Goal: Task Accomplishment & Management: Manage account settings

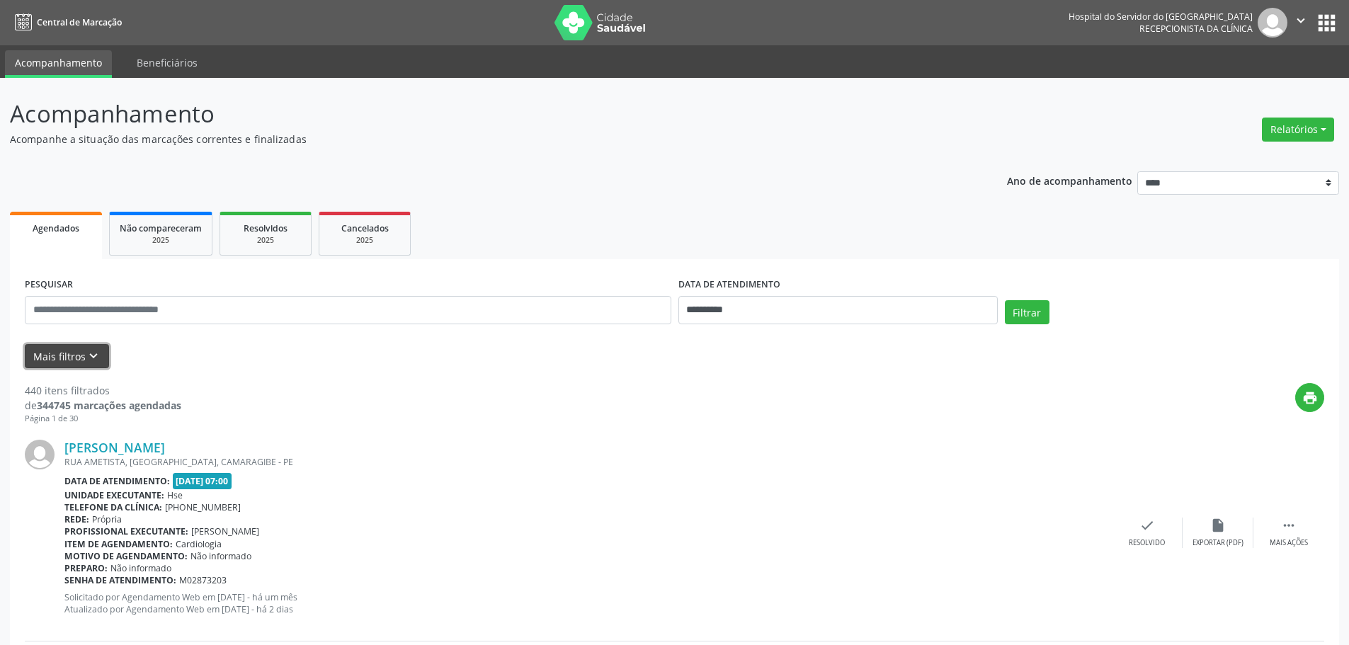
click at [75, 353] on button "Mais filtros keyboard_arrow_down" at bounding box center [67, 356] width 84 height 25
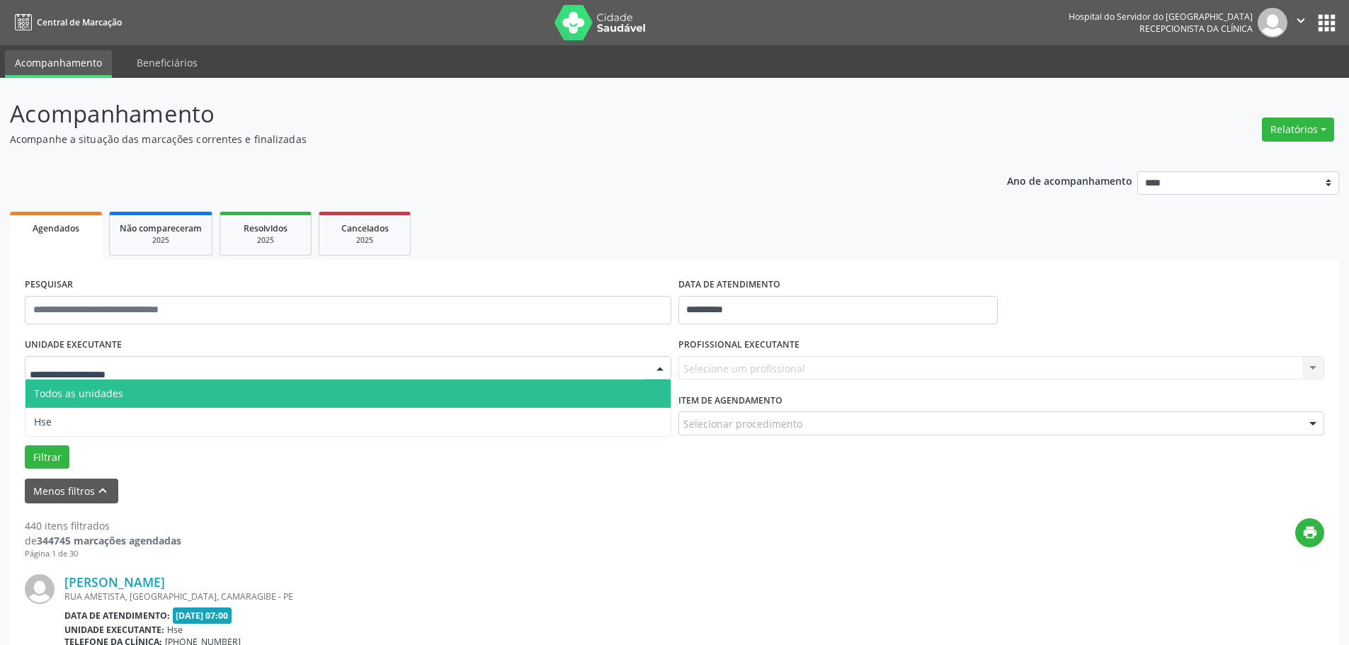
click at [140, 368] on div at bounding box center [348, 368] width 647 height 24
click at [103, 406] on span "Todos as unidades" at bounding box center [348, 394] width 645 height 28
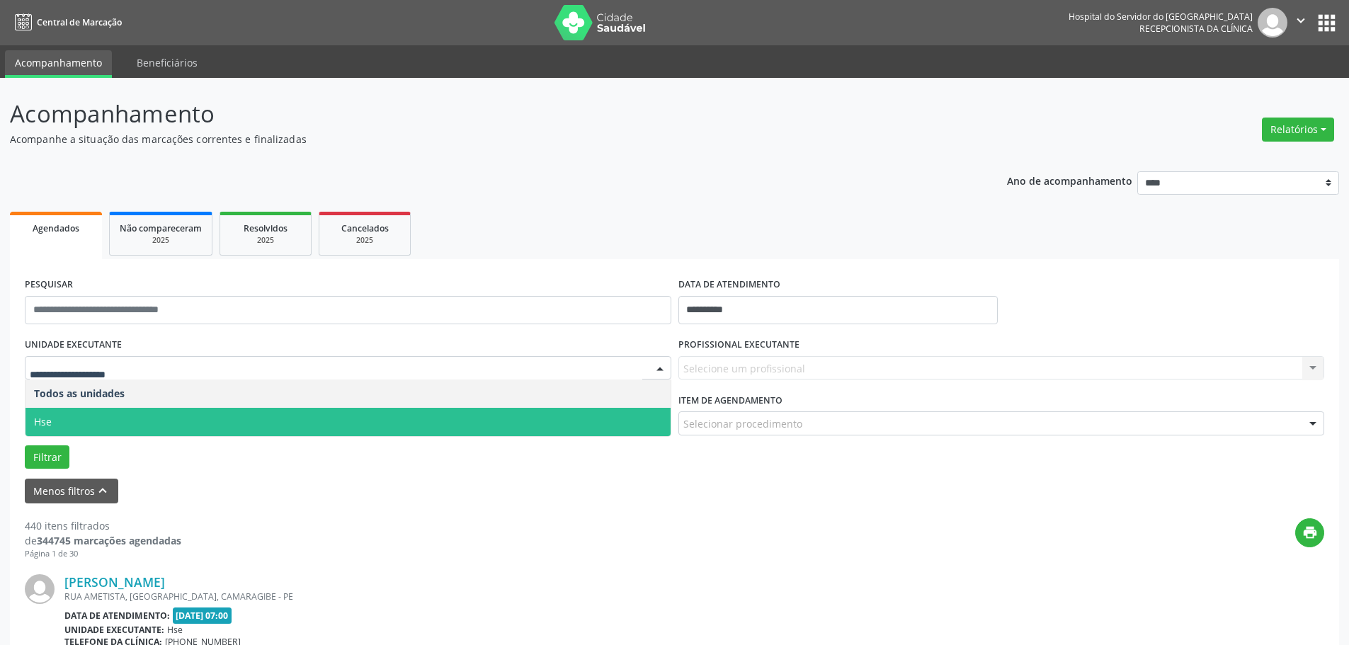
click at [85, 414] on span "Hse" at bounding box center [348, 422] width 645 height 28
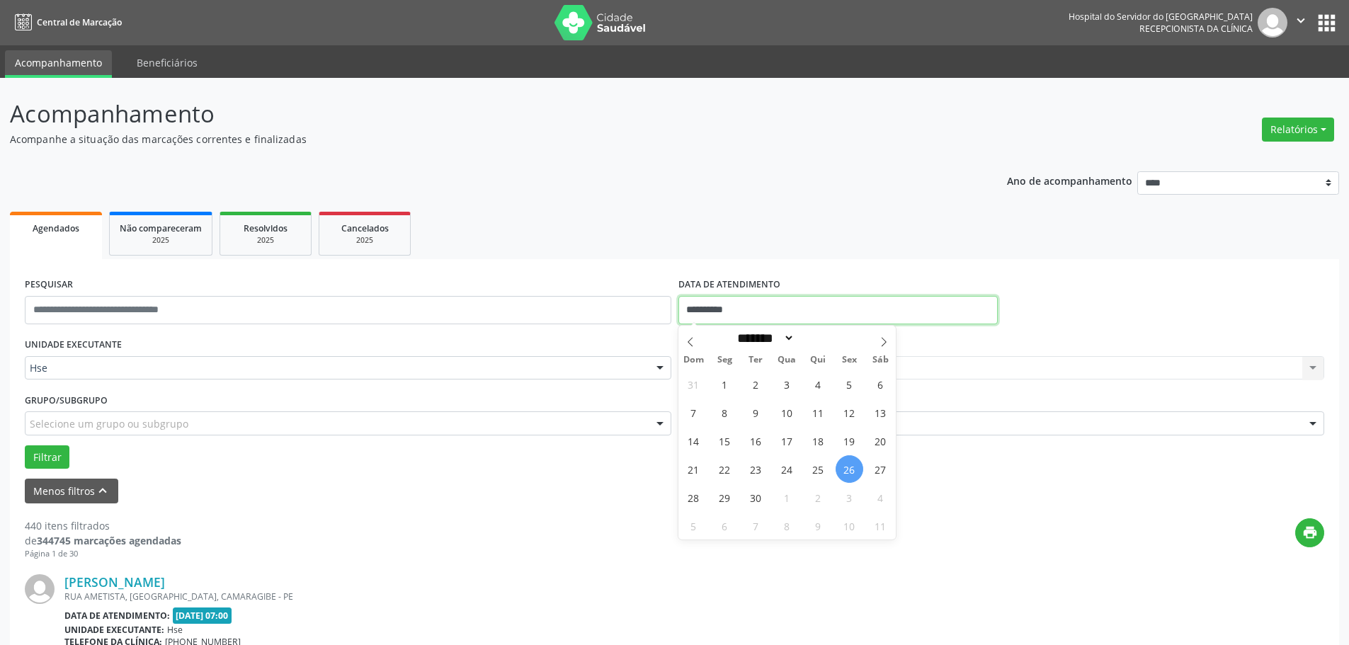
click at [720, 309] on input "**********" at bounding box center [838, 310] width 319 height 28
click at [808, 468] on span "25" at bounding box center [819, 469] width 28 height 28
type input "**********"
click at [808, 468] on span "25" at bounding box center [819, 469] width 28 height 28
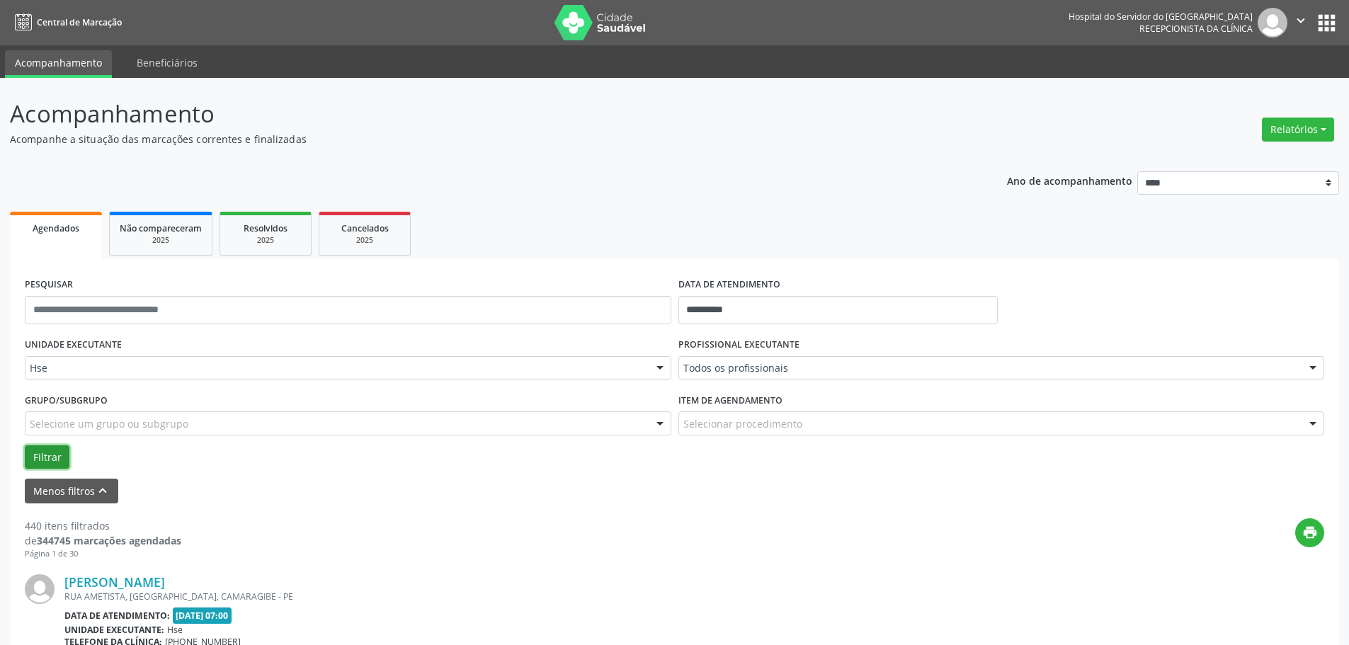
click at [59, 450] on button "Filtrar" at bounding box center [47, 458] width 45 height 24
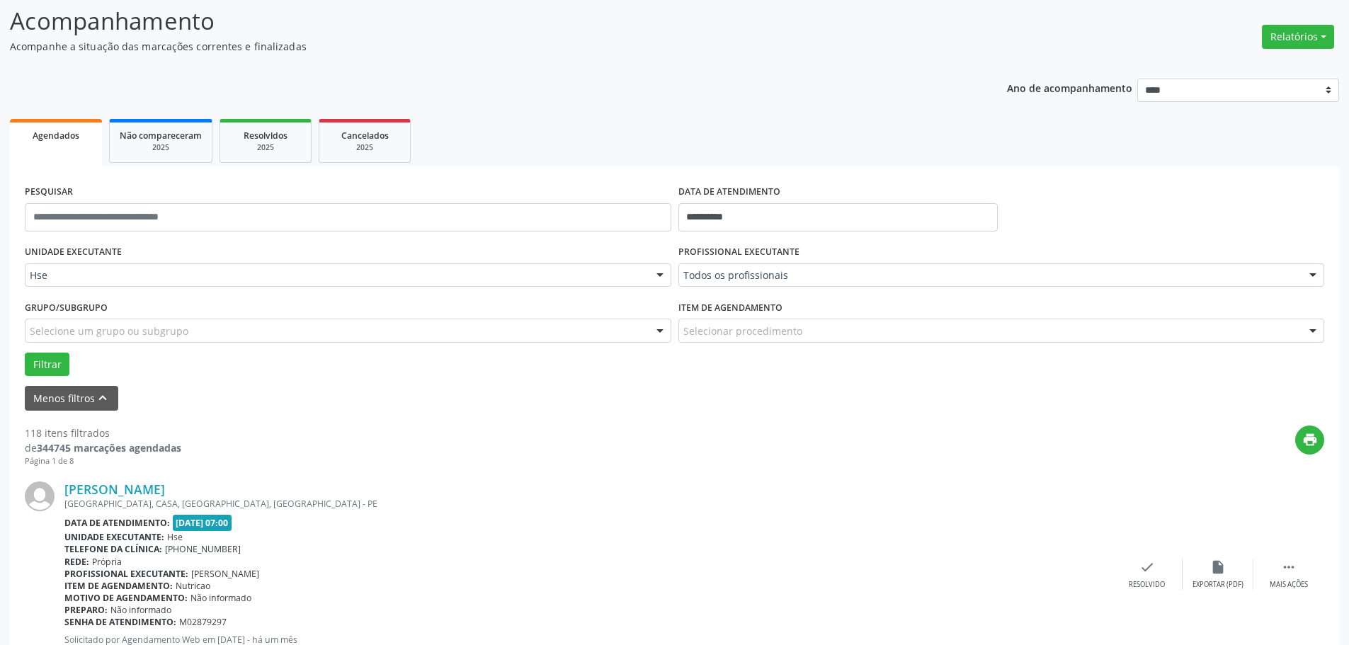
scroll to position [71, 0]
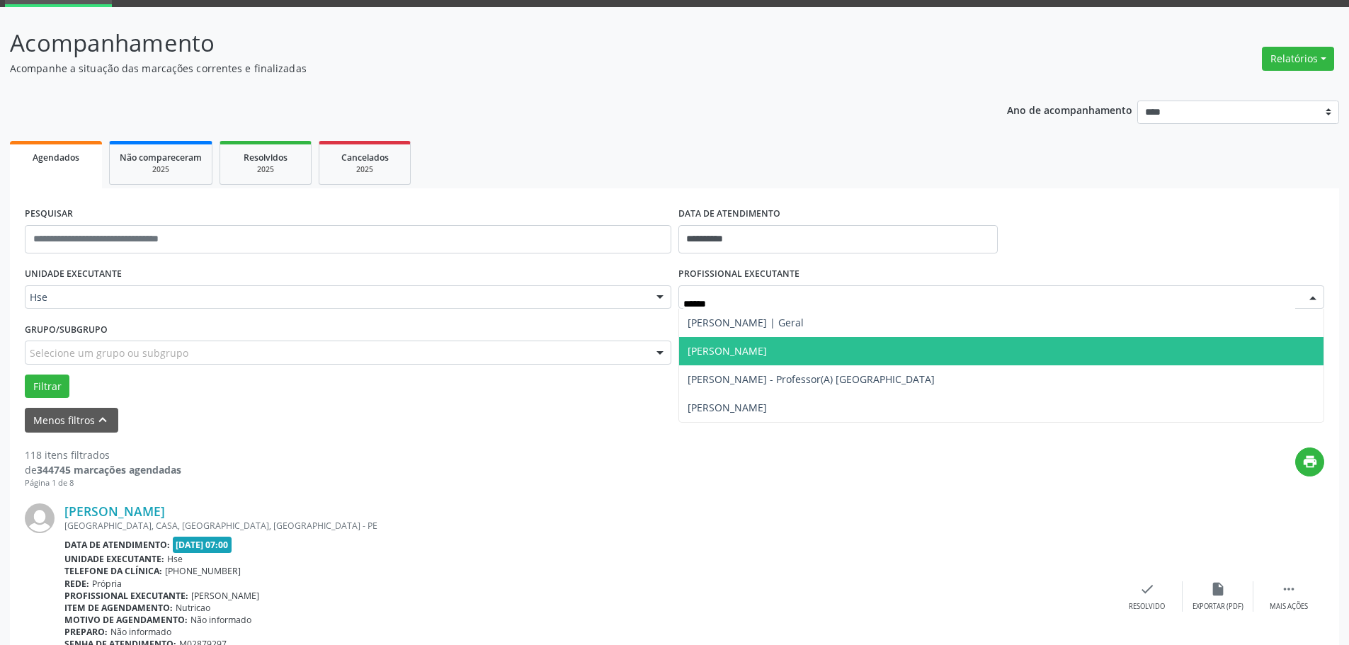
click at [766, 345] on span "[PERSON_NAME]" at bounding box center [727, 350] width 79 height 13
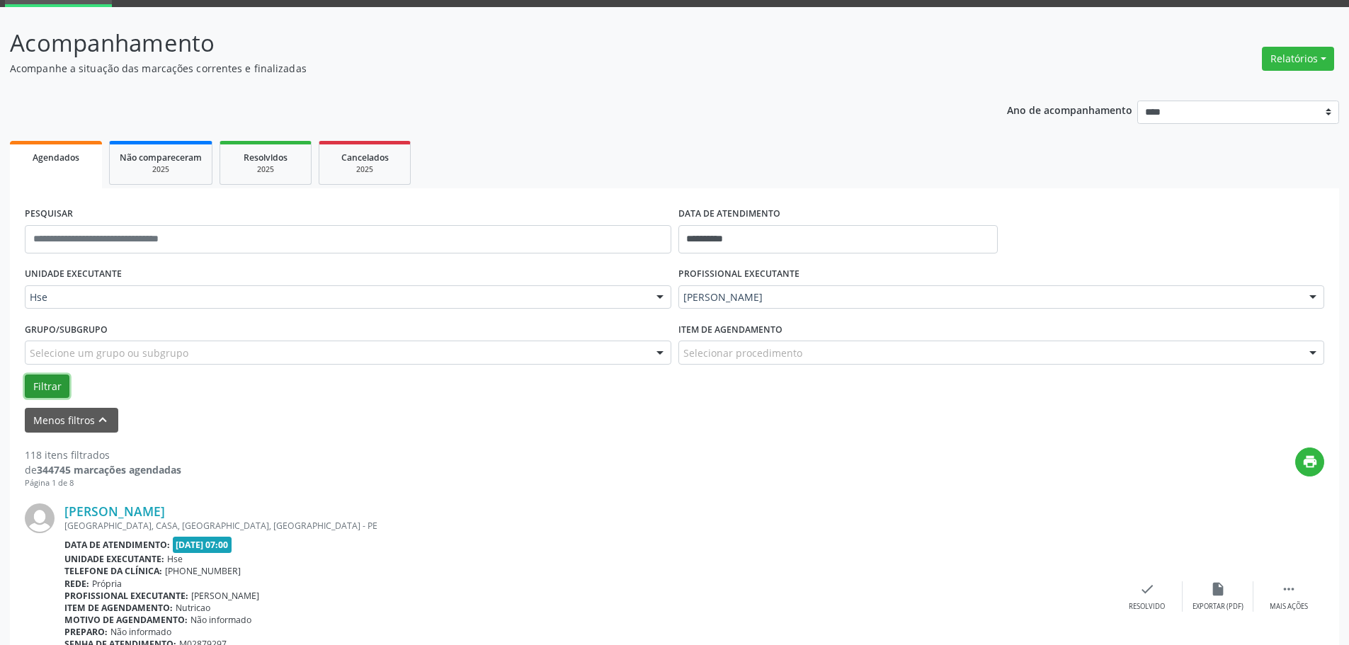
click at [35, 376] on button "Filtrar" at bounding box center [47, 387] width 45 height 24
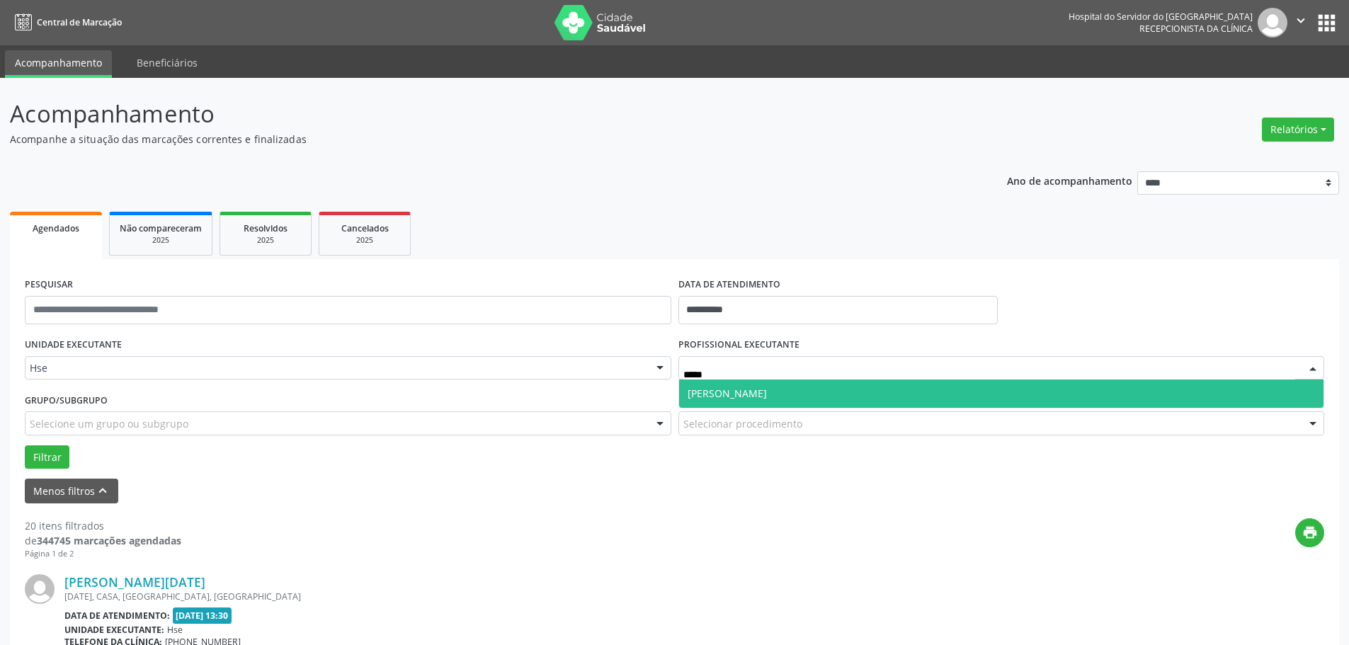
click at [736, 389] on span "[PERSON_NAME]" at bounding box center [727, 393] width 79 height 13
type input "*****"
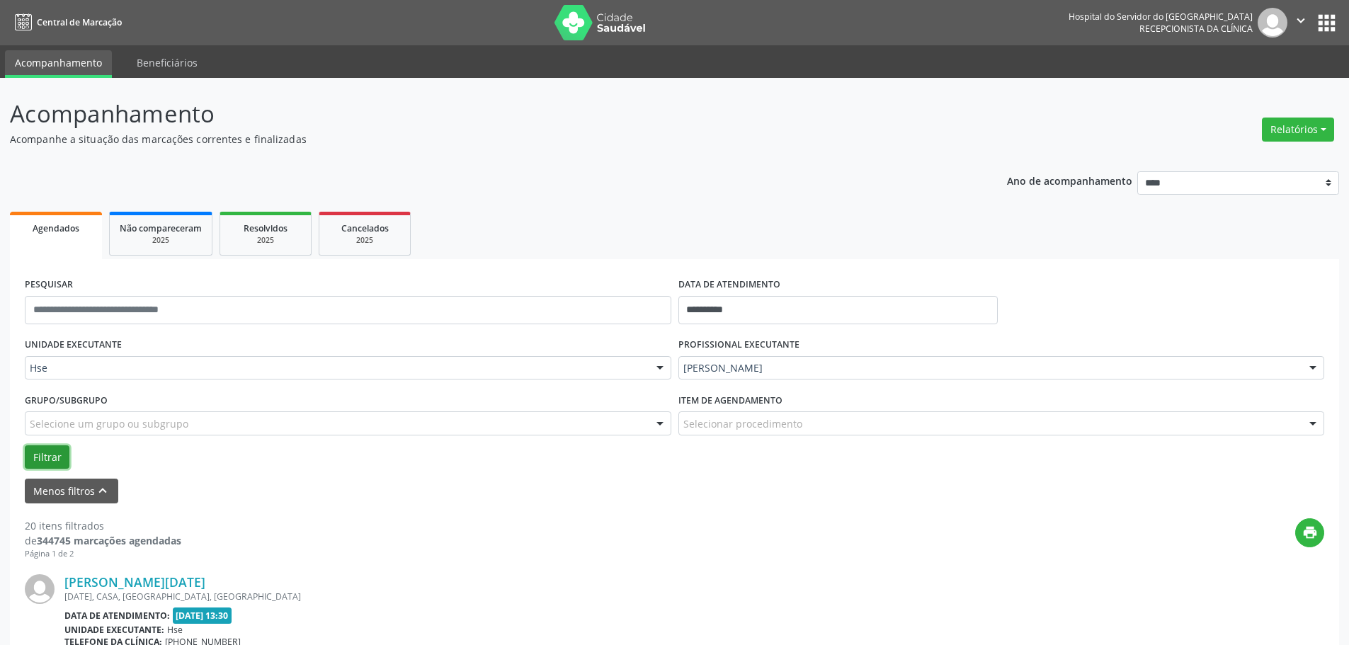
click at [33, 451] on button "Filtrar" at bounding box center [47, 458] width 45 height 24
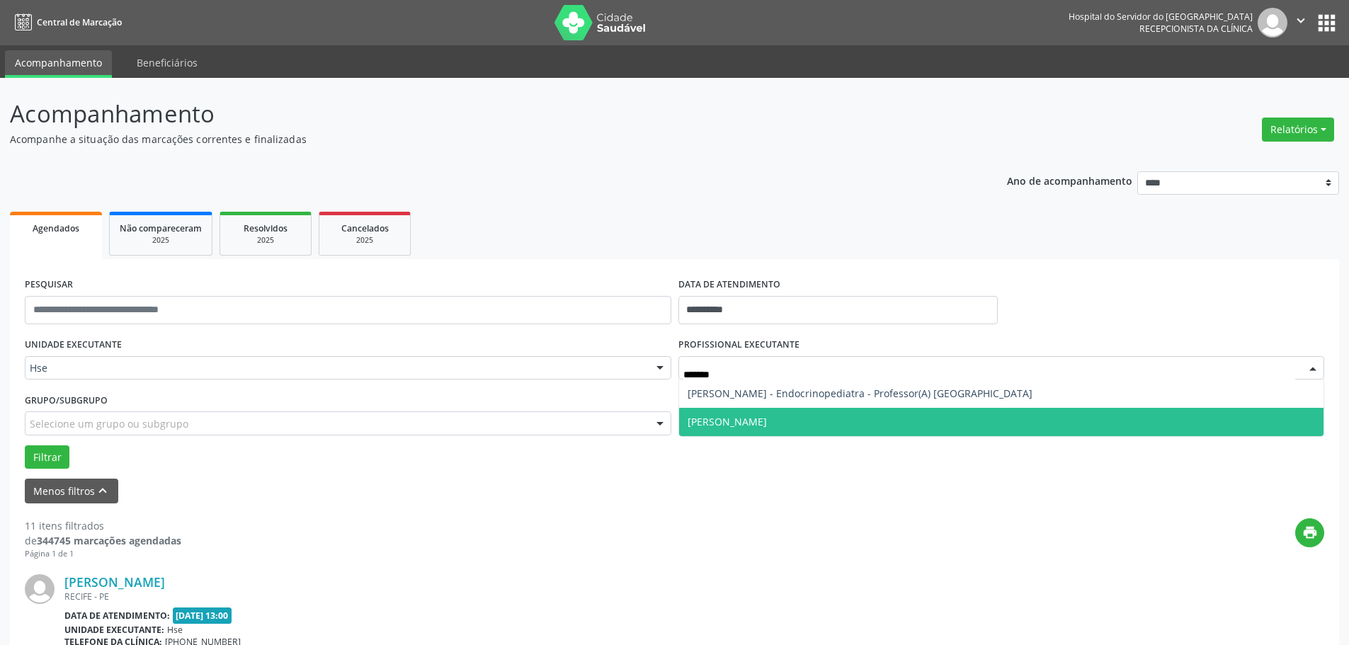
click at [767, 423] on span "[PERSON_NAME]" at bounding box center [727, 421] width 79 height 13
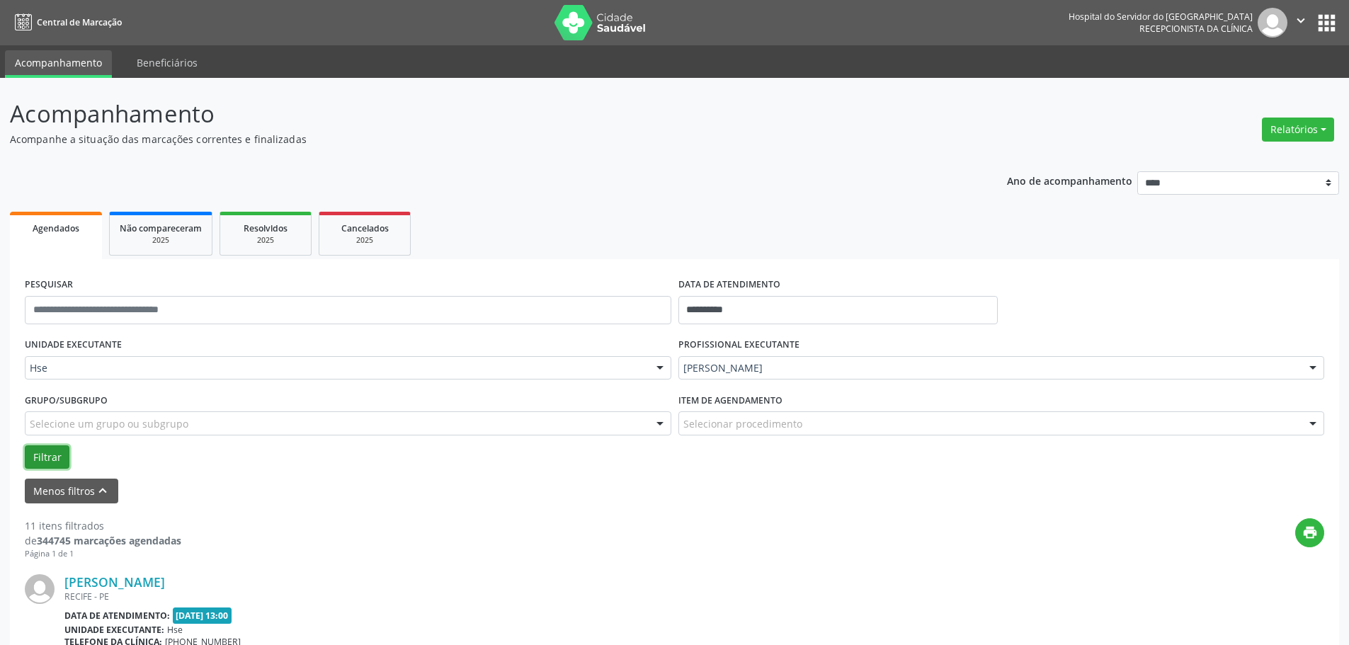
click at [45, 452] on button "Filtrar" at bounding box center [47, 458] width 45 height 24
click at [29, 449] on button "Filtrar" at bounding box center [47, 458] width 45 height 24
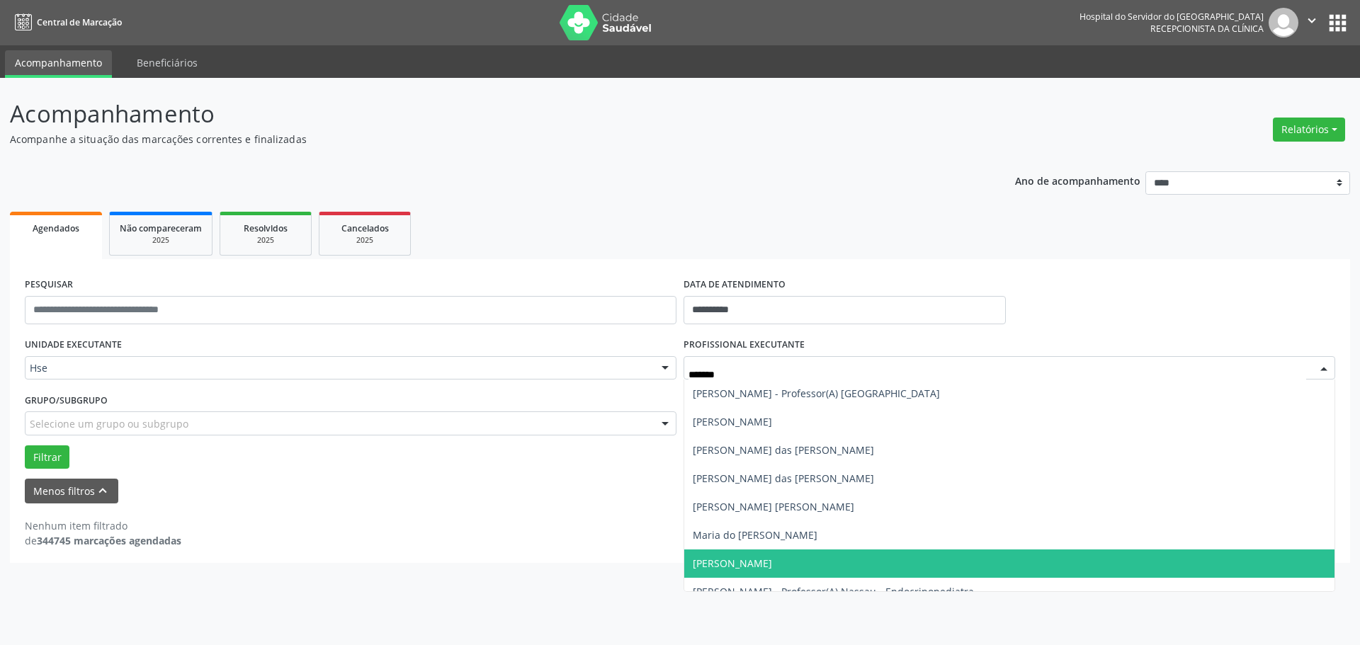
click at [759, 558] on span "[PERSON_NAME]" at bounding box center [732, 563] width 79 height 13
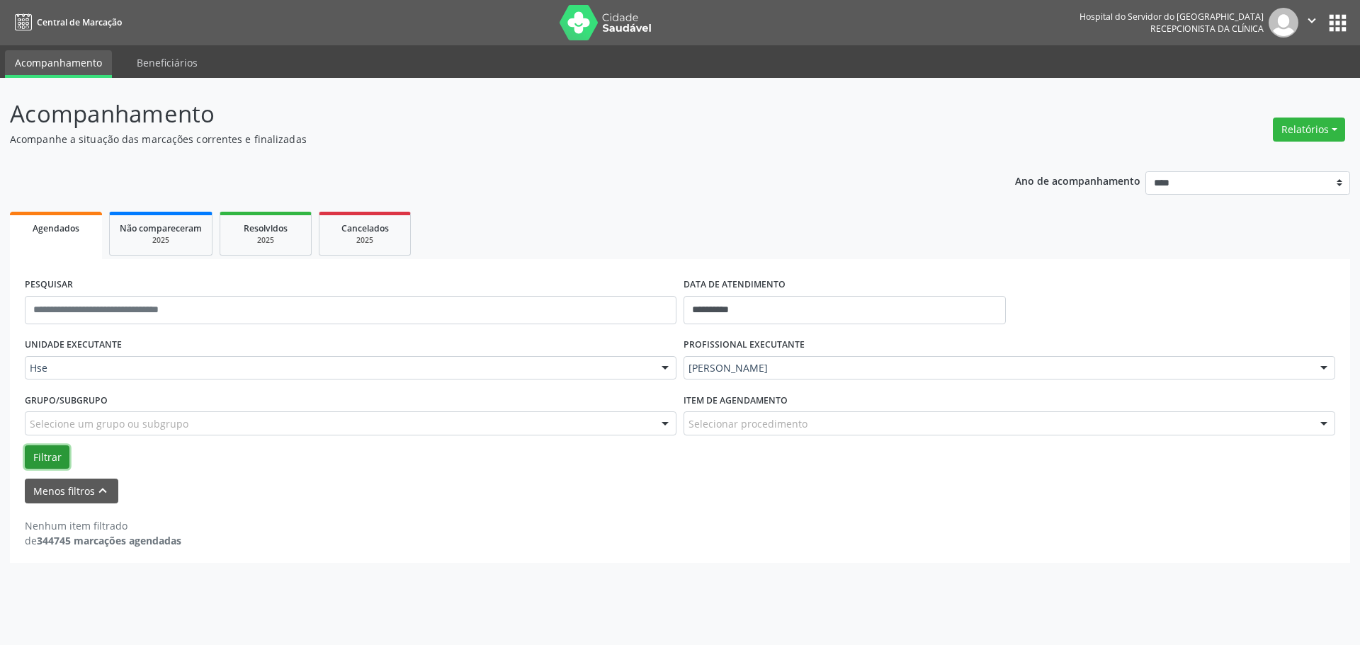
click at [50, 455] on button "Filtrar" at bounding box center [47, 458] width 45 height 24
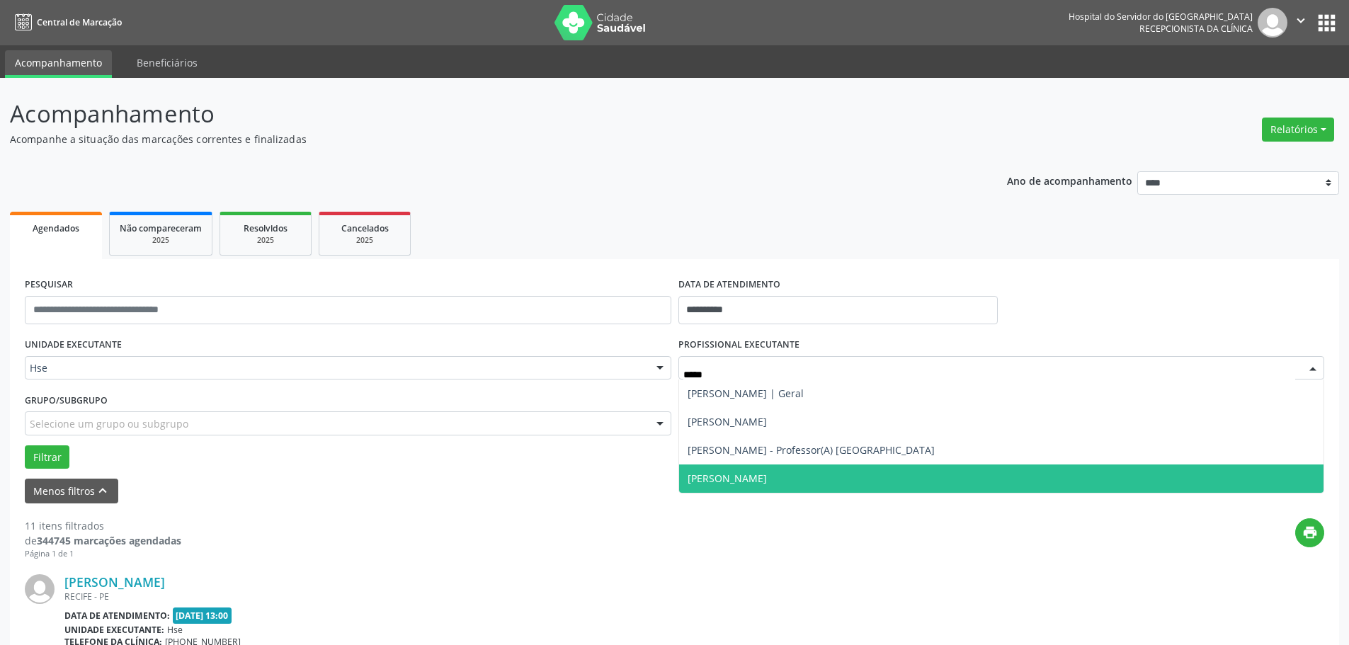
type input "******"
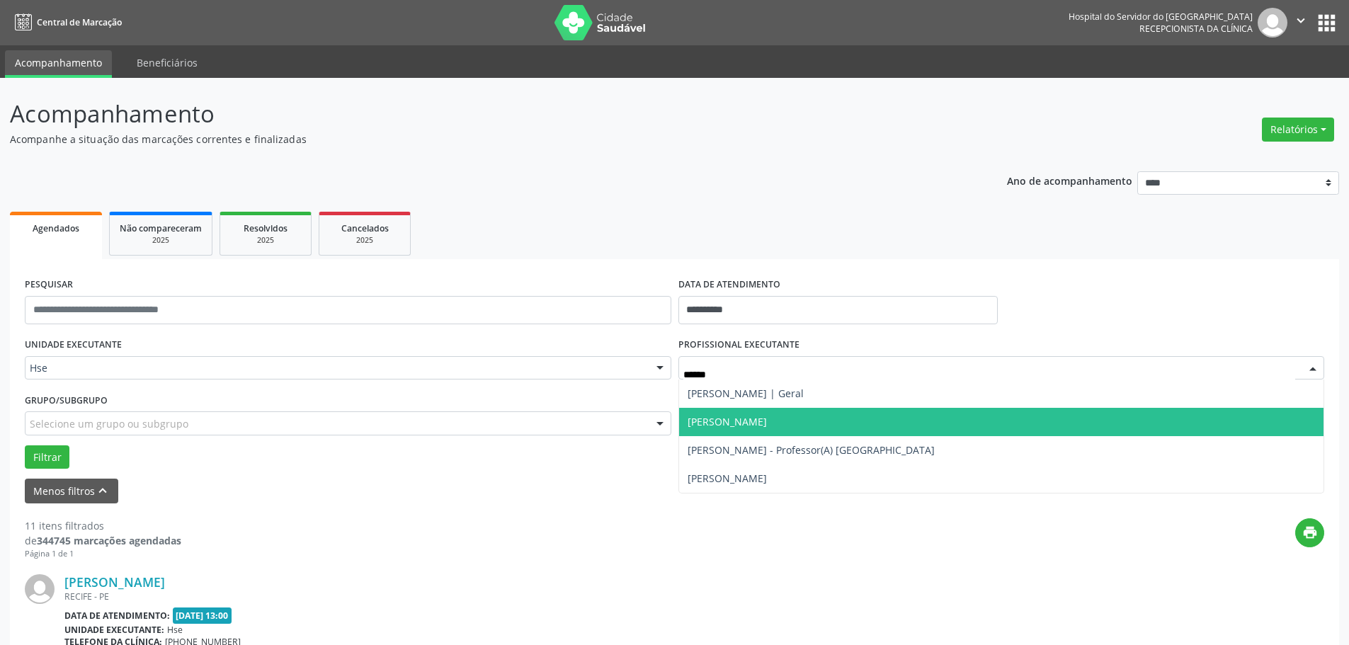
click at [759, 423] on span "[PERSON_NAME]" at bounding box center [727, 421] width 79 height 13
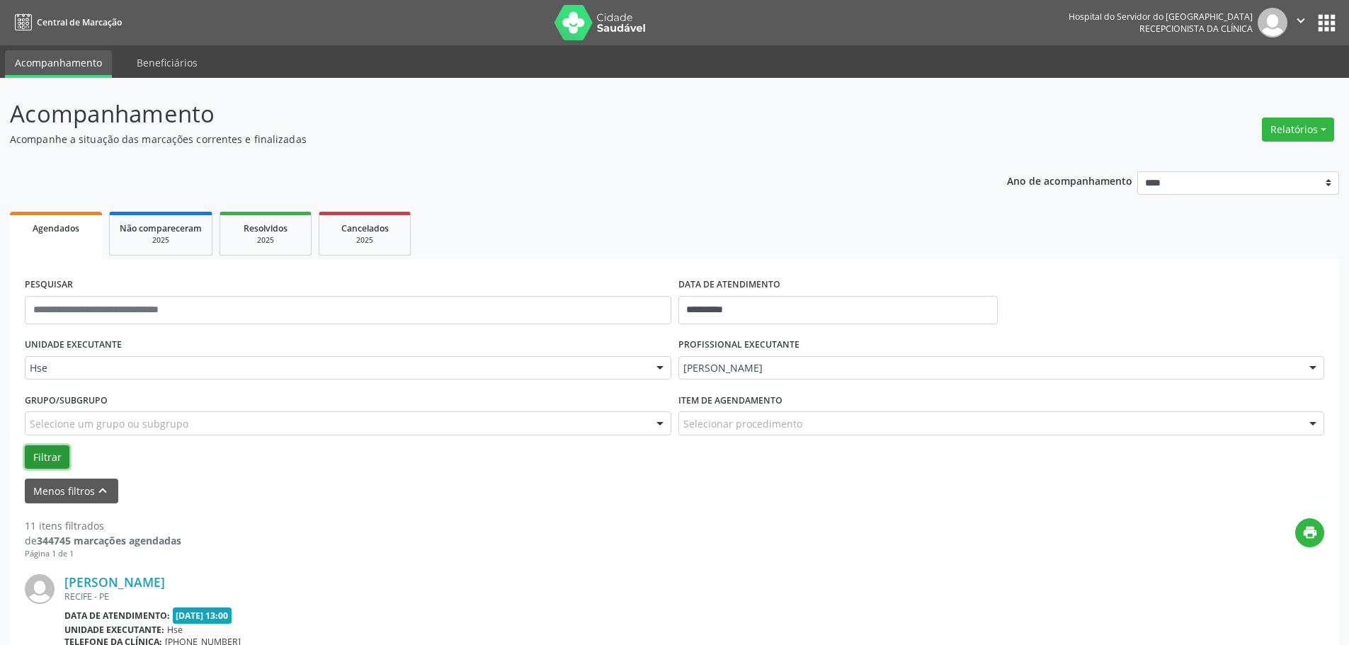
click at [44, 457] on button "Filtrar" at bounding box center [47, 458] width 45 height 24
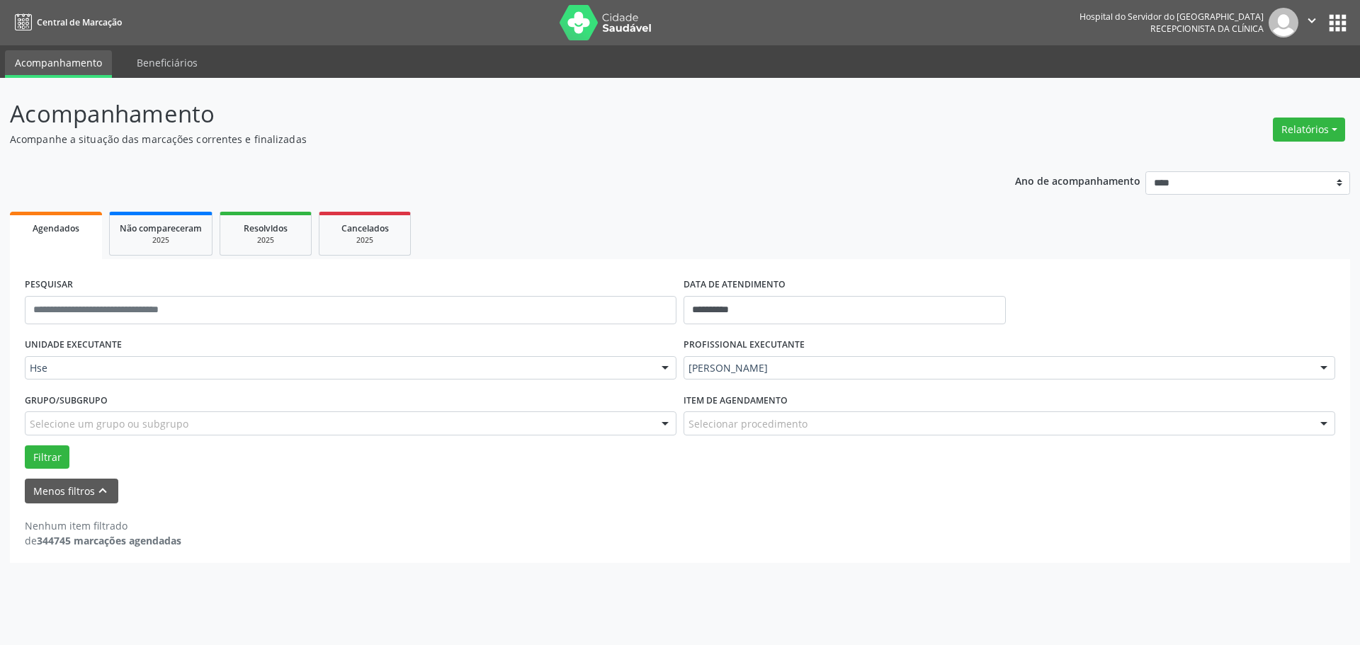
drag, startPoint x: 332, startPoint y: 572, endPoint x: 315, endPoint y: 251, distance: 321.3
click at [338, 560] on div "**********" at bounding box center [680, 361] width 1360 height 567
drag, startPoint x: 1299, startPoint y: 130, endPoint x: 1230, endPoint y: 154, distance: 73.5
click at [1299, 129] on button "Relatórios" at bounding box center [1309, 130] width 72 height 24
click at [1212, 159] on link "Agendamentos" at bounding box center [1270, 160] width 152 height 20
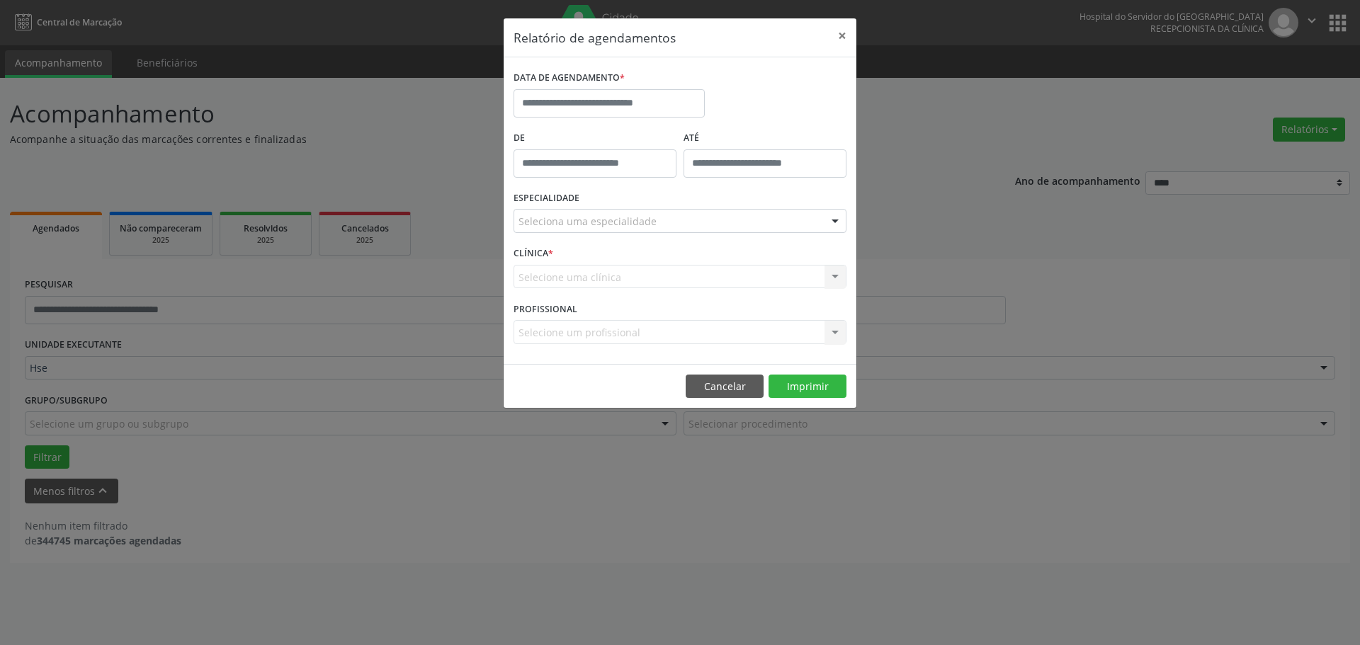
click at [536, 82] on label "DATA DE AGENDAMENTO *" at bounding box center [569, 78] width 111 height 22
click at [538, 96] on input "text" at bounding box center [609, 103] width 191 height 28
click at [839, 35] on button "×" at bounding box center [842, 35] width 28 height 35
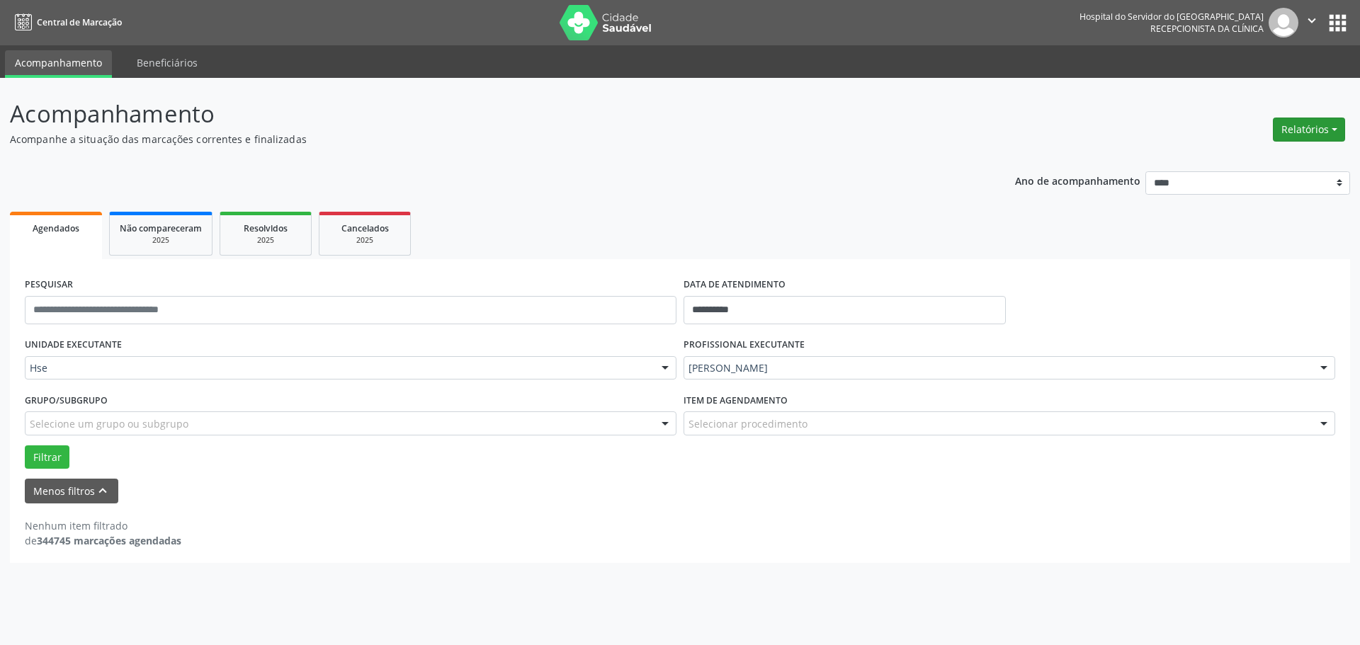
click at [1299, 128] on button "Relatórios" at bounding box center [1309, 130] width 72 height 24
click at [1229, 164] on link "Agendamentos" at bounding box center [1270, 160] width 152 height 20
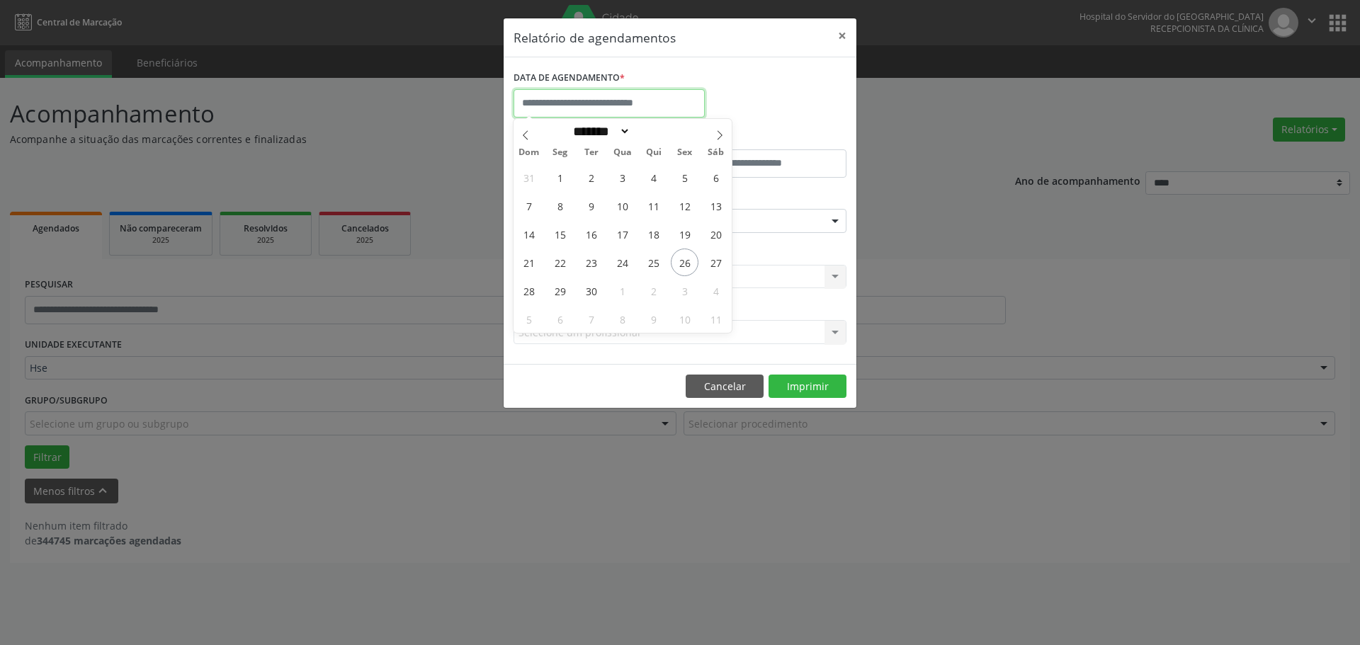
click at [584, 102] on input "text" at bounding box center [609, 103] width 191 height 28
click at [687, 259] on span "26" at bounding box center [685, 263] width 28 height 28
type input "**********"
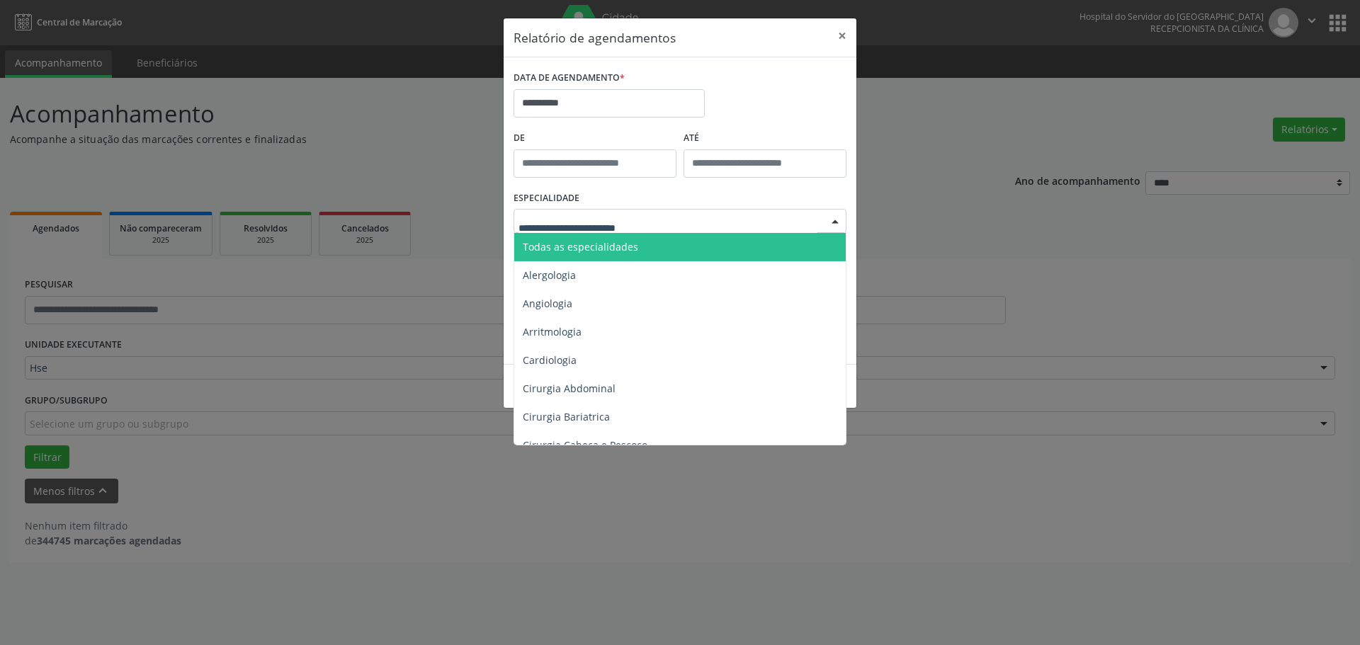
drag, startPoint x: 582, startPoint y: 222, endPoint x: 572, endPoint y: 219, distance: 10.3
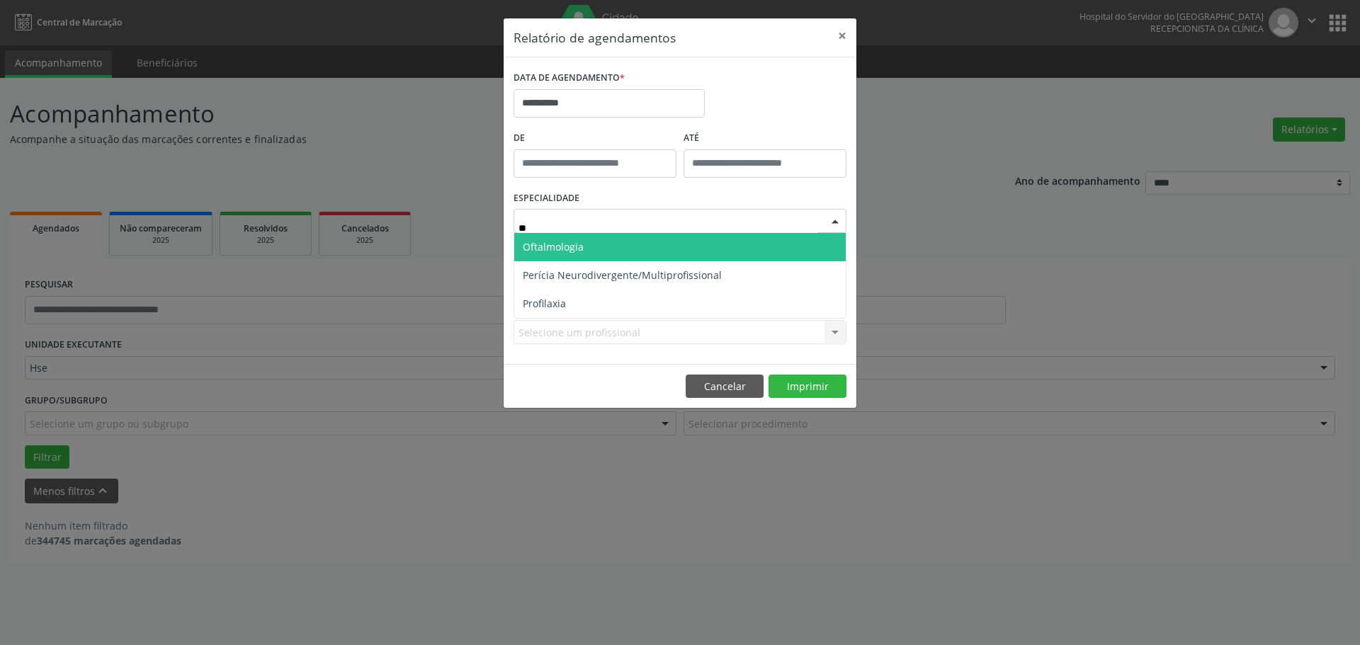
type input "***"
click at [570, 244] on span "Oftalmologia" at bounding box center [553, 246] width 61 height 13
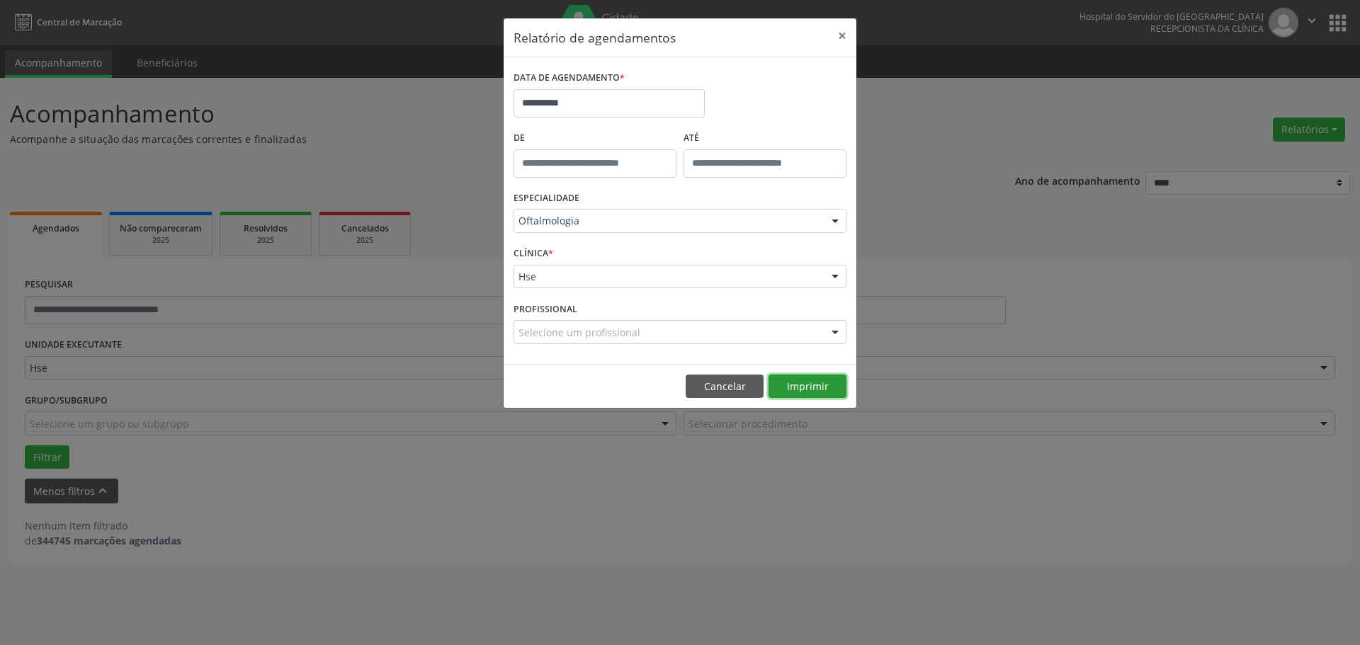
click at [810, 387] on button "Imprimir" at bounding box center [808, 387] width 78 height 24
drag, startPoint x: 837, startPoint y: 33, endPoint x: 844, endPoint y: 21, distance: 13.6
click at [838, 33] on button "×" at bounding box center [842, 35] width 28 height 35
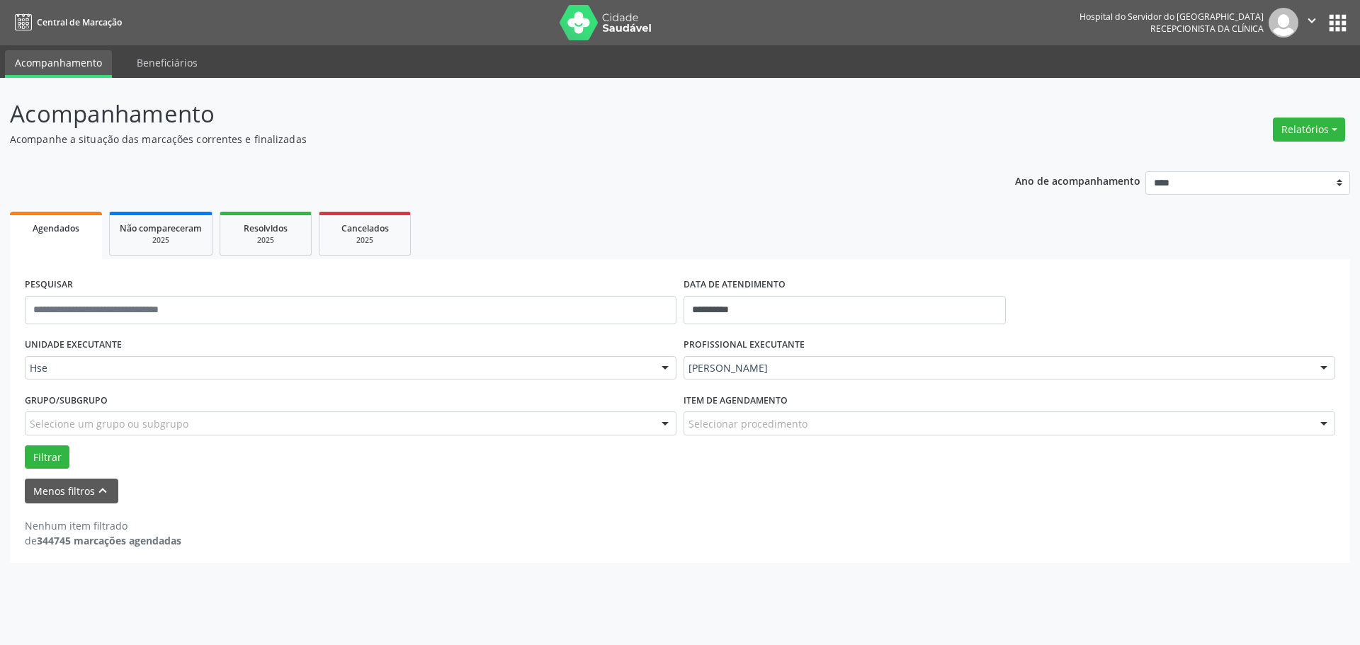
click at [801, 383] on div "PROFISSIONAL EXECUTANTE [PERSON_NAME] Todos os profissionais [PERSON_NAME] Inte…" at bounding box center [1009, 361] width 659 height 55
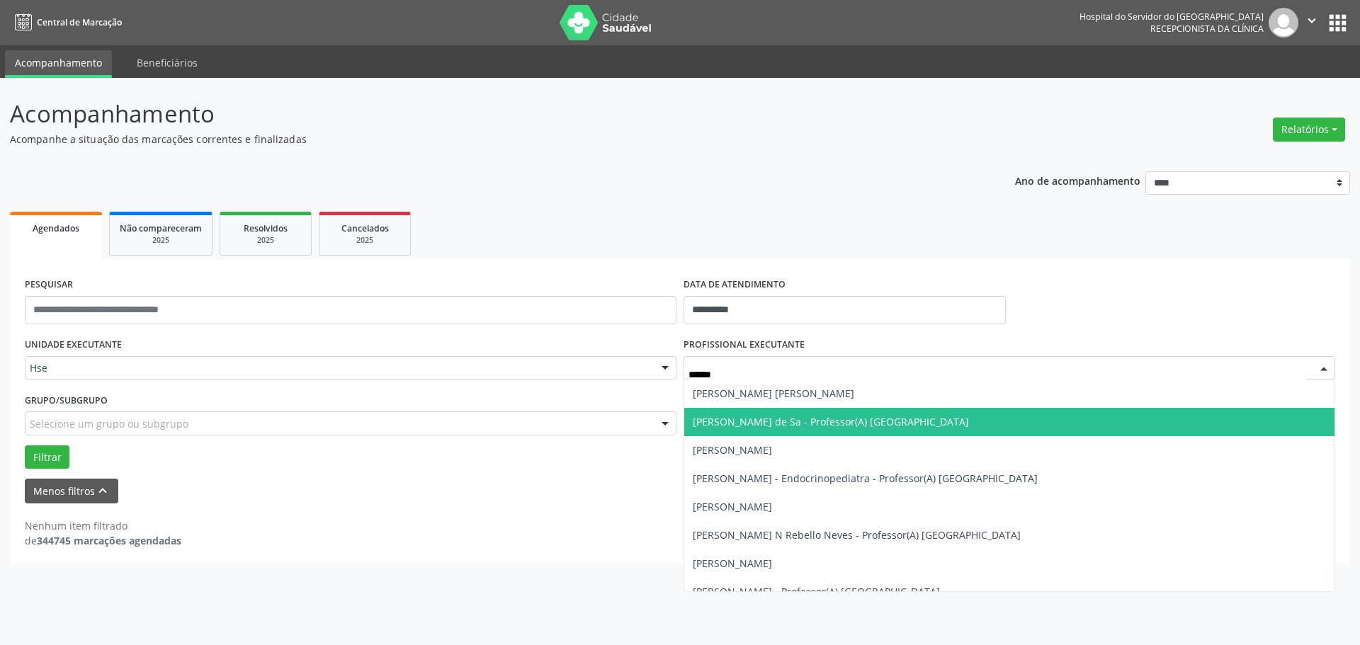
type input "*******"
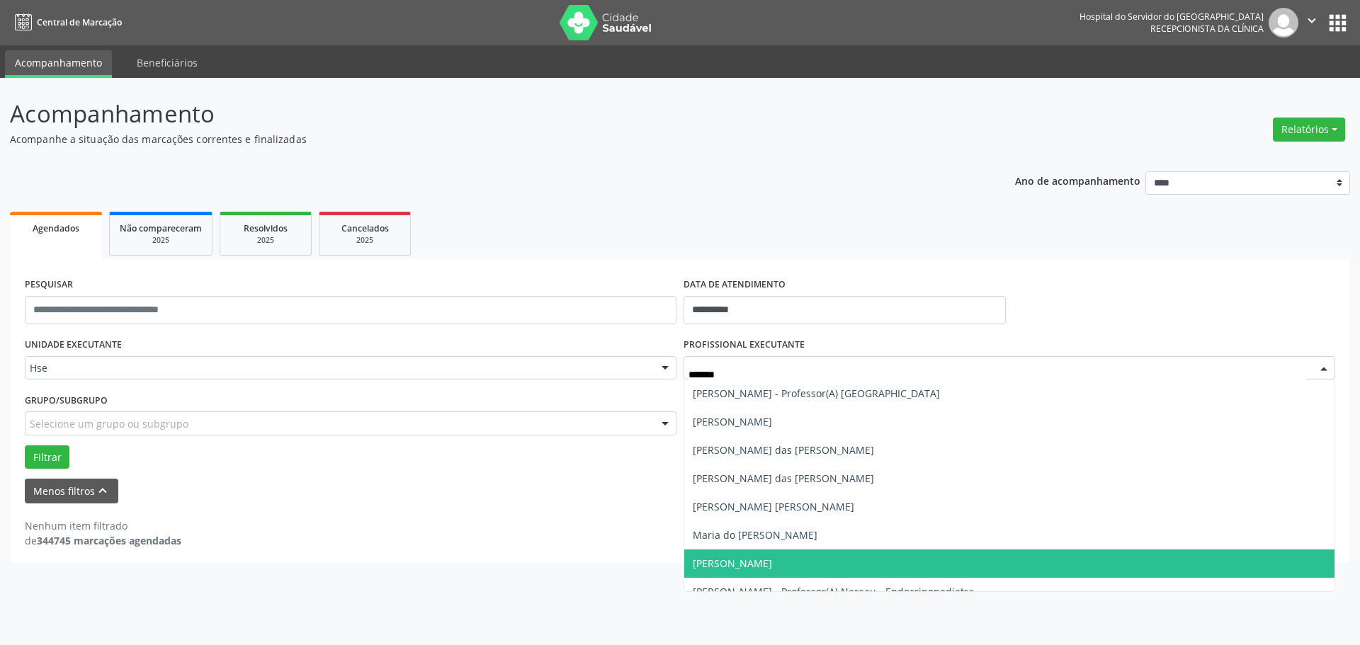
click at [769, 552] on span "[PERSON_NAME]" at bounding box center [1009, 564] width 650 height 28
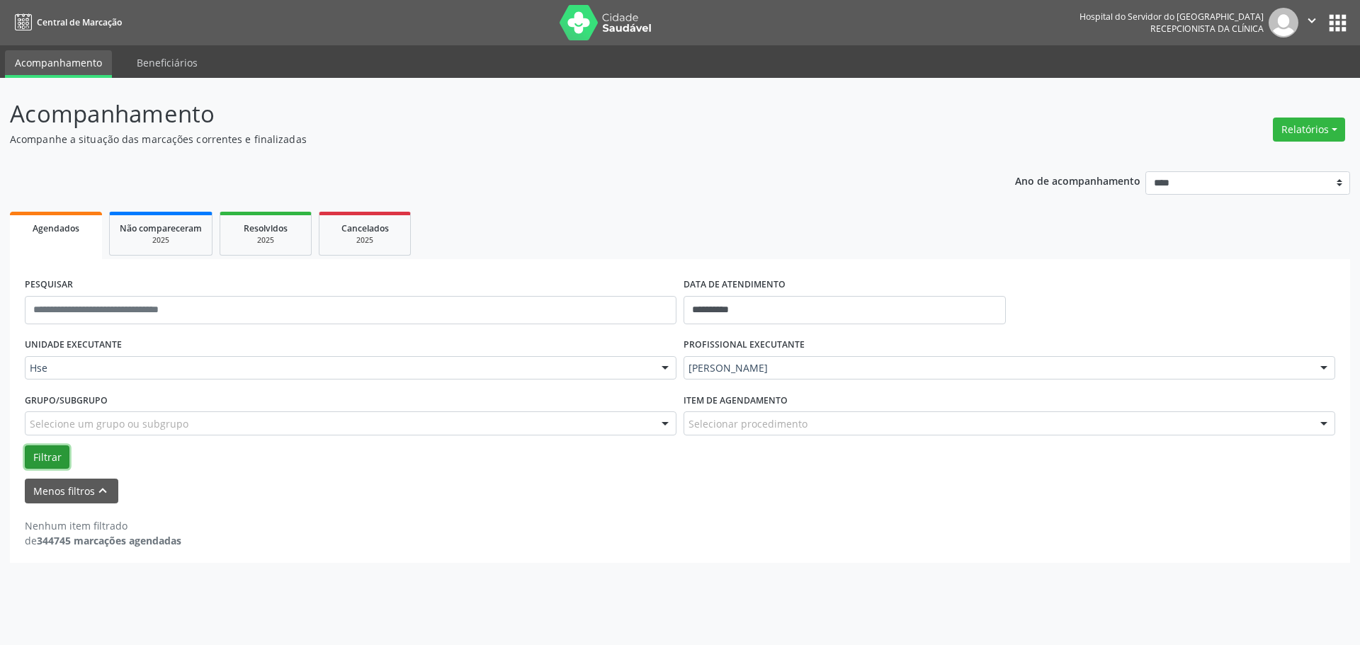
click at [39, 464] on button "Filtrar" at bounding box center [47, 458] width 45 height 24
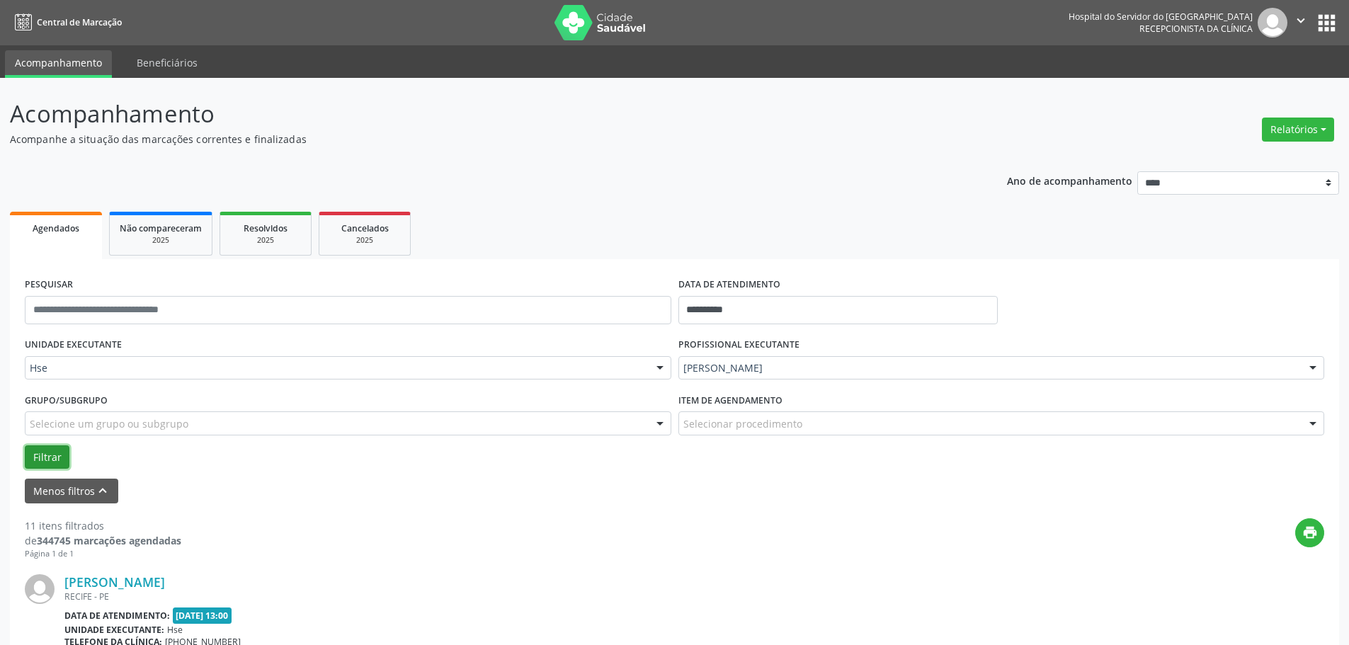
click at [41, 461] on button "Filtrar" at bounding box center [47, 458] width 45 height 24
click at [51, 448] on button "Filtrar" at bounding box center [47, 458] width 45 height 24
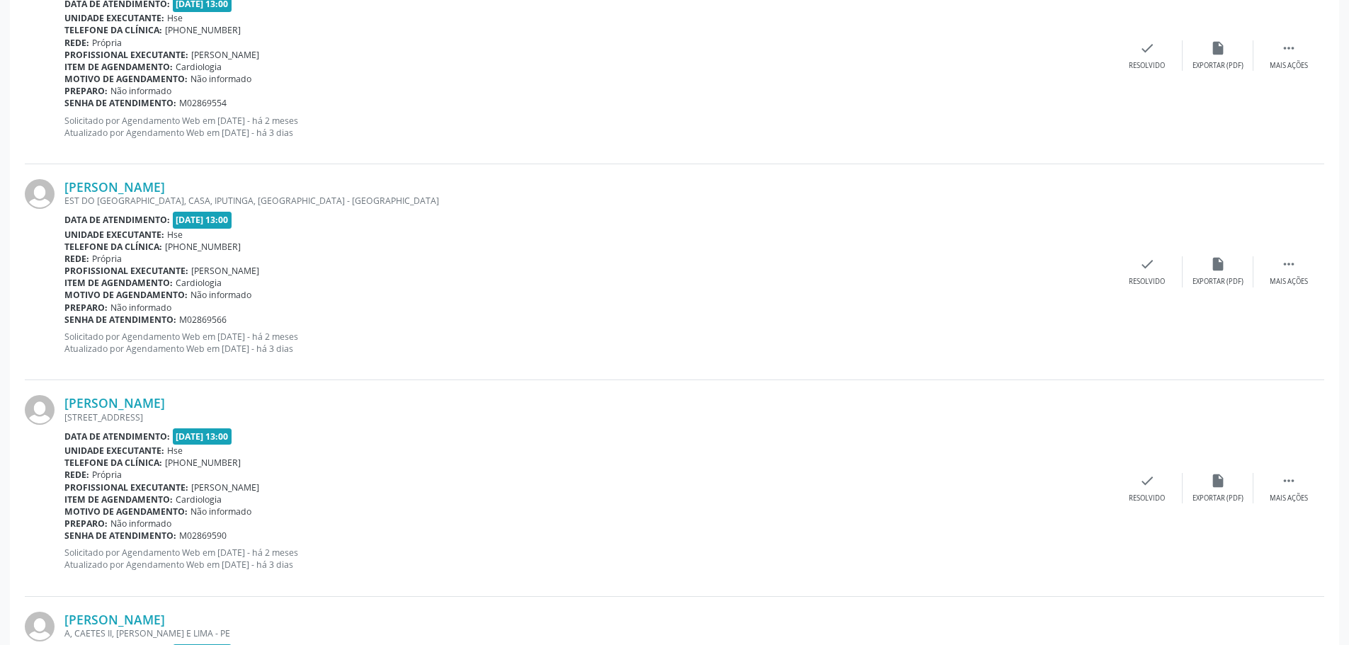
scroll to position [638, 0]
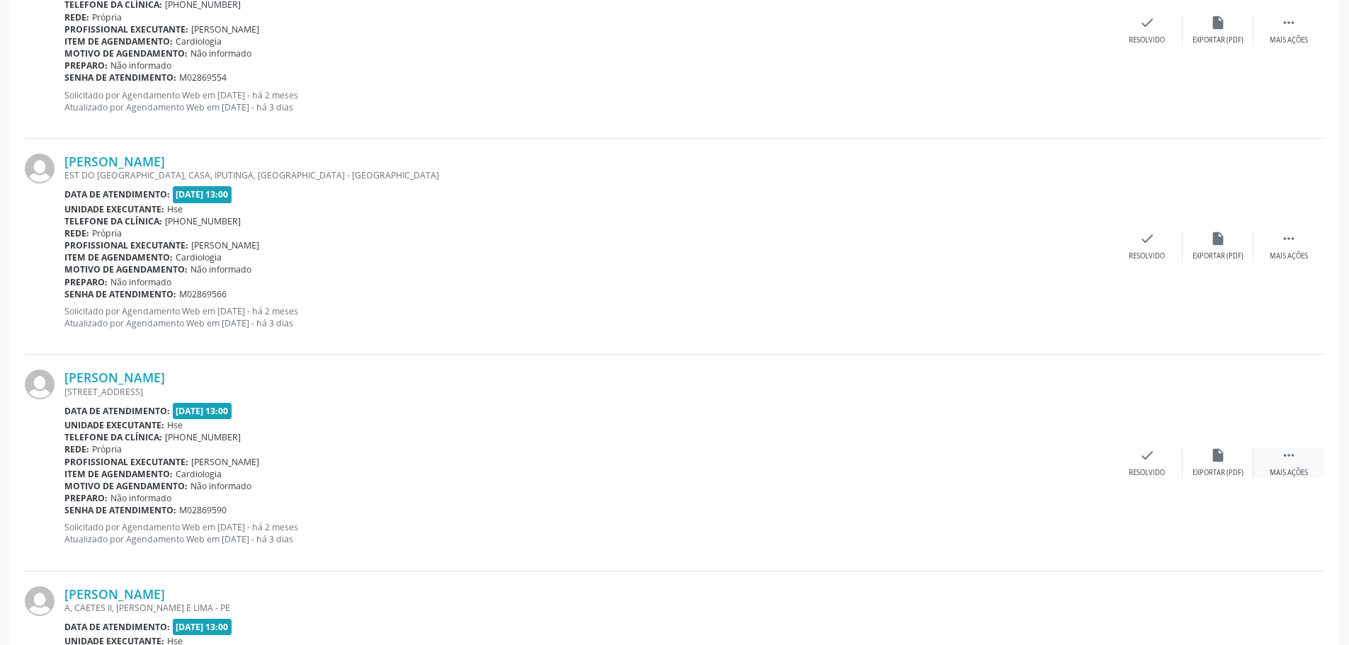
click at [1315, 463] on div " Mais ações" at bounding box center [1289, 463] width 71 height 30
click at [1208, 463] on div "alarm_off Não compareceu" at bounding box center [1218, 463] width 71 height 30
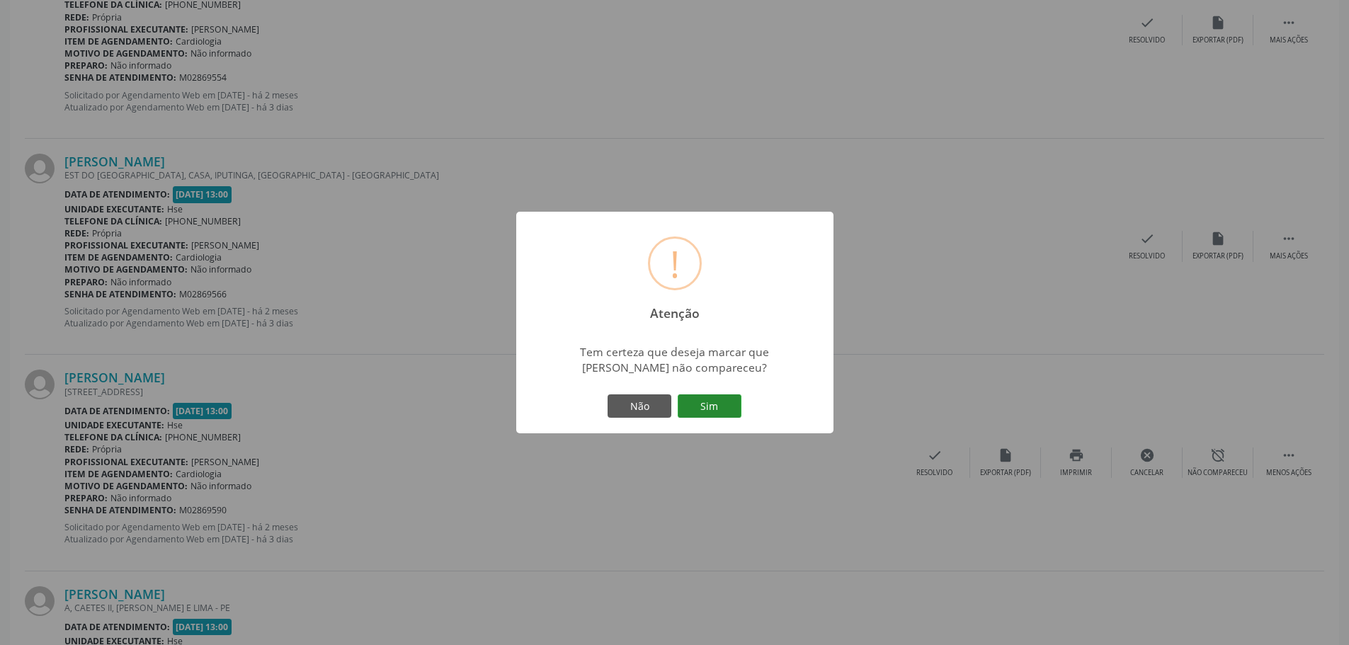
click at [699, 409] on button "Sim" at bounding box center [710, 407] width 64 height 24
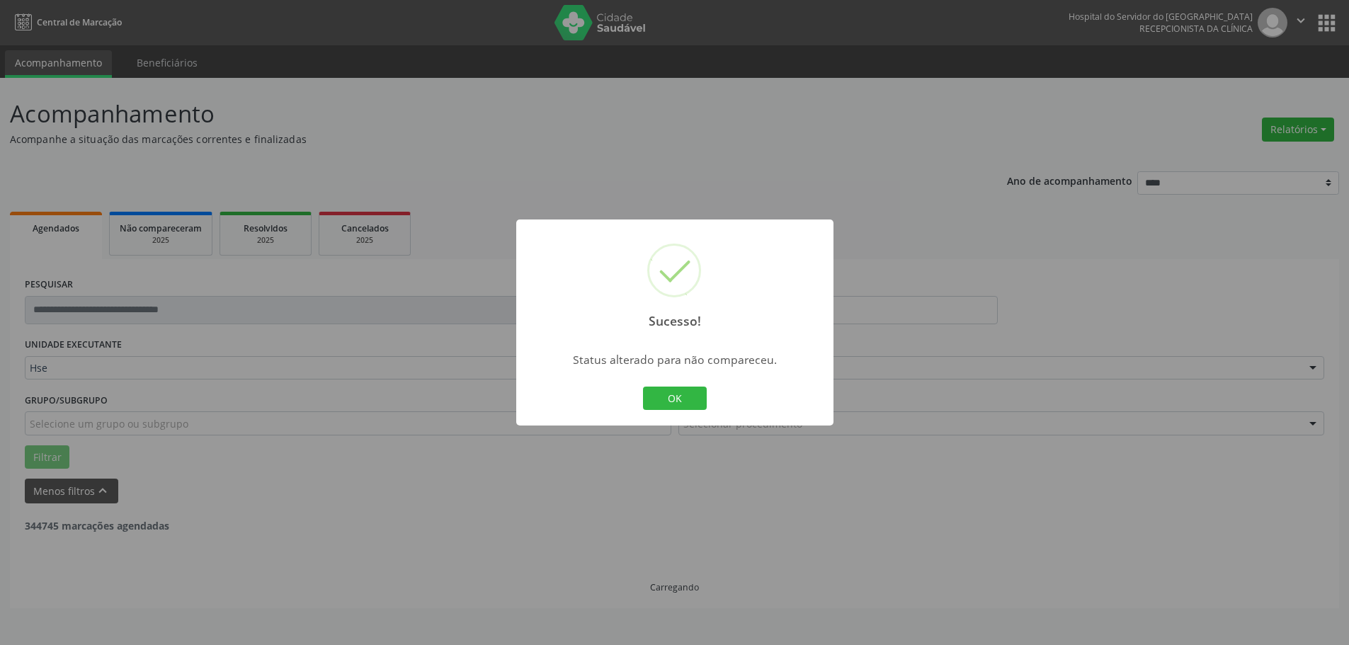
scroll to position [0, 0]
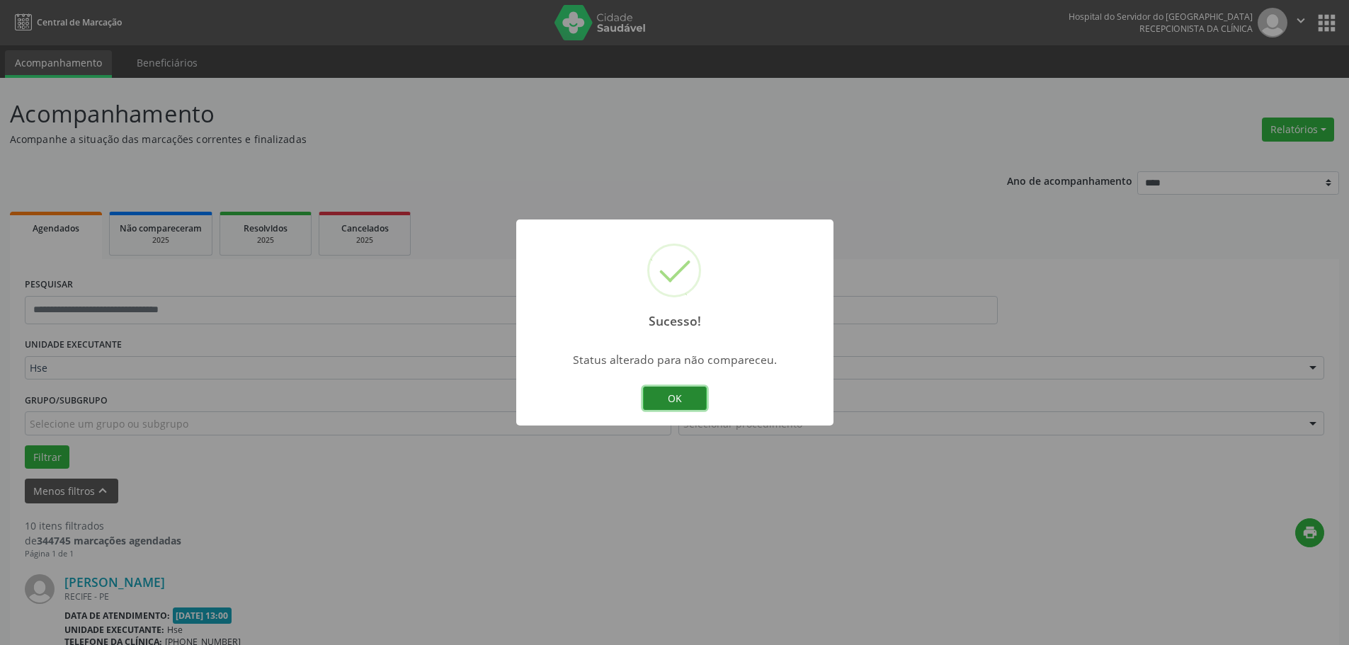
click at [658, 397] on button "OK" at bounding box center [675, 399] width 64 height 24
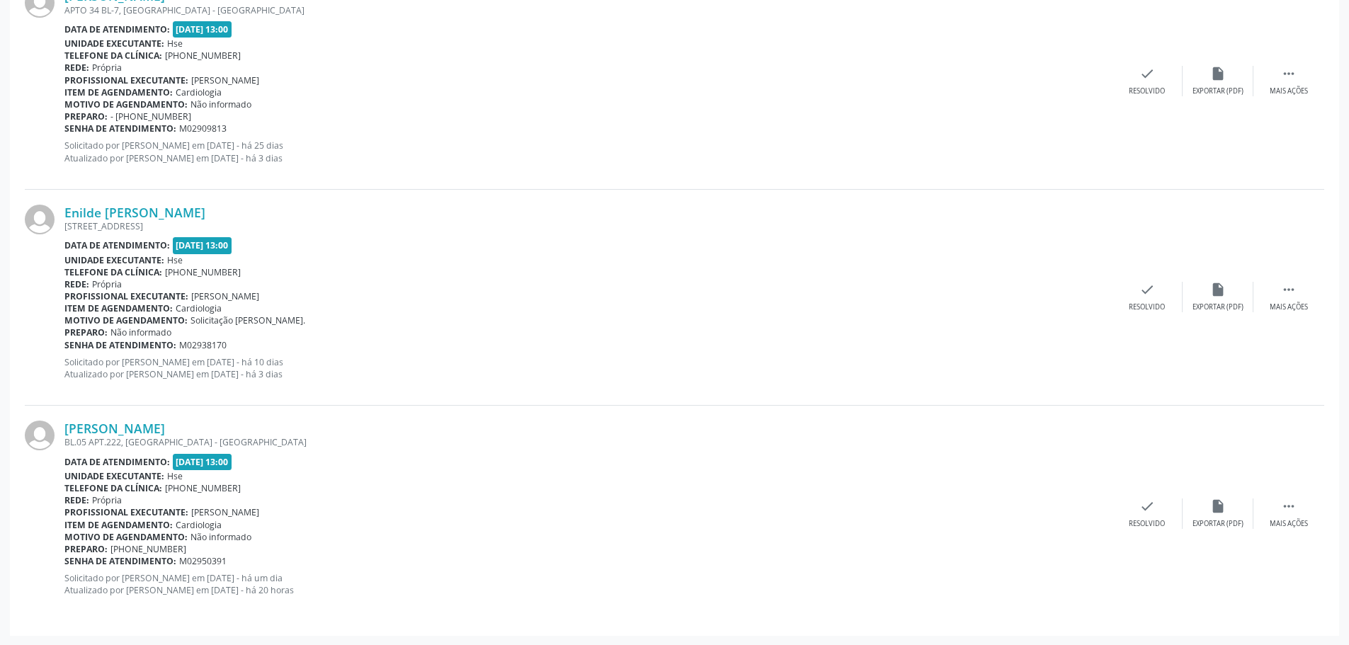
scroll to position [2102, 0]
click at [1291, 303] on div "Mais ações" at bounding box center [1289, 307] width 38 height 10
click at [1224, 296] on icon "alarm_off" at bounding box center [1219, 289] width 16 height 16
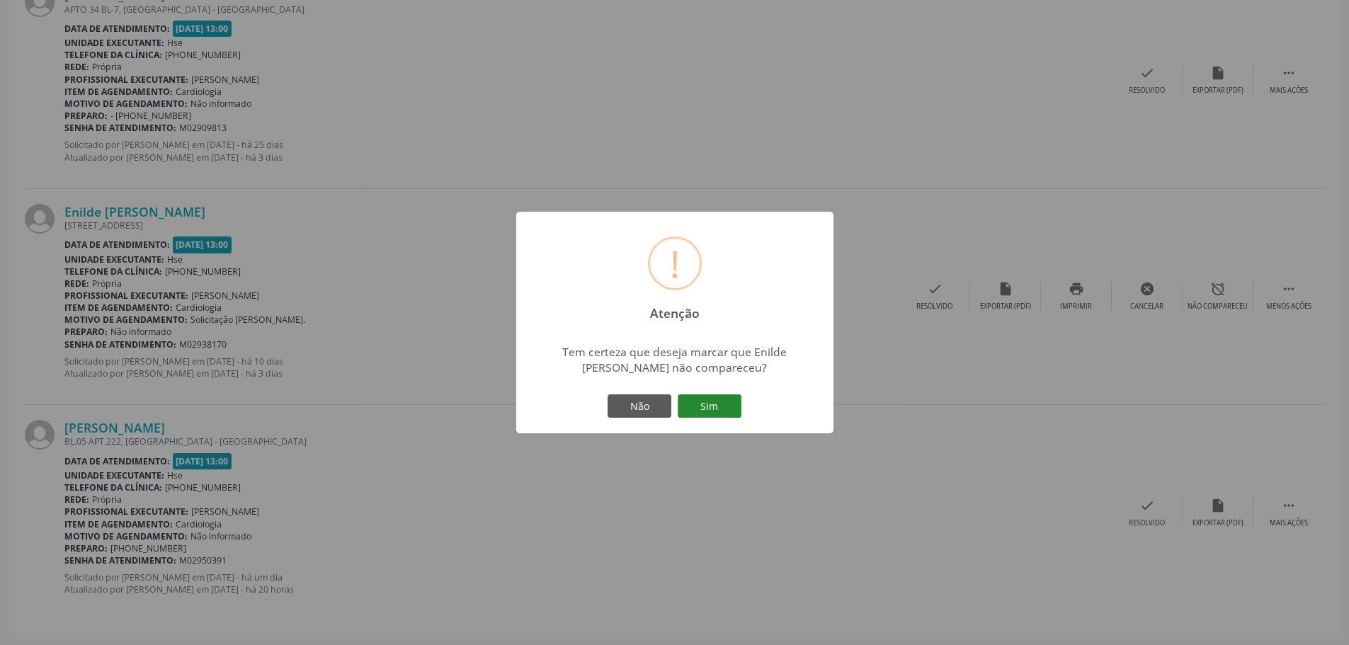
click at [711, 412] on button "Sim" at bounding box center [710, 407] width 64 height 24
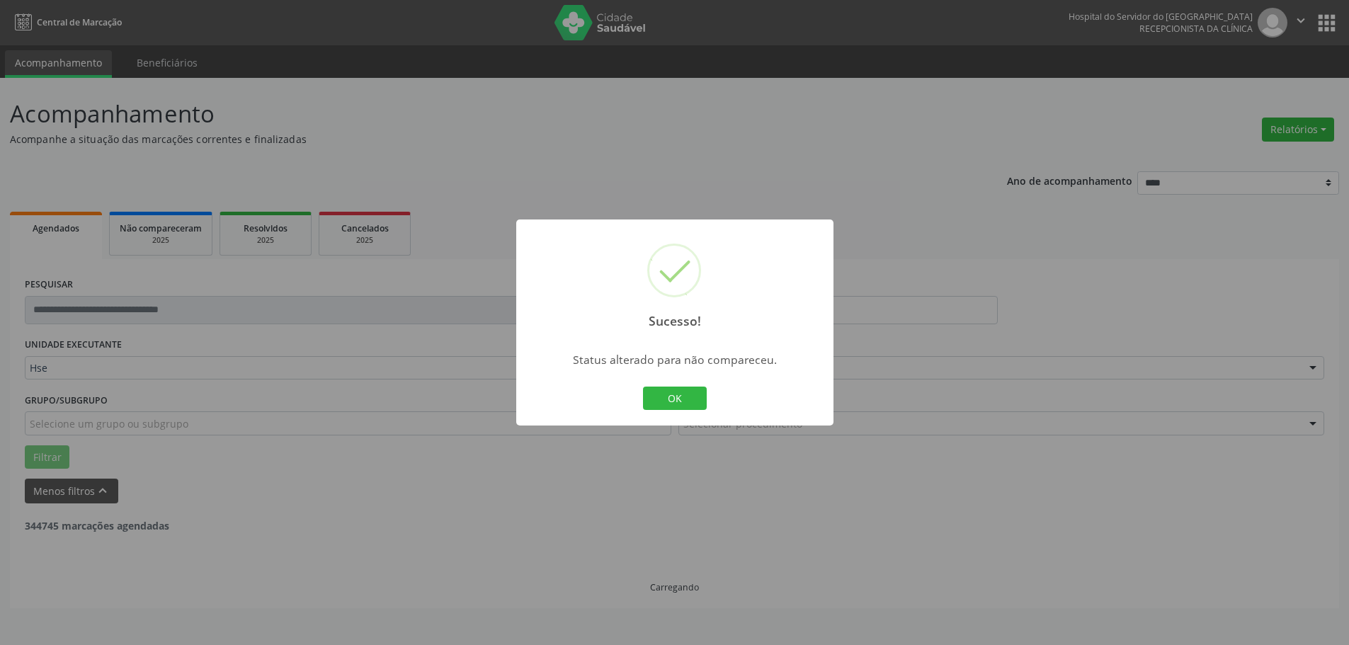
scroll to position [0, 0]
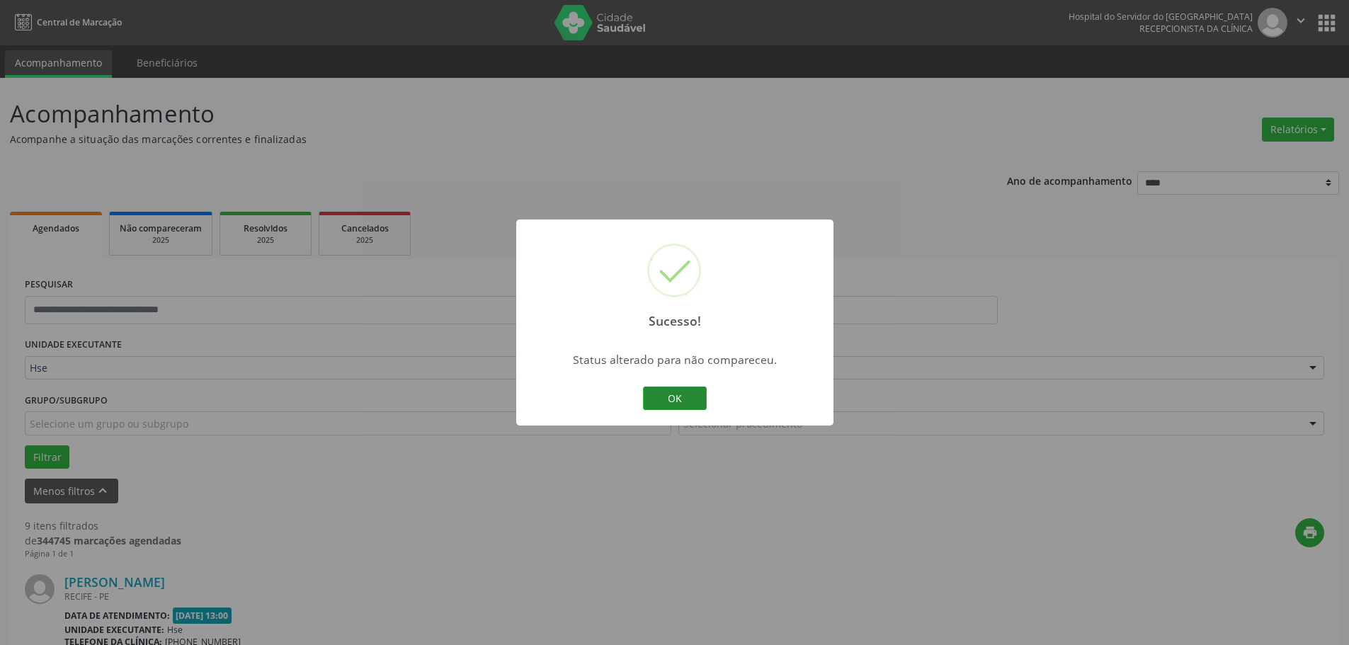
click at [696, 395] on button "OK" at bounding box center [675, 399] width 64 height 24
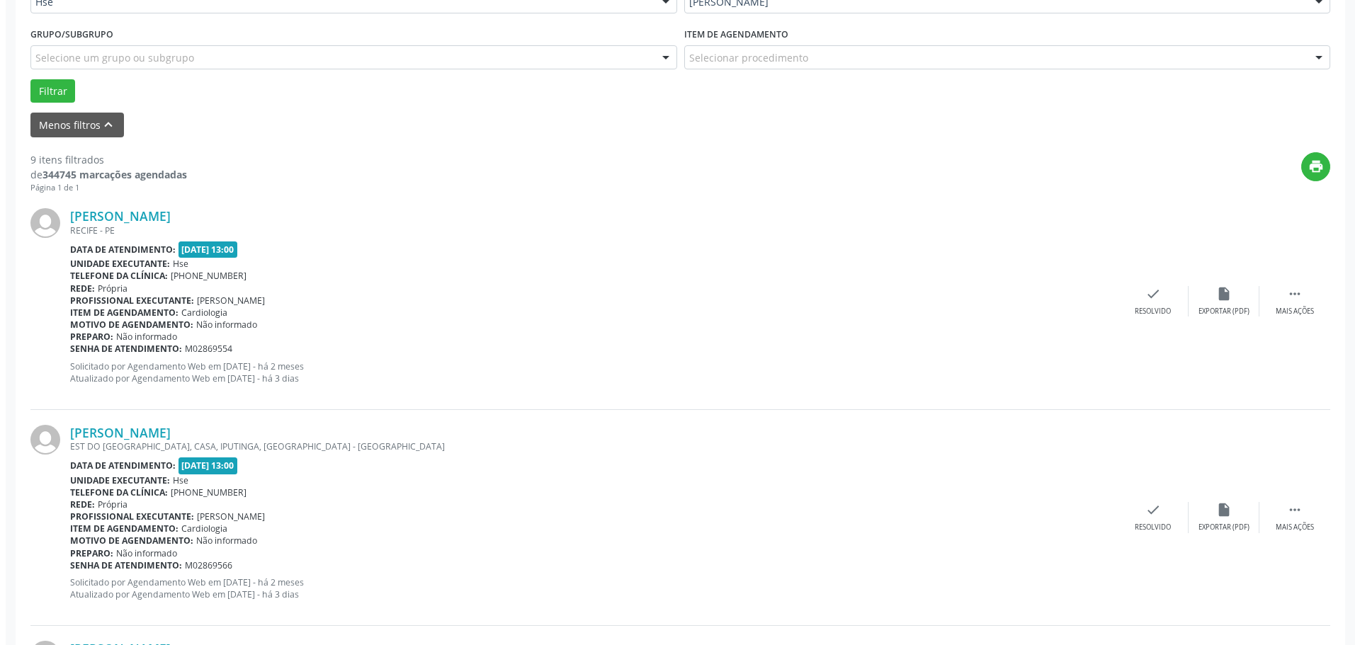
scroll to position [256, 0]
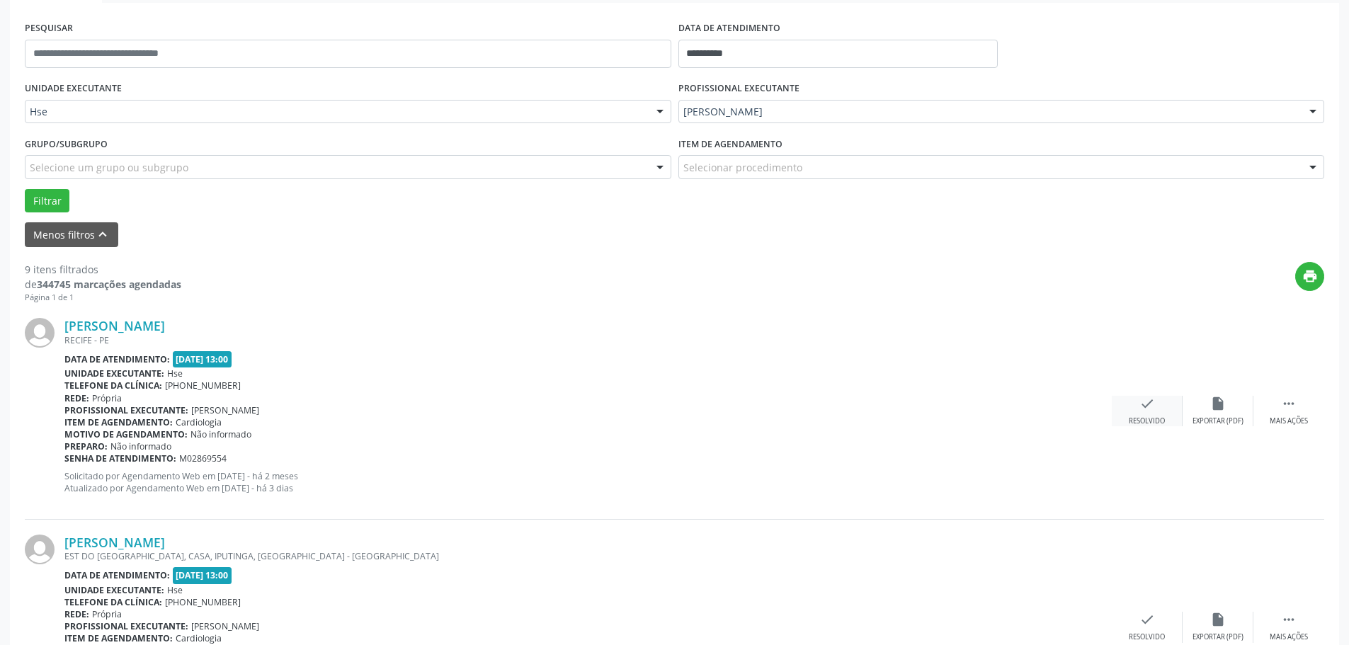
click at [1155, 416] on div "check Resolvido" at bounding box center [1147, 411] width 71 height 30
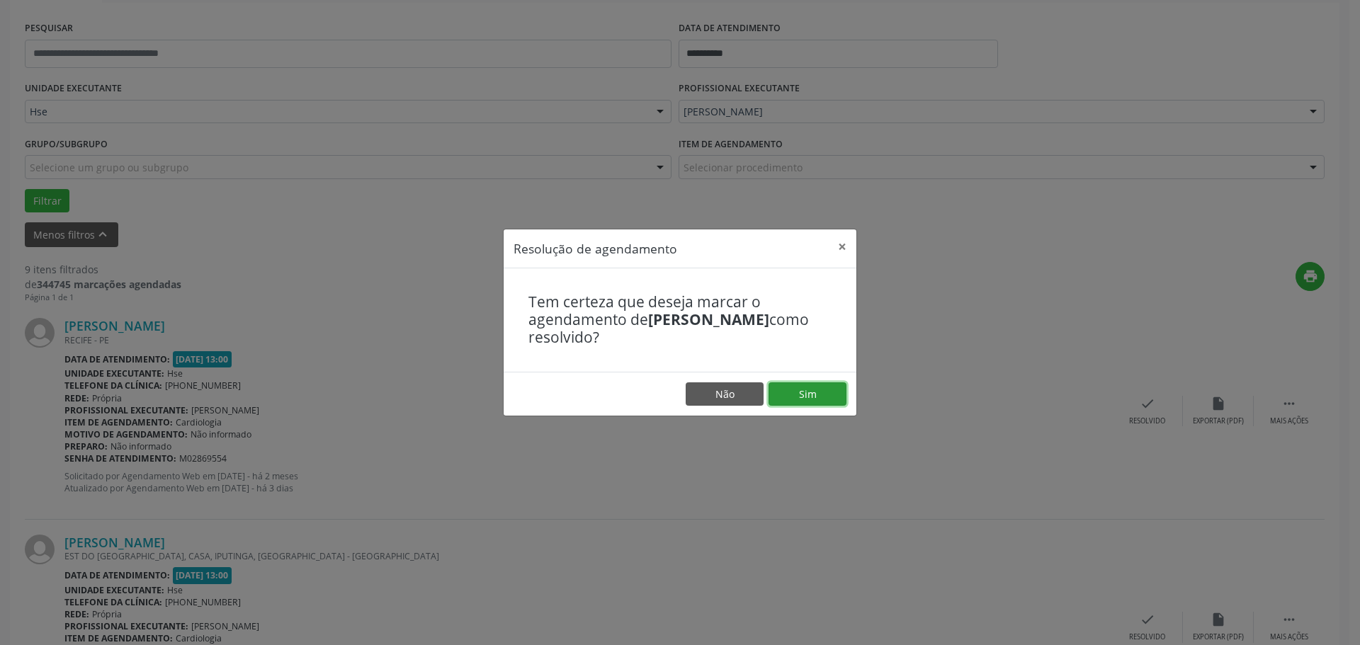
click at [818, 386] on button "Sim" at bounding box center [808, 395] width 78 height 24
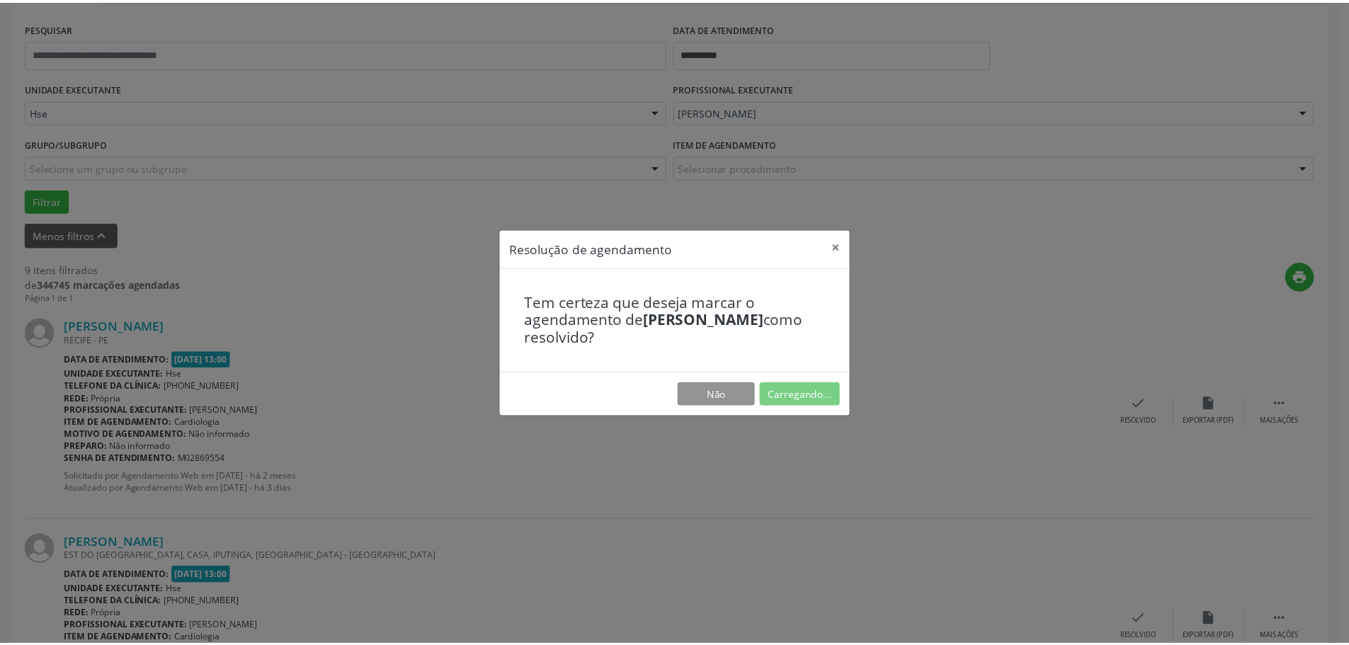
scroll to position [0, 0]
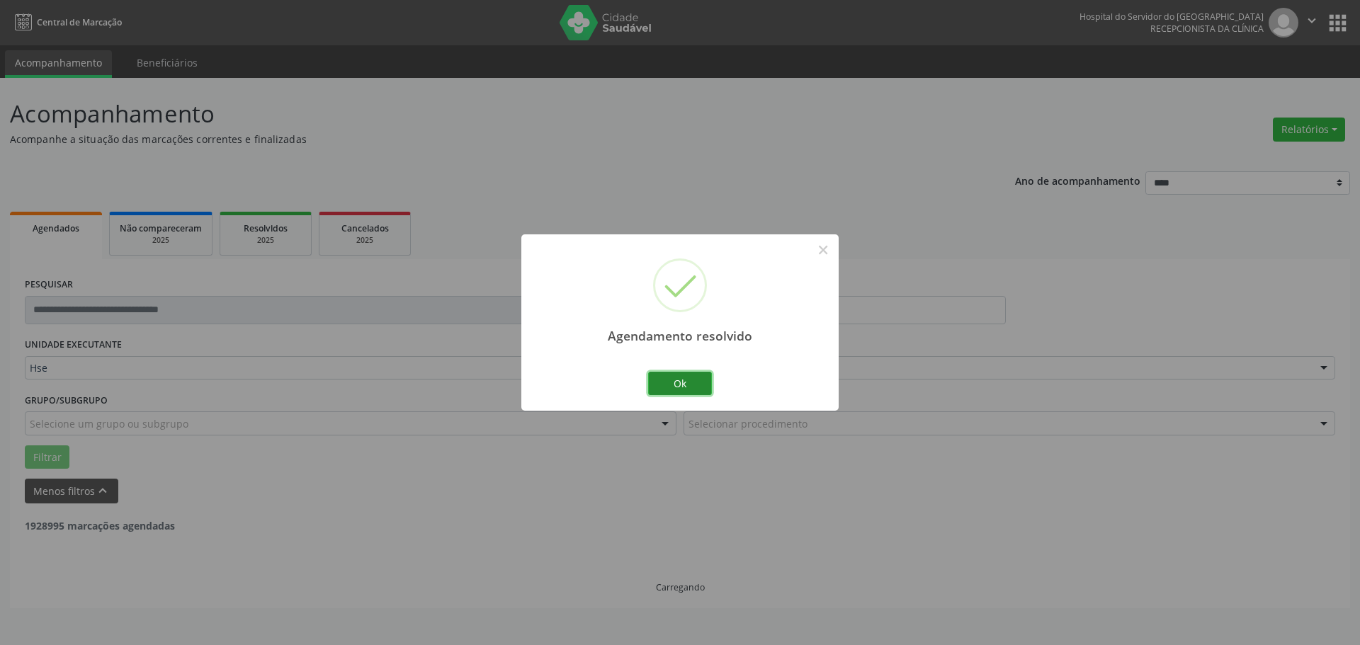
click at [699, 383] on button "Ok" at bounding box center [680, 384] width 64 height 24
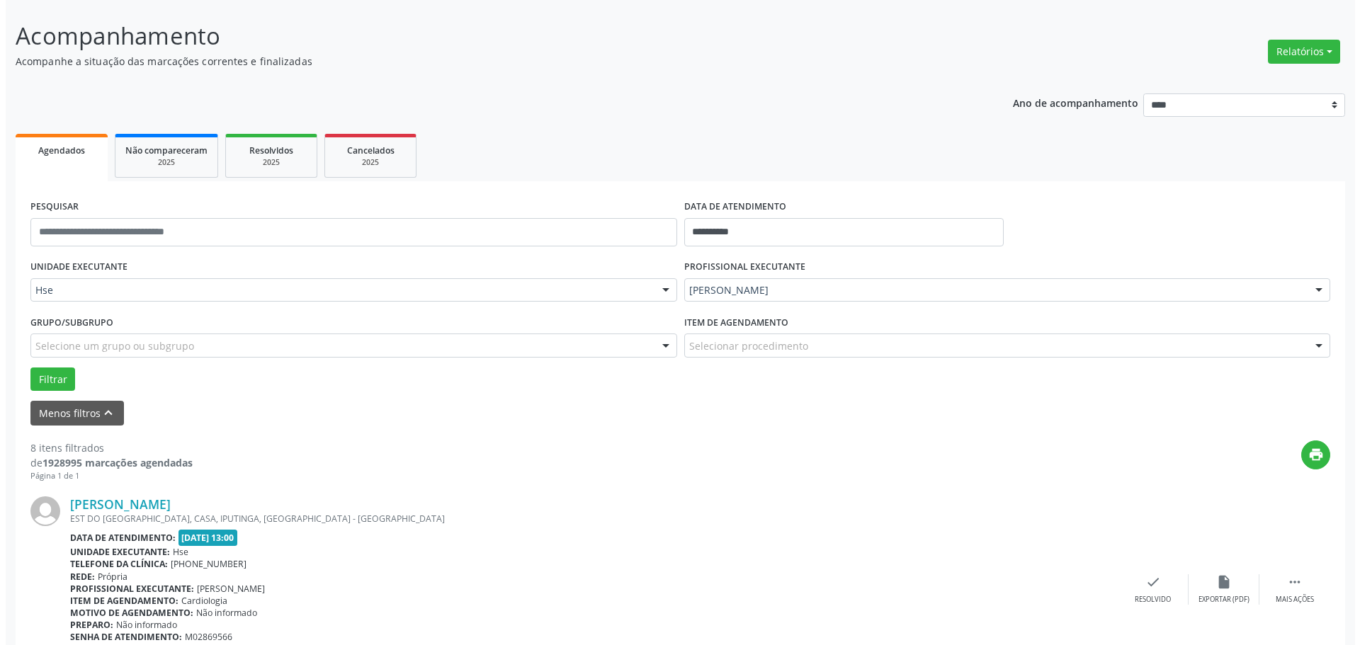
scroll to position [354, 0]
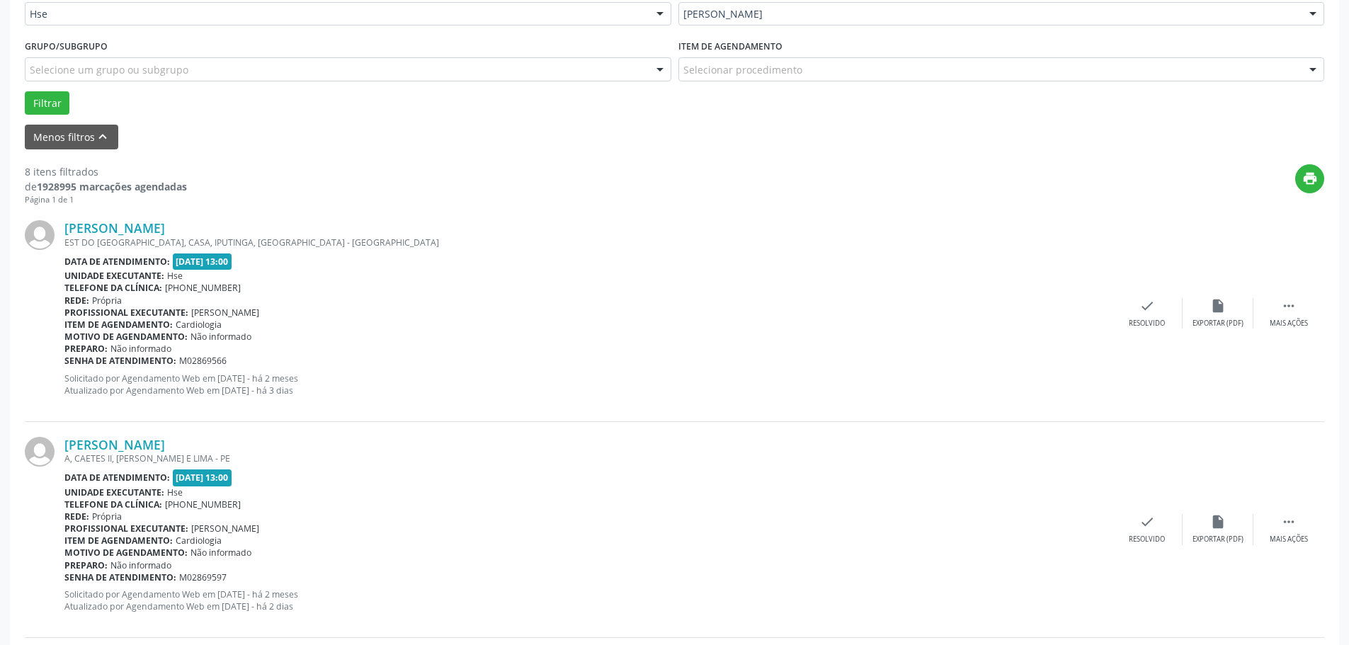
click at [1140, 331] on div "[PERSON_NAME] EST DO [GEOGRAPHIC_DATA], CASA, IPUTINGA, [GEOGRAPHIC_DATA] - [GE…" at bounding box center [675, 313] width 1300 height 216
click at [1140, 312] on icon "check" at bounding box center [1148, 306] width 16 height 16
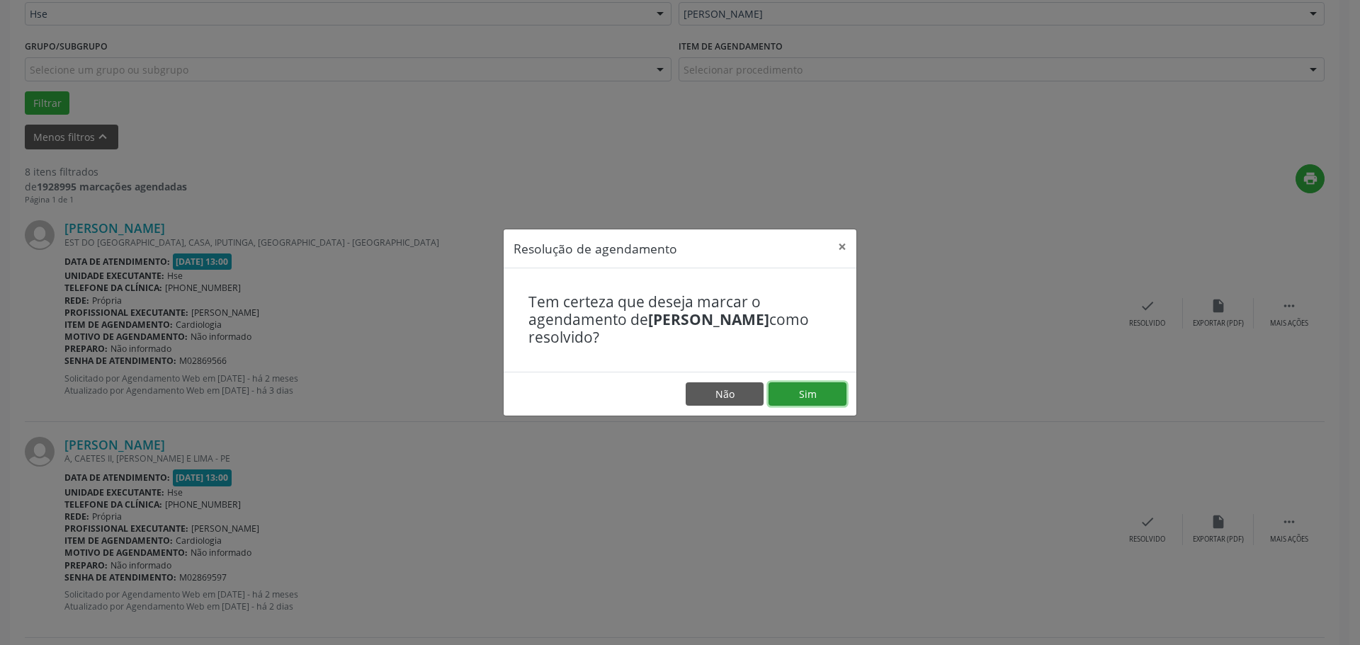
click at [805, 390] on button "Sim" at bounding box center [808, 395] width 78 height 24
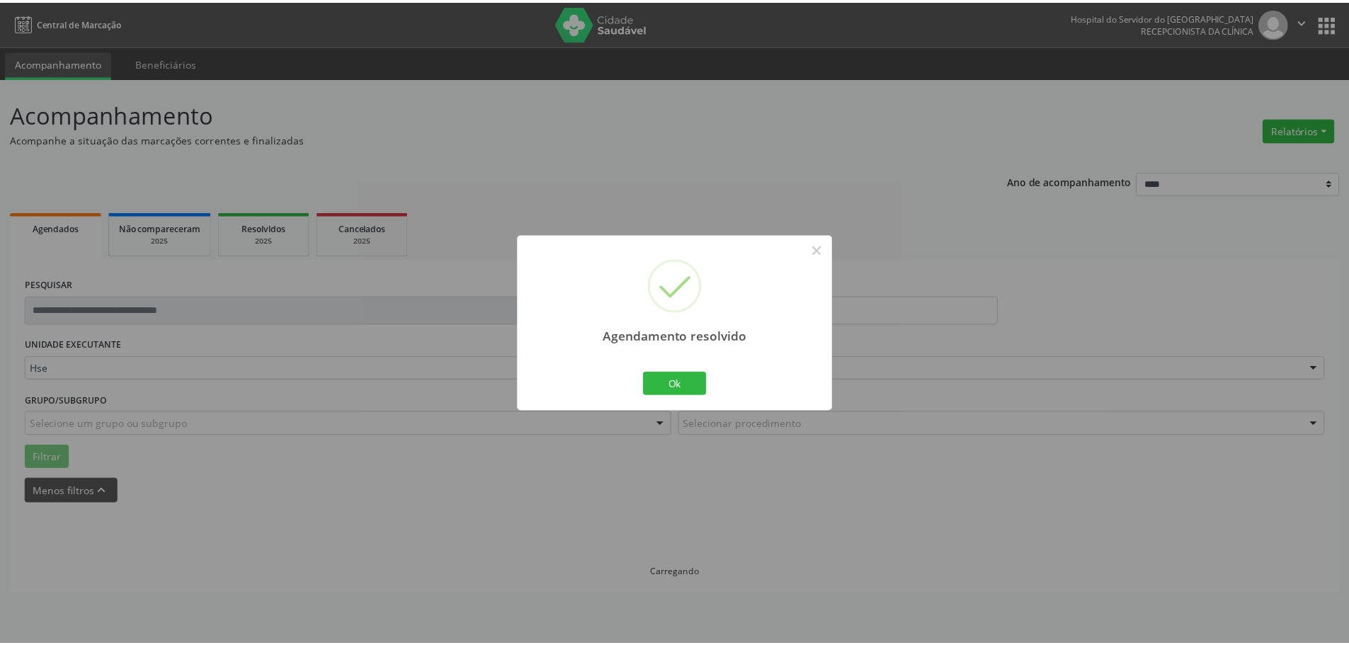
scroll to position [0, 0]
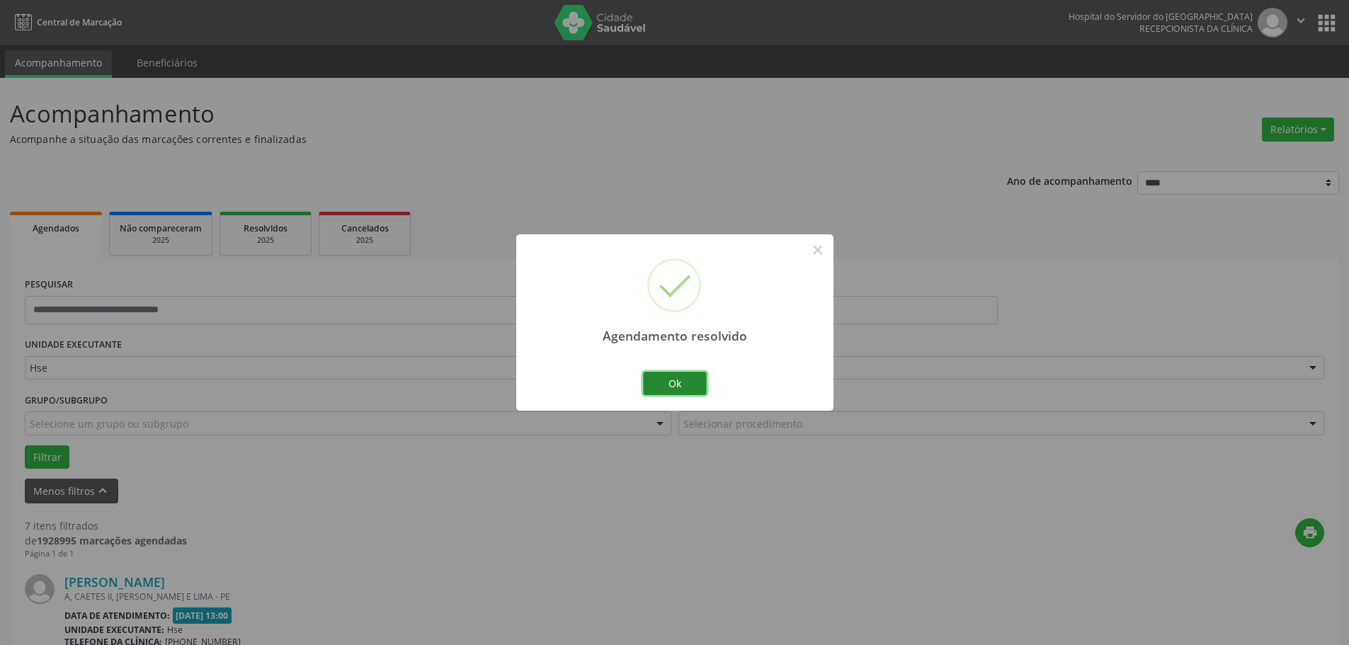
click at [663, 384] on button "Ok" at bounding box center [675, 384] width 64 height 24
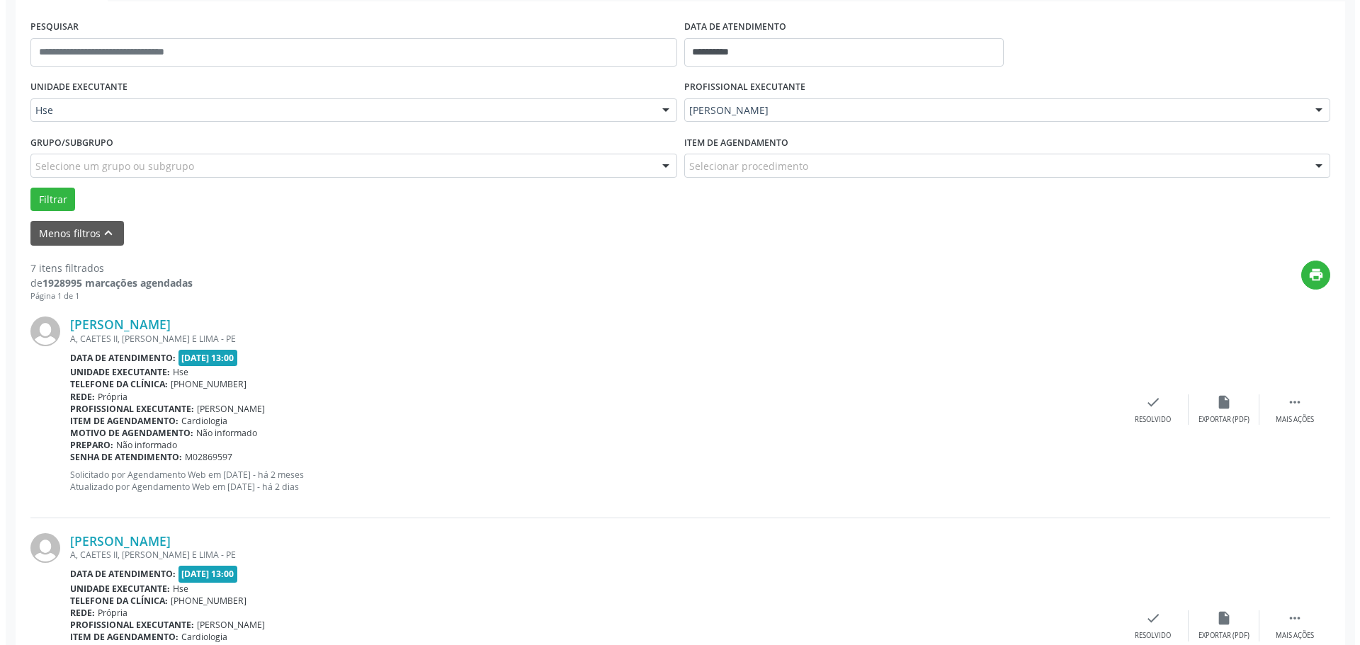
scroll to position [283, 0]
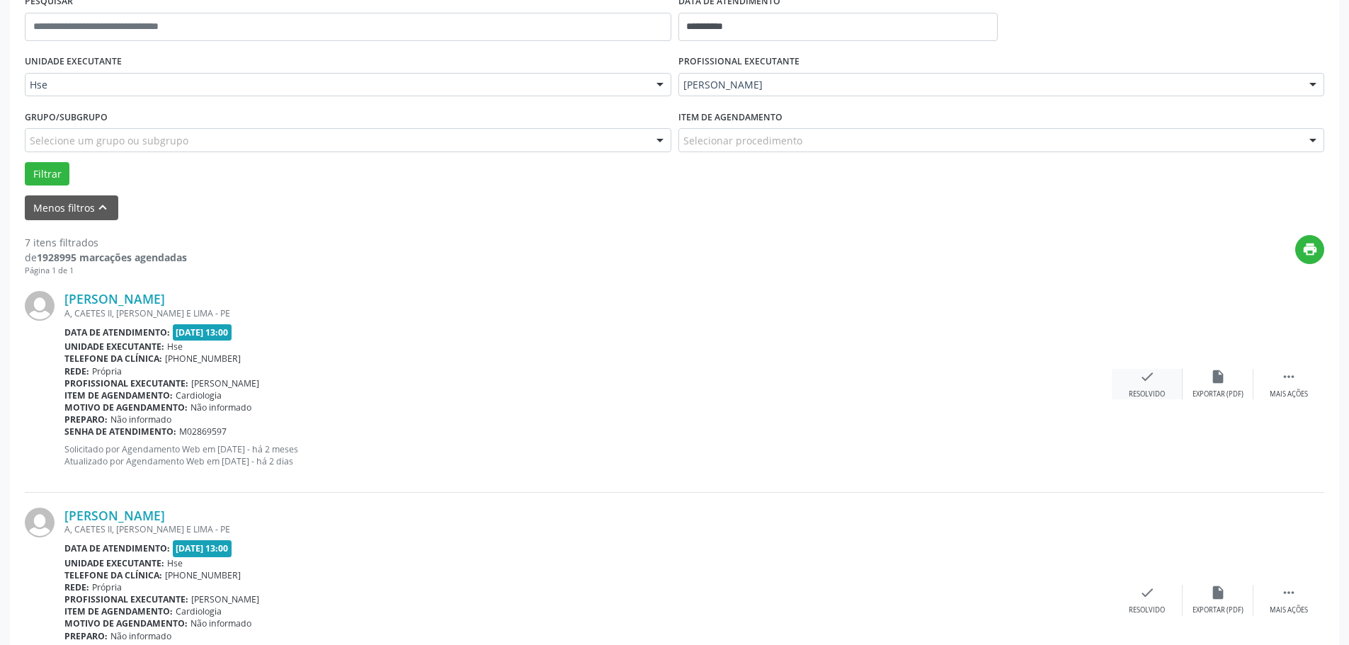
click at [1136, 391] on div "Resolvido" at bounding box center [1147, 395] width 36 height 10
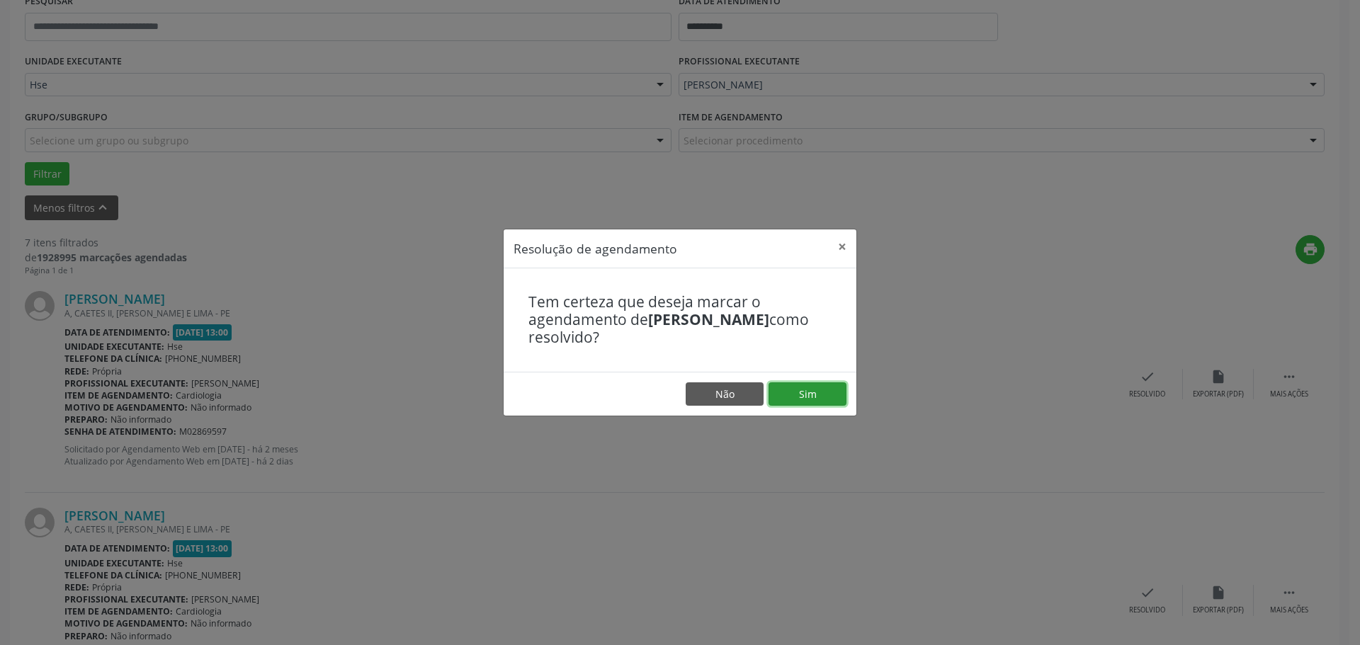
click at [771, 384] on button "Sim" at bounding box center [808, 395] width 78 height 24
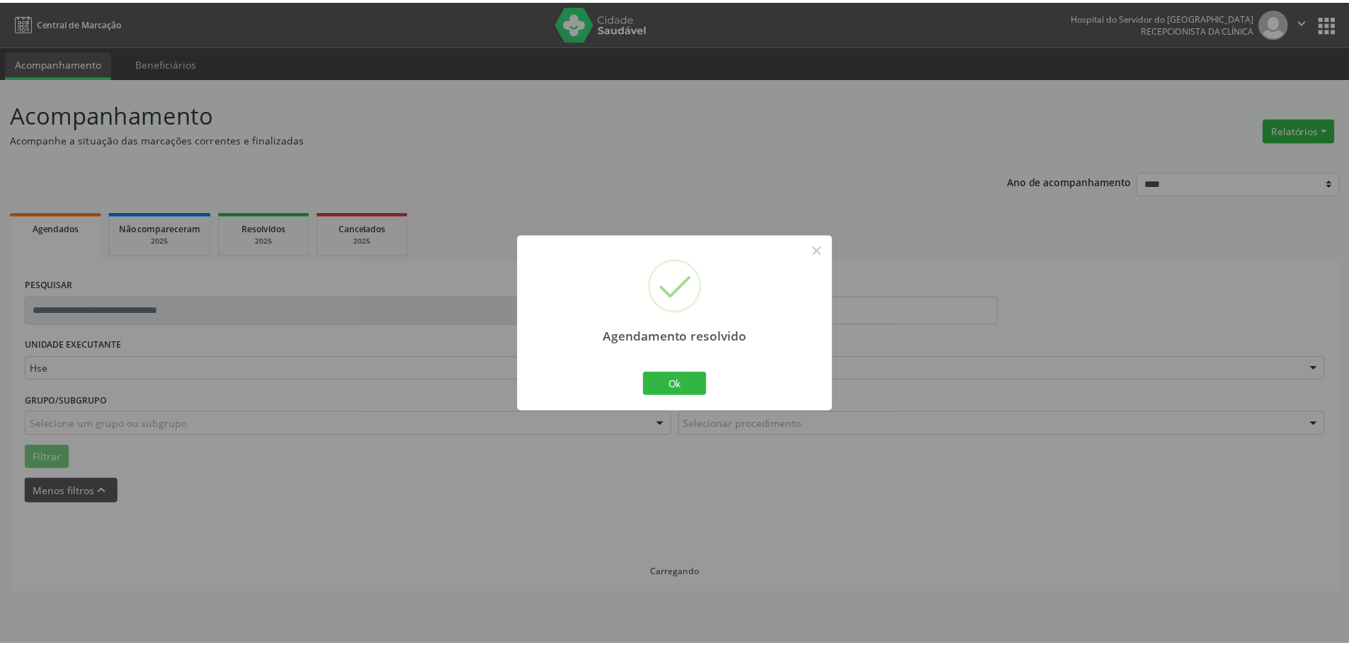
scroll to position [0, 0]
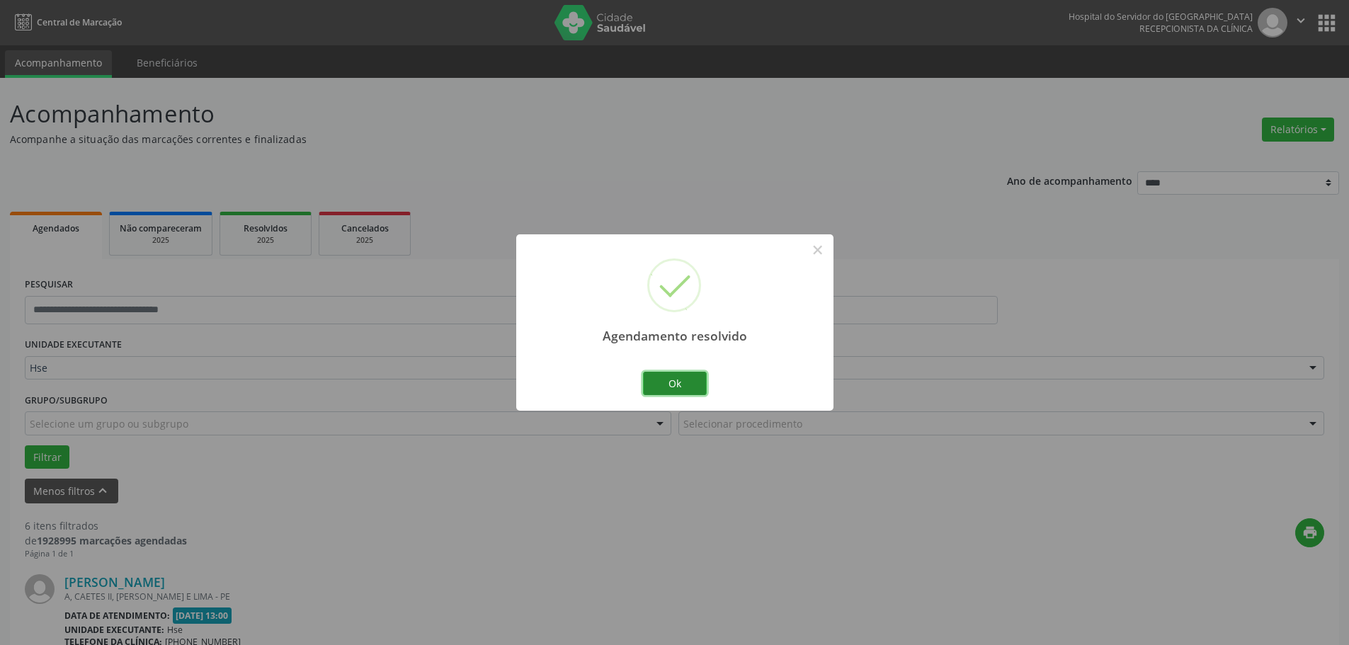
click at [701, 385] on button "Ok" at bounding box center [675, 384] width 64 height 24
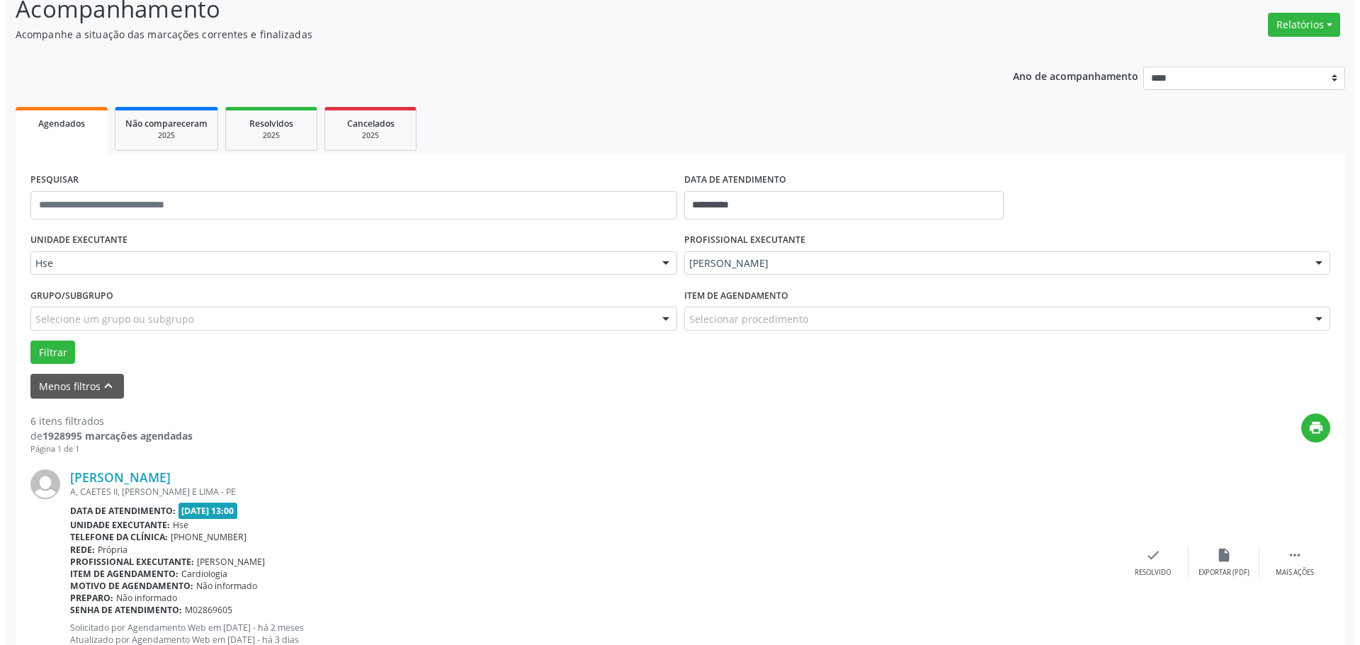
scroll to position [283, 0]
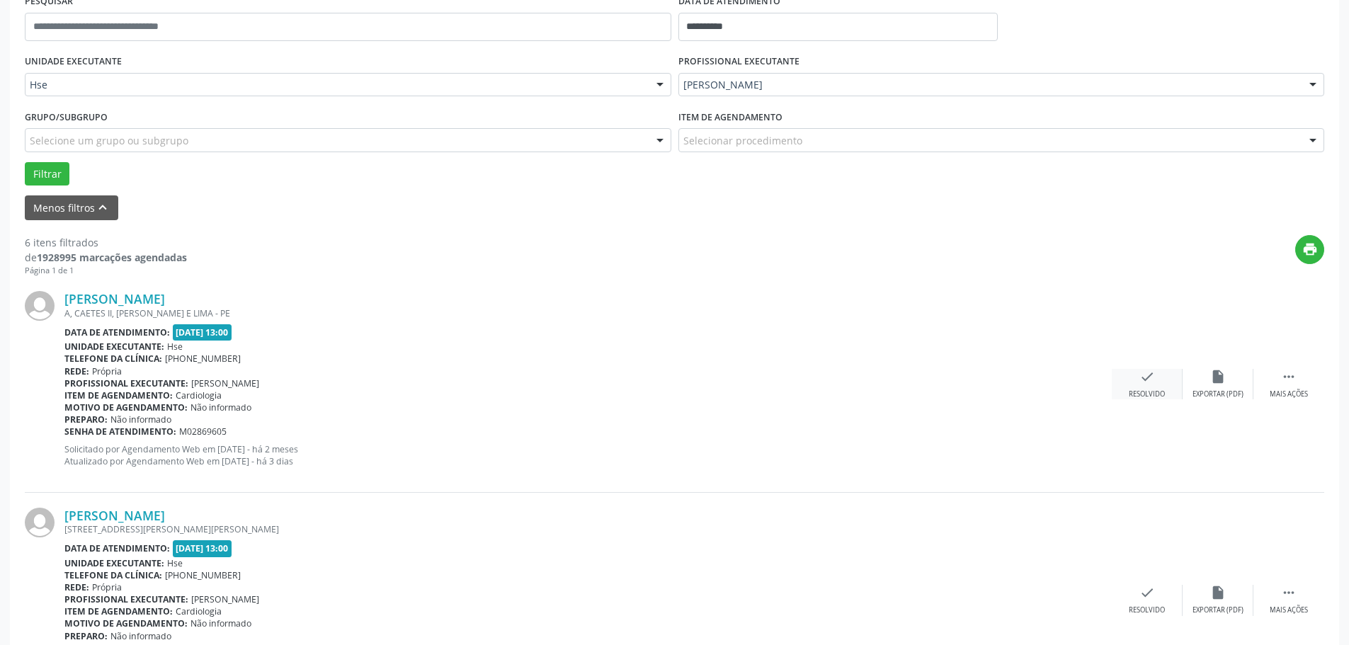
click at [1147, 389] on div "check Resolvido" at bounding box center [1147, 384] width 71 height 30
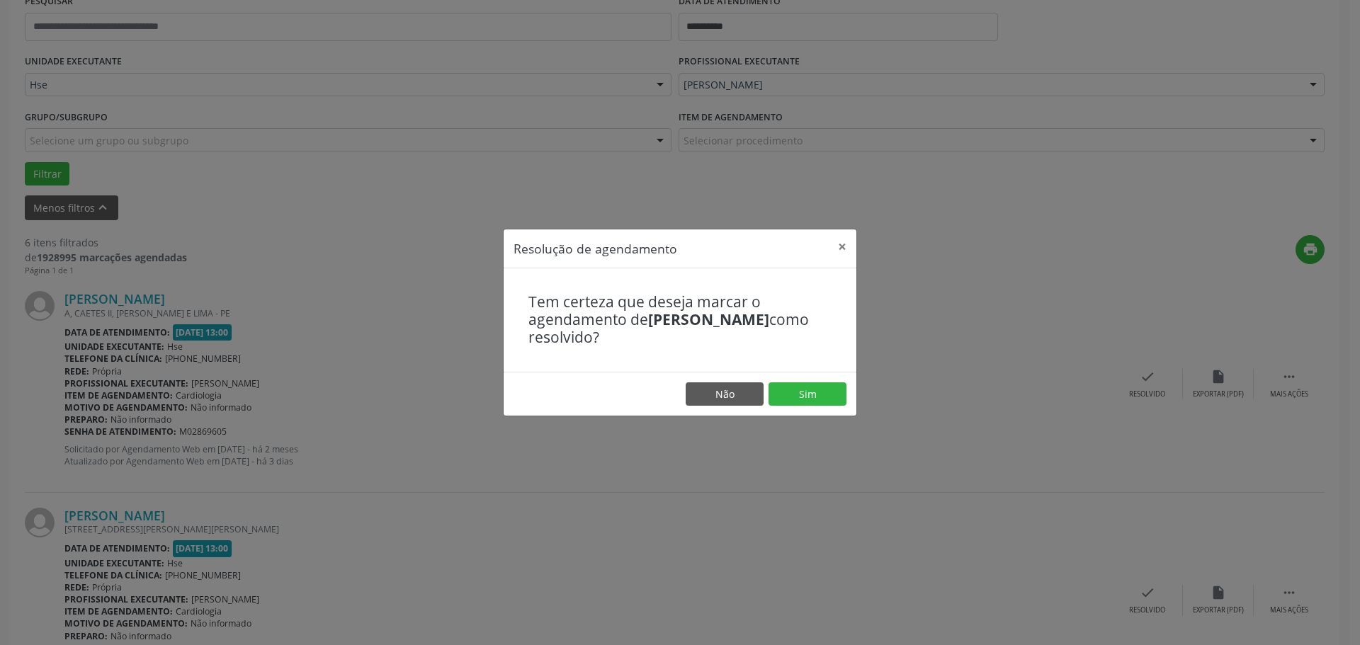
click at [788, 378] on footer "Não Sim" at bounding box center [680, 394] width 353 height 45
click at [799, 388] on button "Sim" at bounding box center [808, 395] width 78 height 24
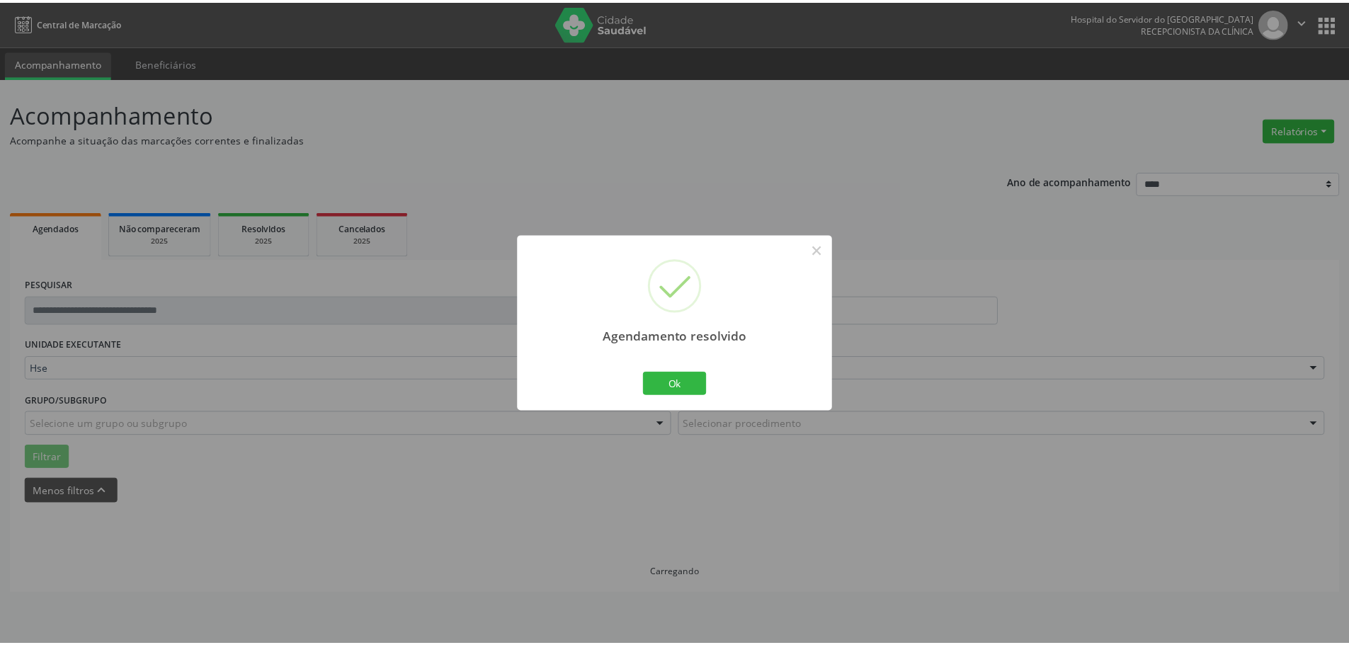
scroll to position [0, 0]
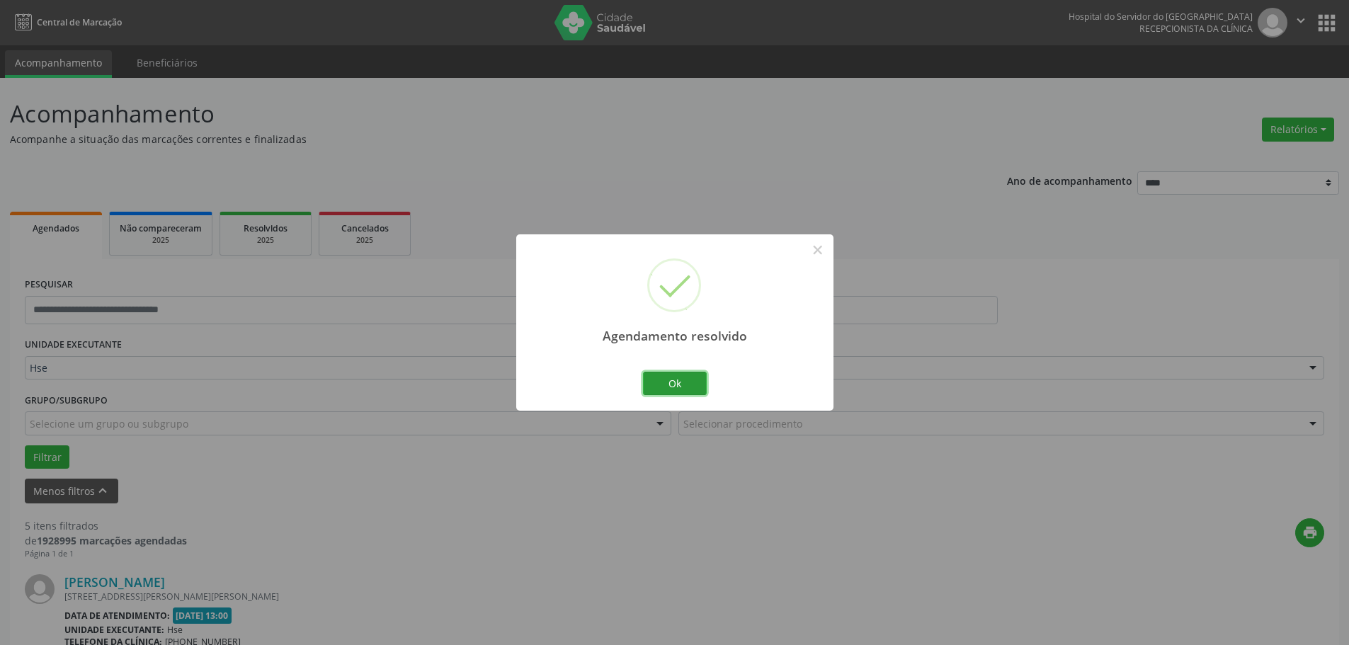
drag, startPoint x: 689, startPoint y: 377, endPoint x: 1029, endPoint y: 397, distance: 339.9
click at [691, 378] on button "Ok" at bounding box center [675, 384] width 64 height 24
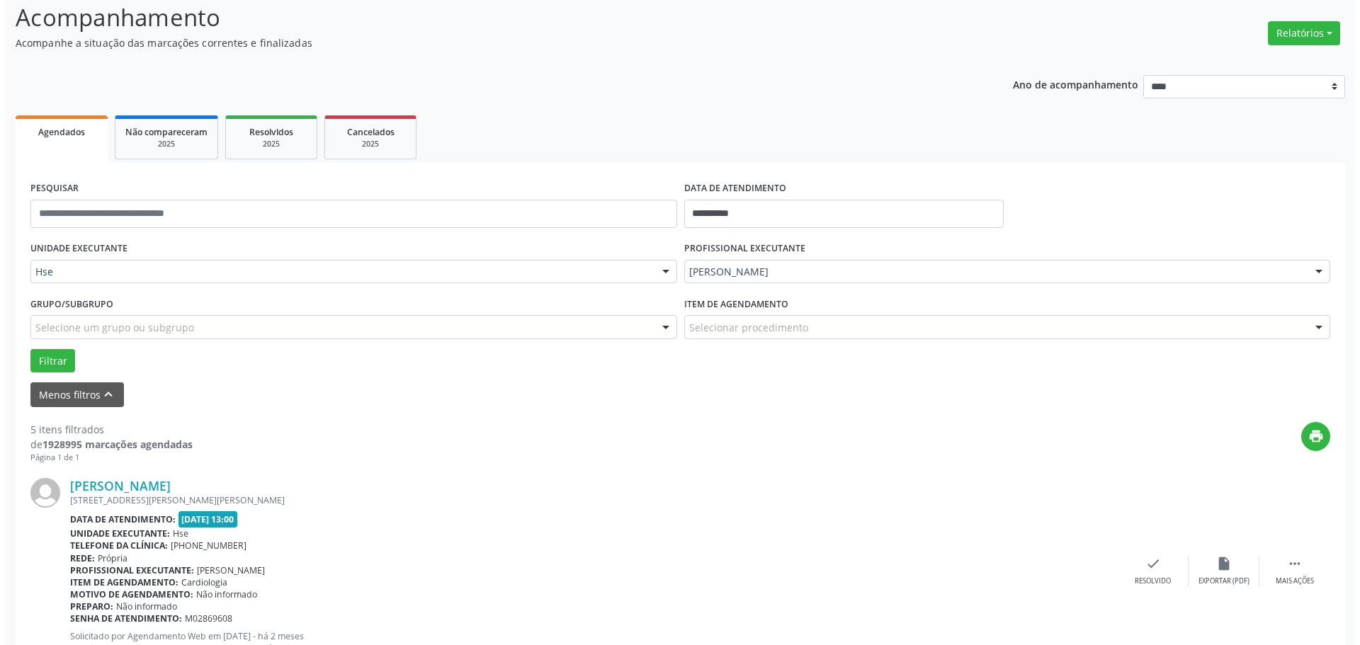
scroll to position [283, 0]
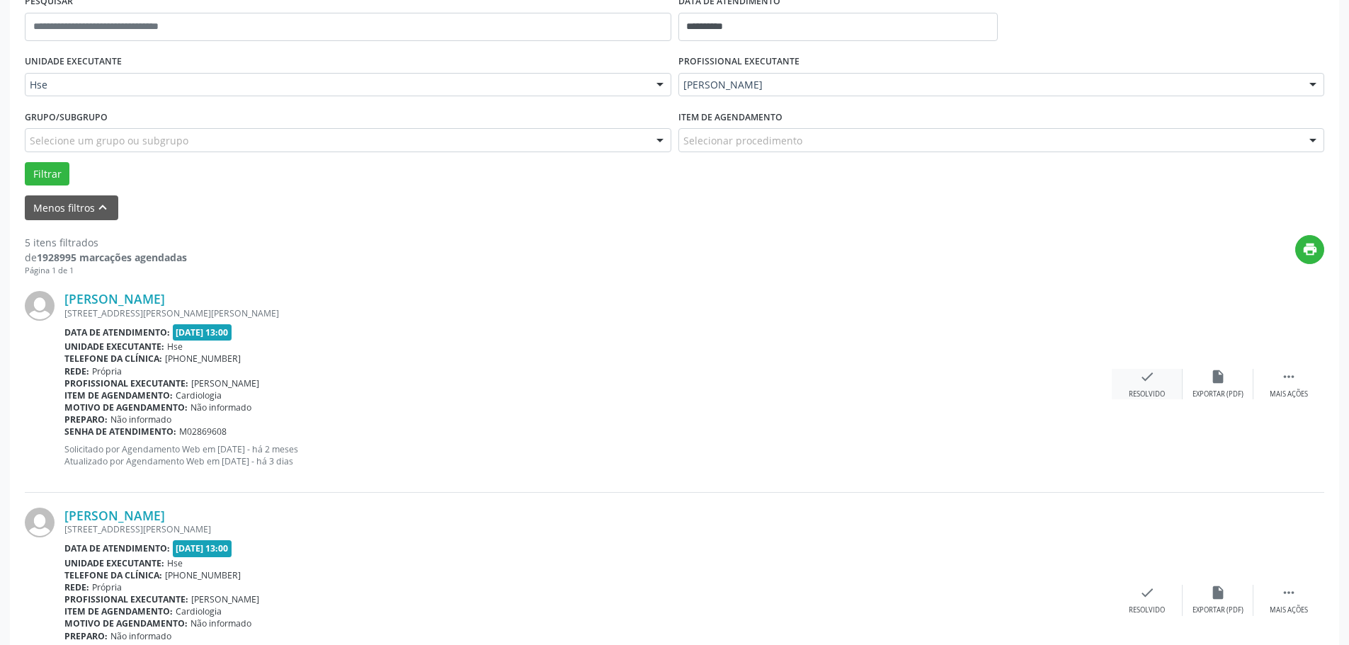
click at [1140, 373] on icon "check" at bounding box center [1148, 377] width 16 height 16
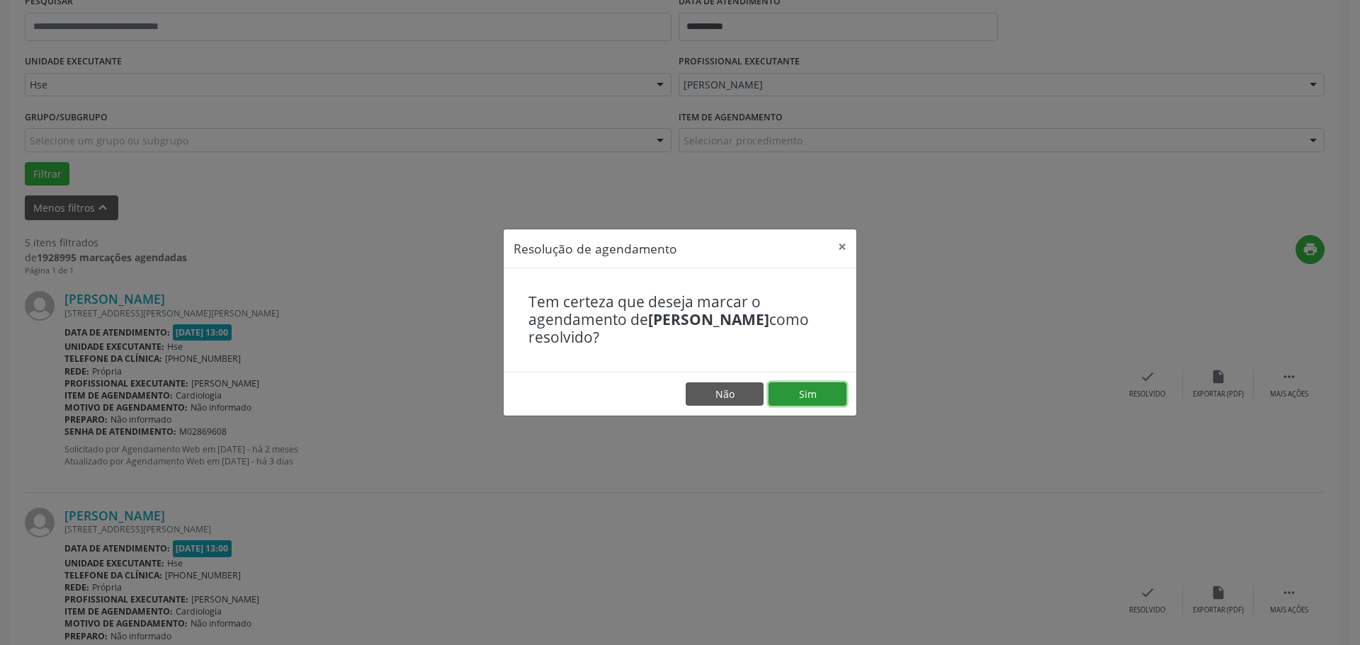
click at [813, 392] on button "Sim" at bounding box center [808, 395] width 78 height 24
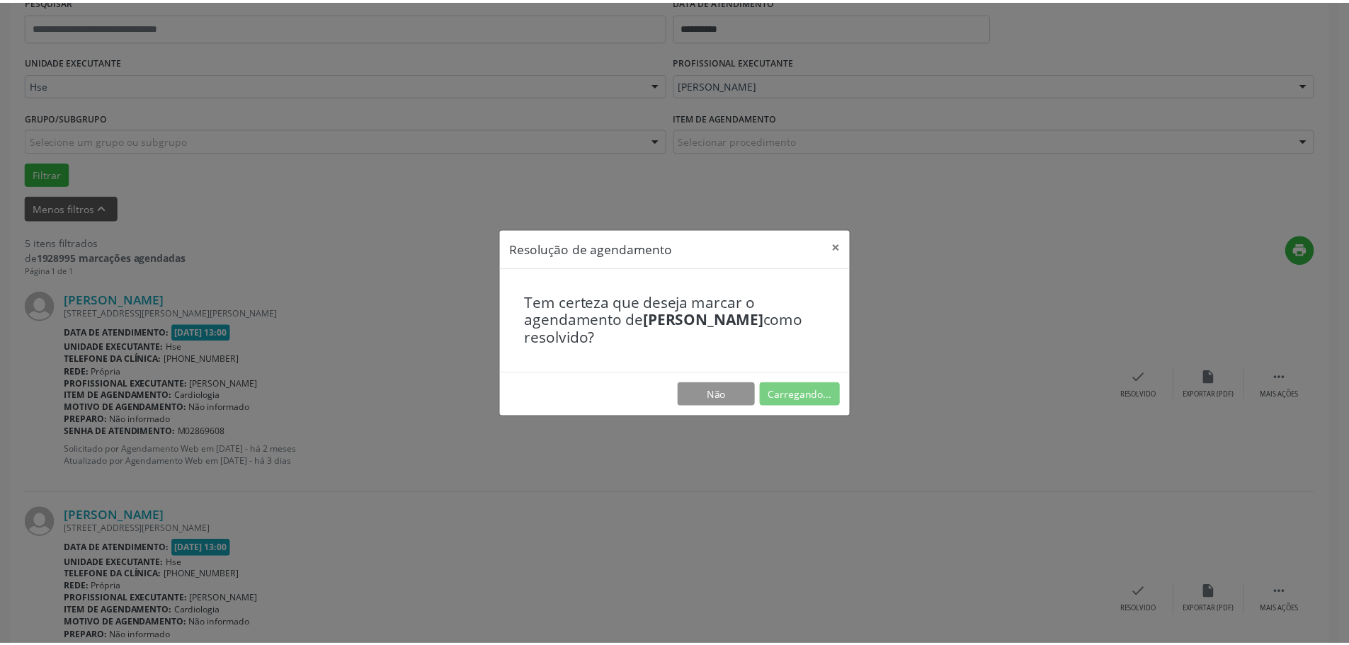
scroll to position [0, 0]
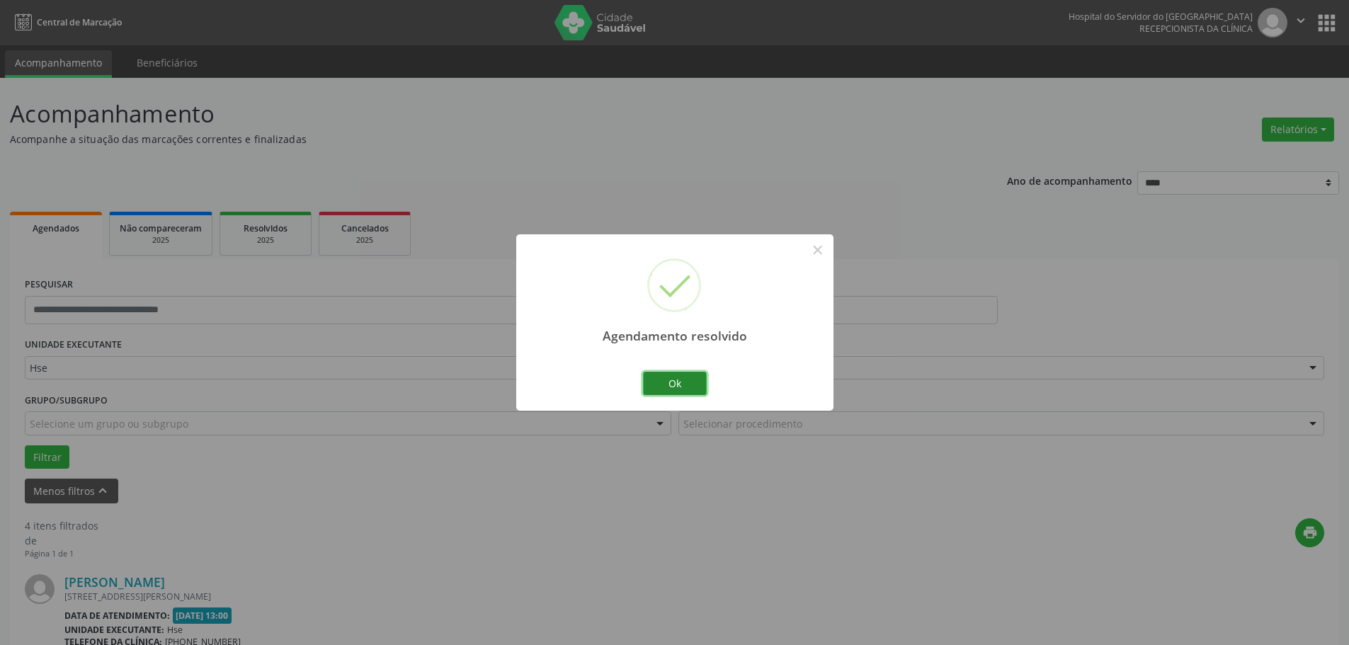
click at [696, 384] on button "Ok" at bounding box center [675, 384] width 64 height 24
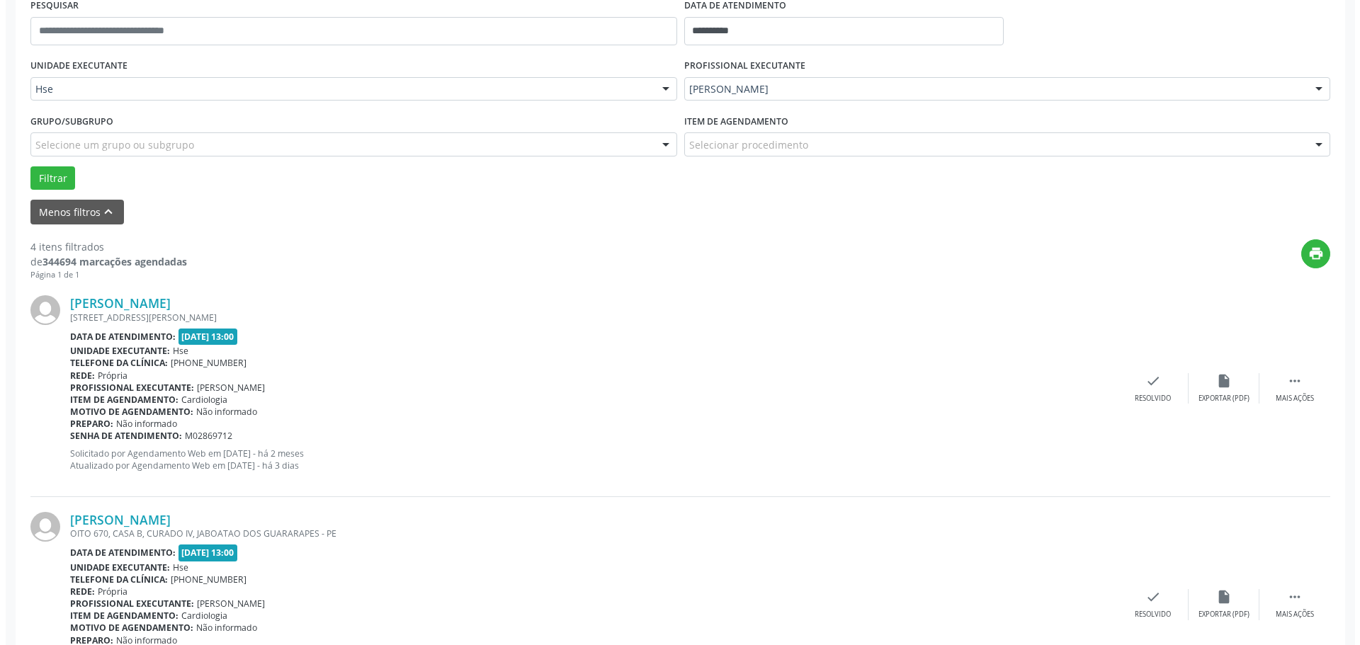
scroll to position [283, 0]
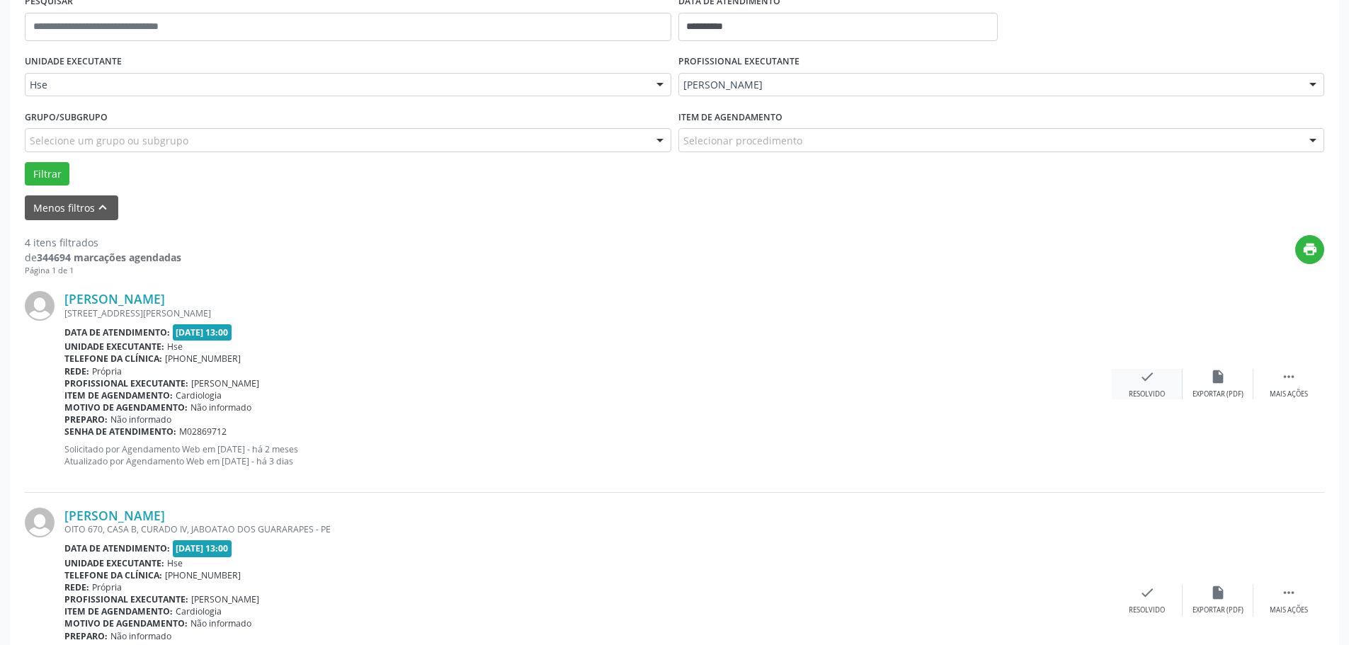
click at [1155, 381] on div "check Resolvido" at bounding box center [1147, 384] width 71 height 30
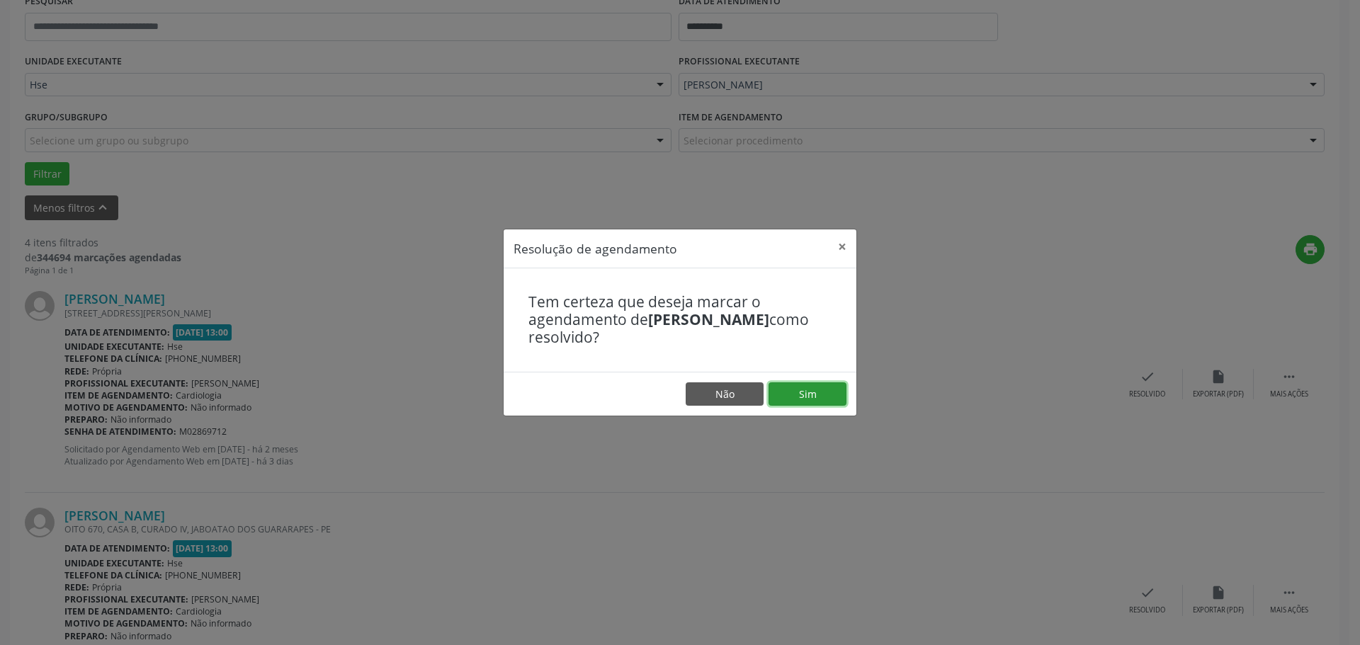
click at [793, 392] on button "Sim" at bounding box center [808, 395] width 78 height 24
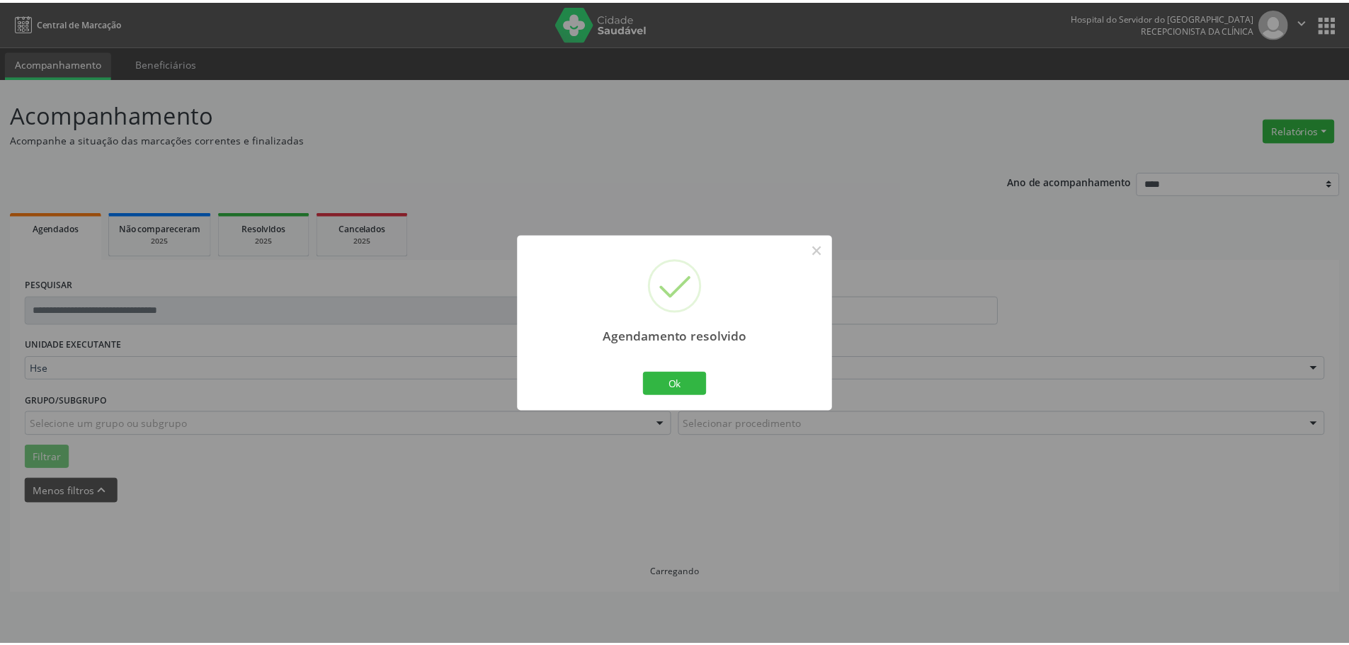
scroll to position [0, 0]
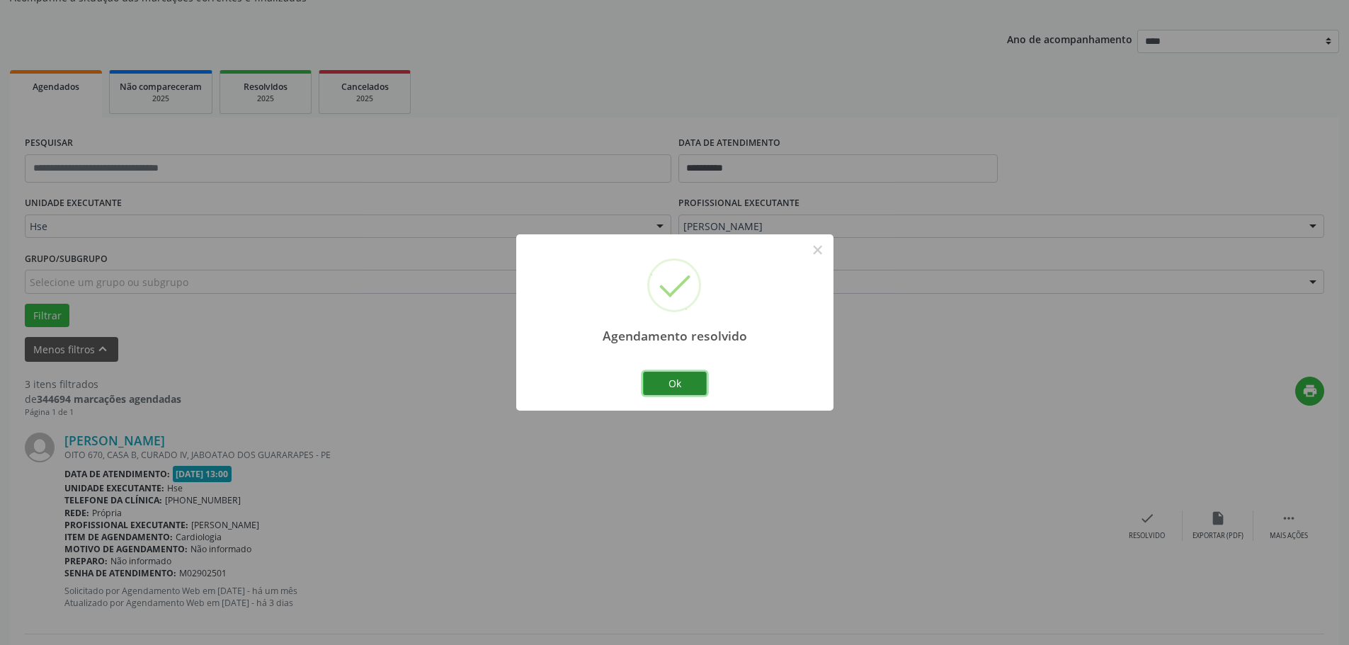
click at [666, 373] on button "Ok" at bounding box center [675, 384] width 64 height 24
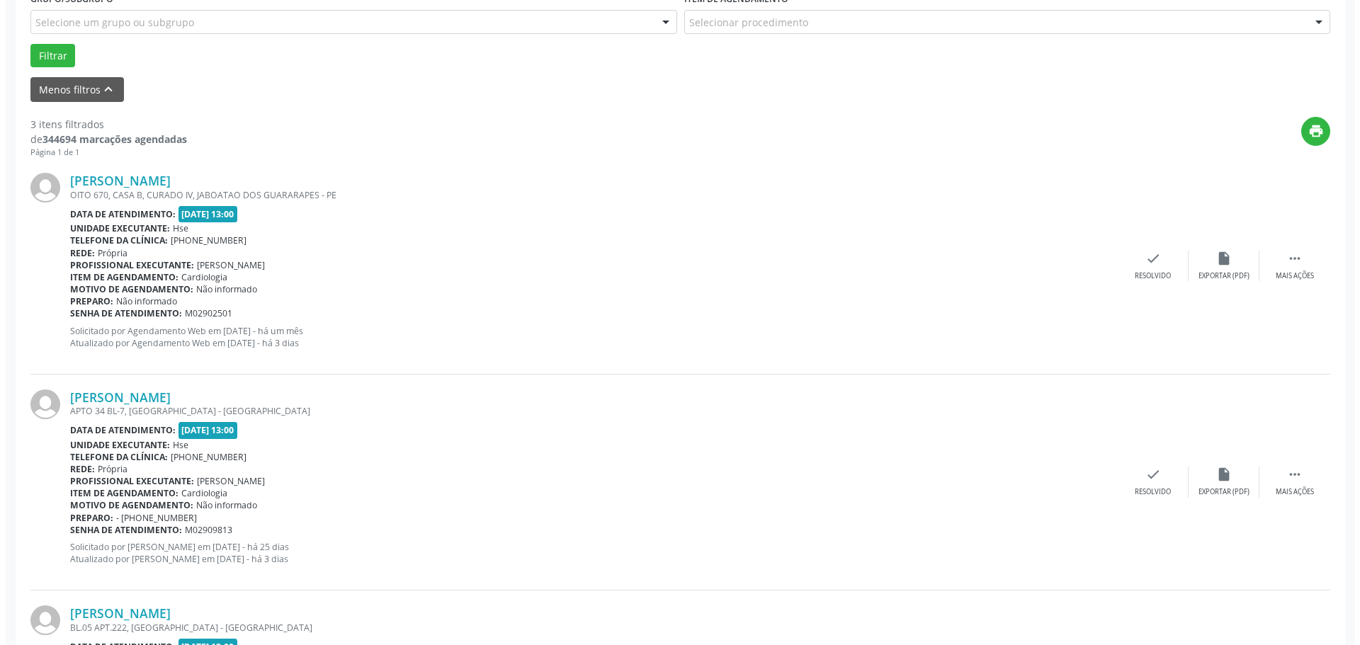
scroll to position [425, 0]
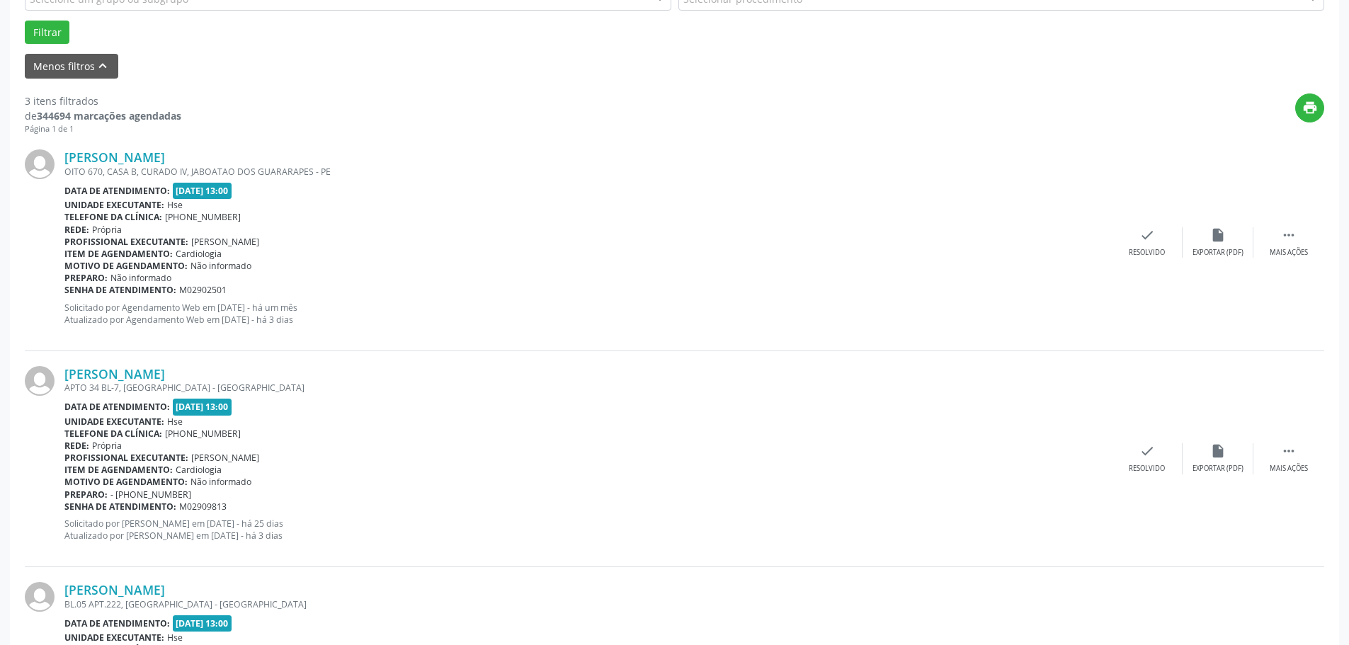
click at [1142, 261] on div "[PERSON_NAME] OITO 670, CASA B, CURADO IV, JABOATAO DOS GUARARAPES - PE Data de…" at bounding box center [675, 243] width 1300 height 216
click at [1148, 250] on div "Resolvido" at bounding box center [1147, 253] width 36 height 10
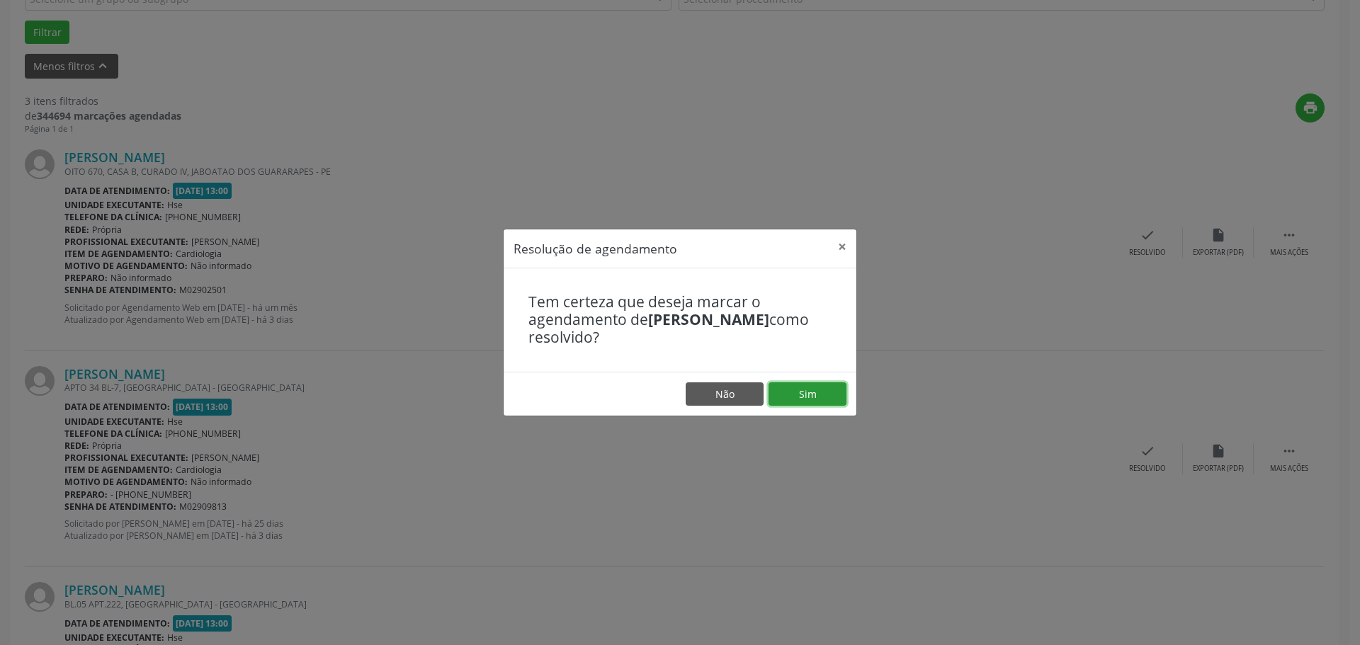
click at [825, 400] on button "Sim" at bounding box center [808, 395] width 78 height 24
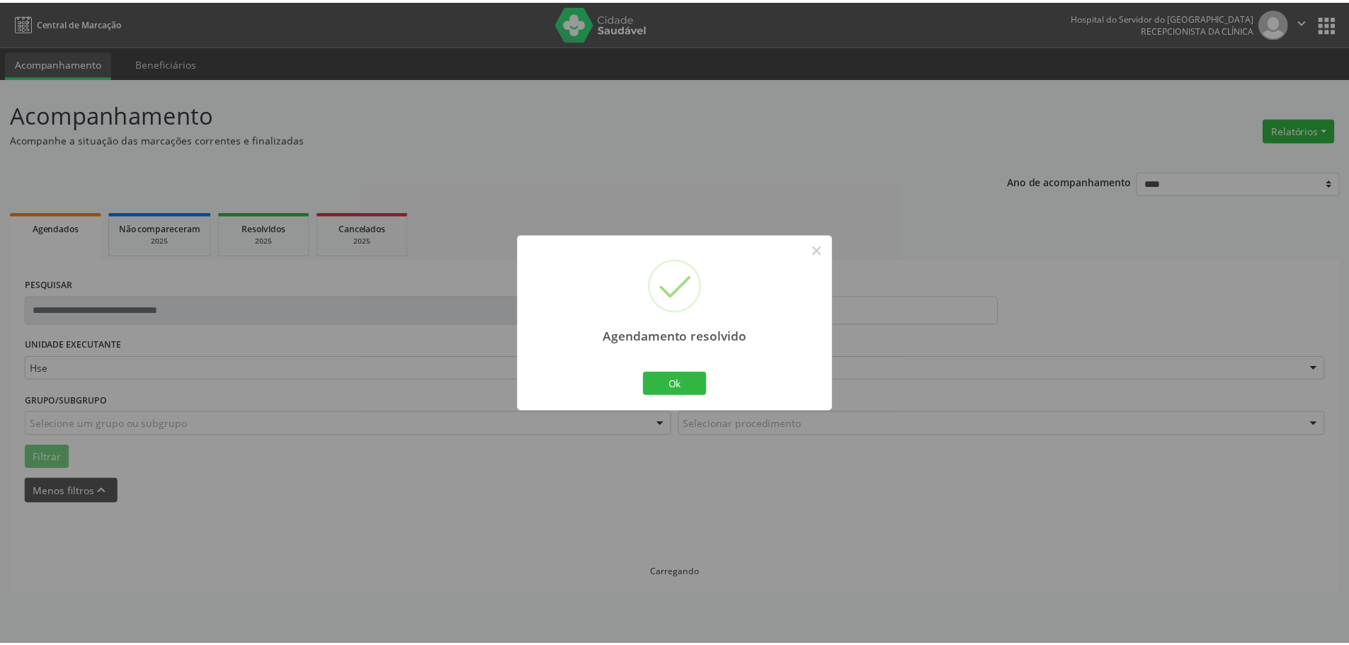
scroll to position [0, 0]
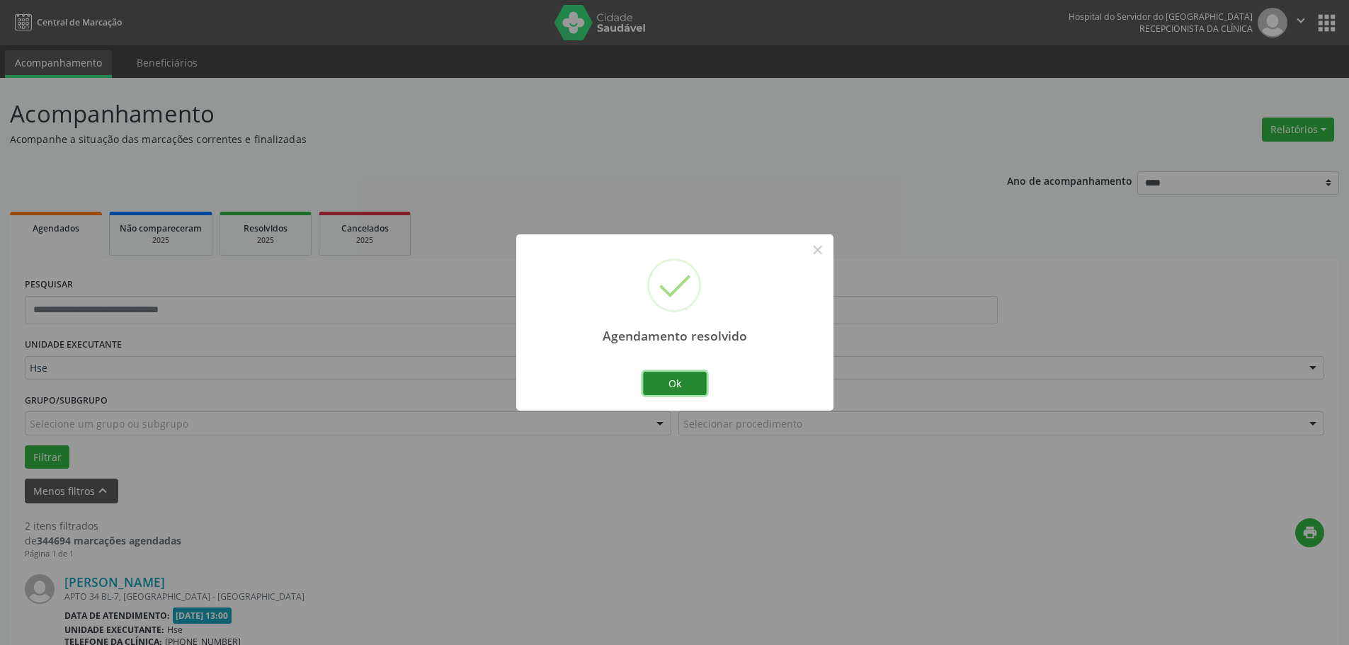
click at [687, 380] on button "Ok" at bounding box center [675, 384] width 64 height 24
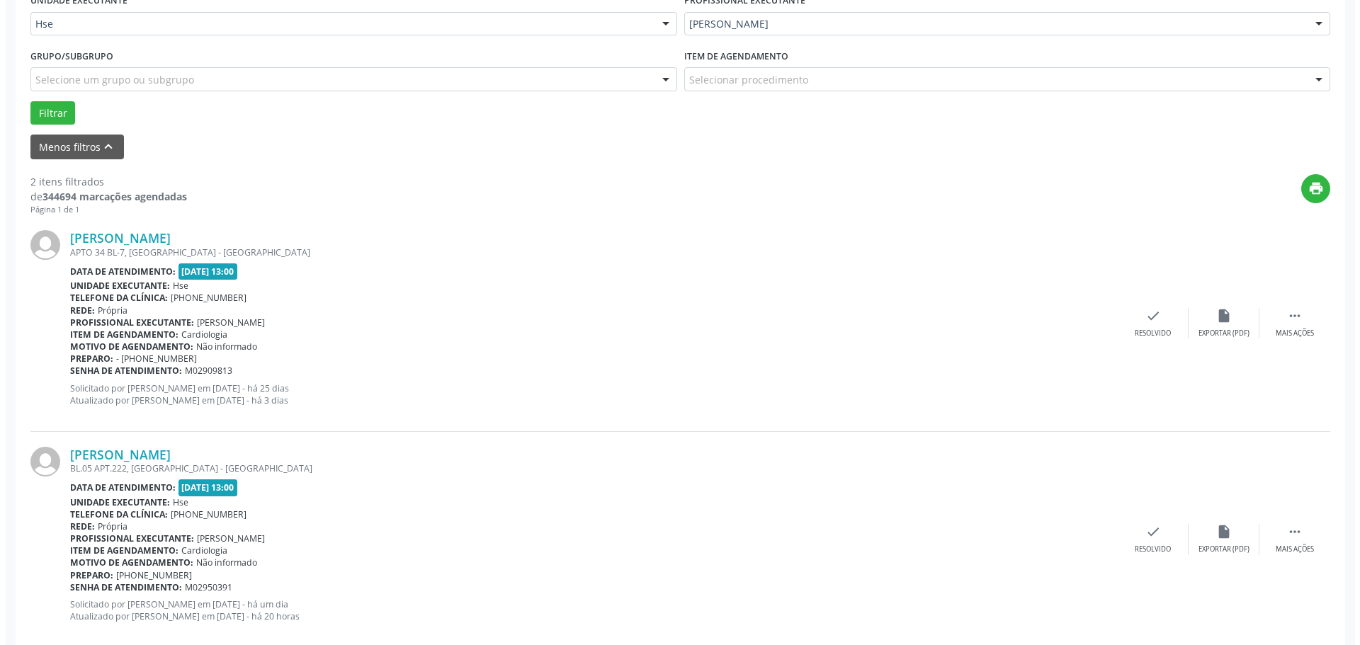
scroll to position [354, 0]
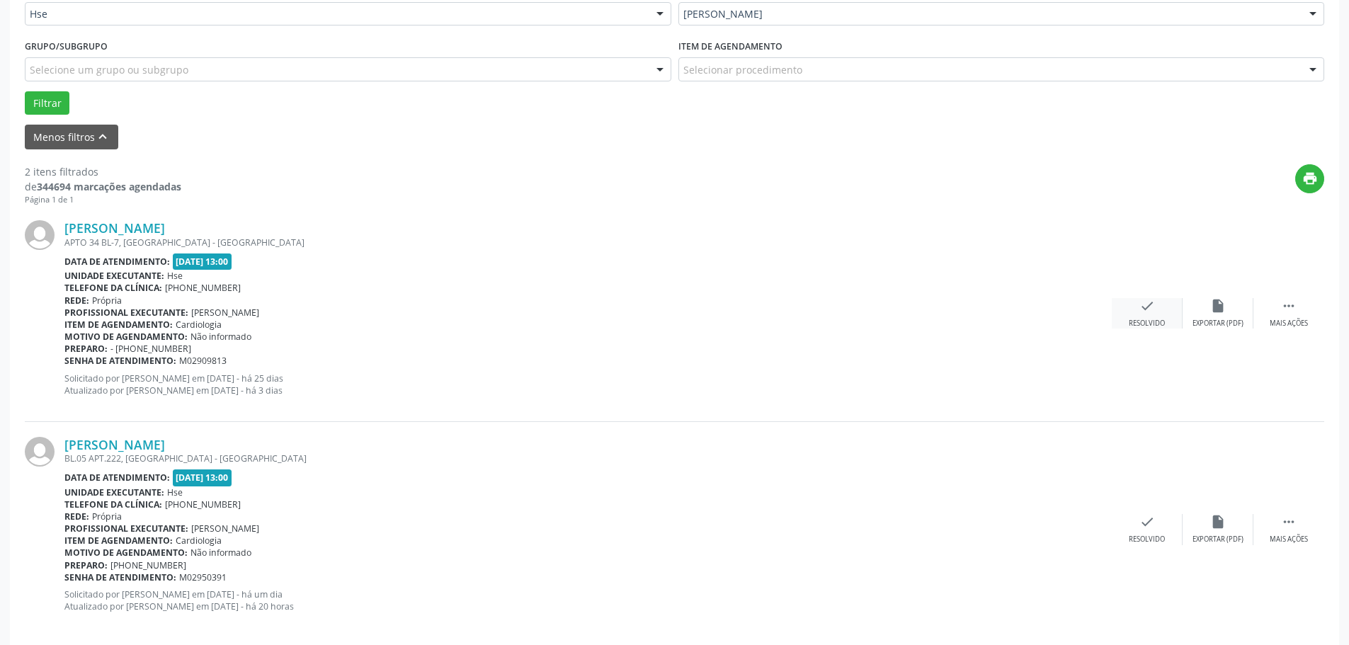
click at [1161, 319] on div "Resolvido" at bounding box center [1147, 324] width 36 height 10
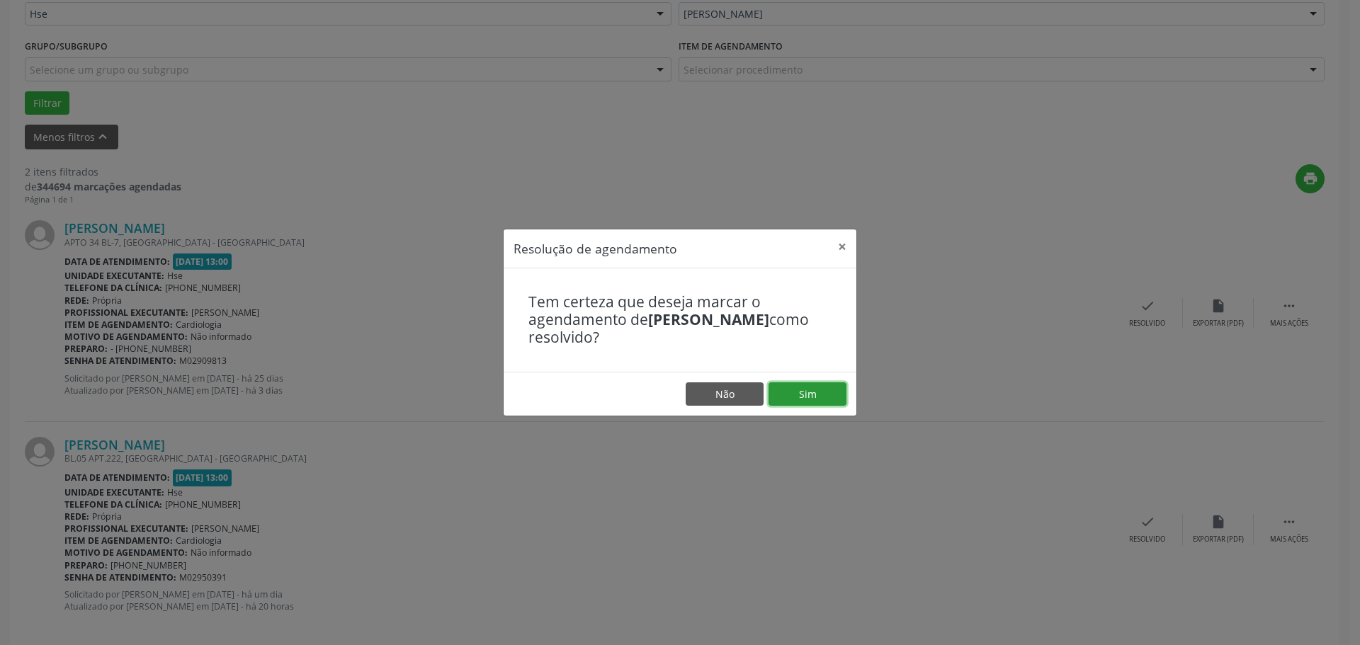
click at [824, 397] on button "Sim" at bounding box center [808, 395] width 78 height 24
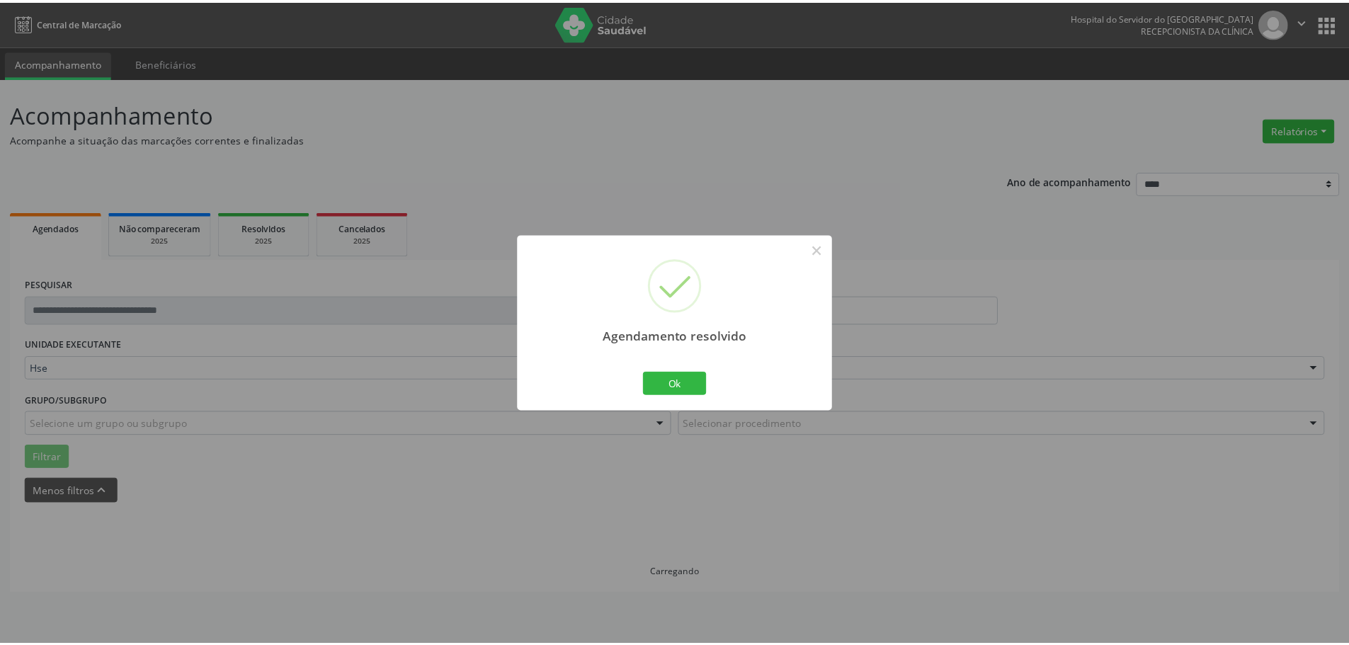
scroll to position [0, 0]
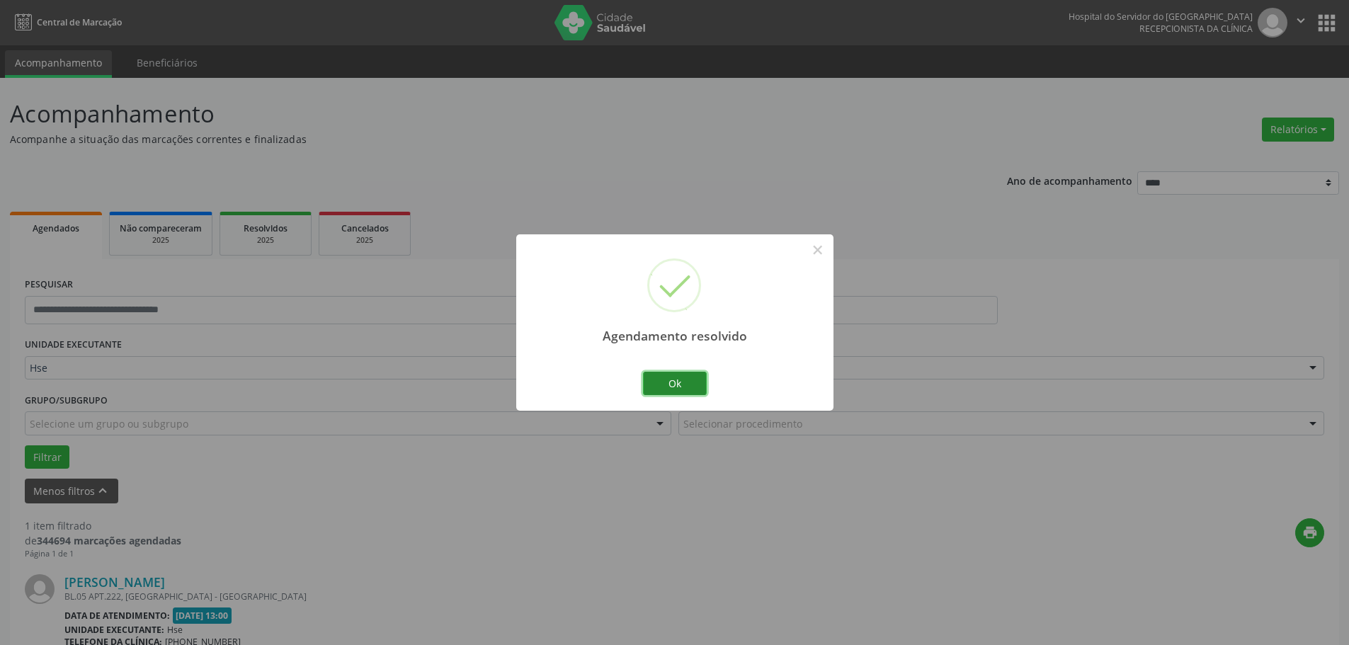
click at [664, 376] on button "Ok" at bounding box center [675, 384] width 64 height 24
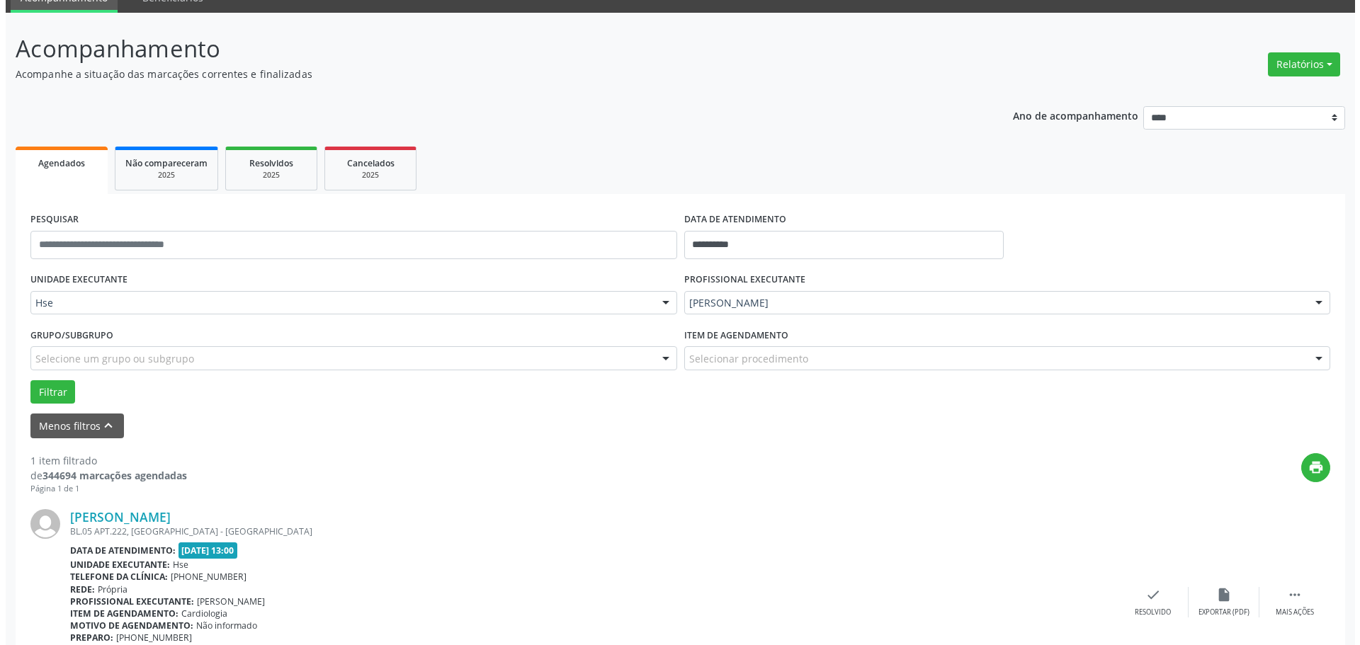
scroll to position [155, 0]
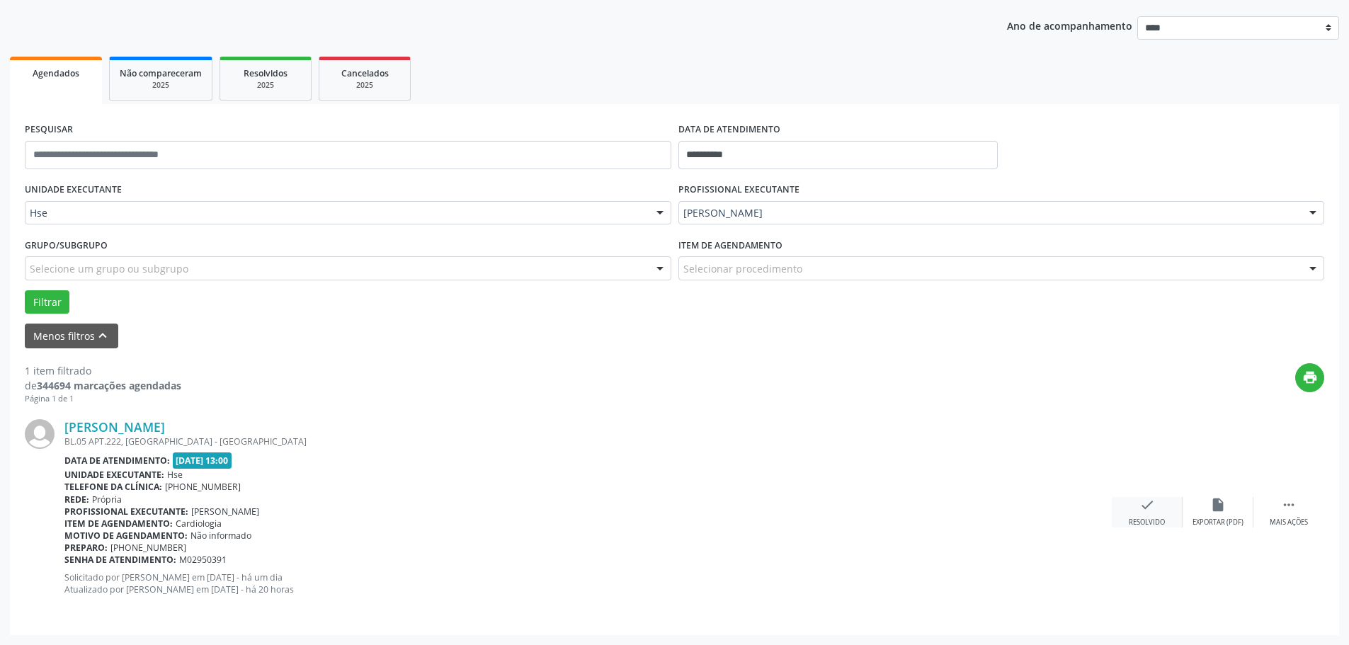
click at [1153, 517] on div "check Resolvido" at bounding box center [1147, 512] width 71 height 30
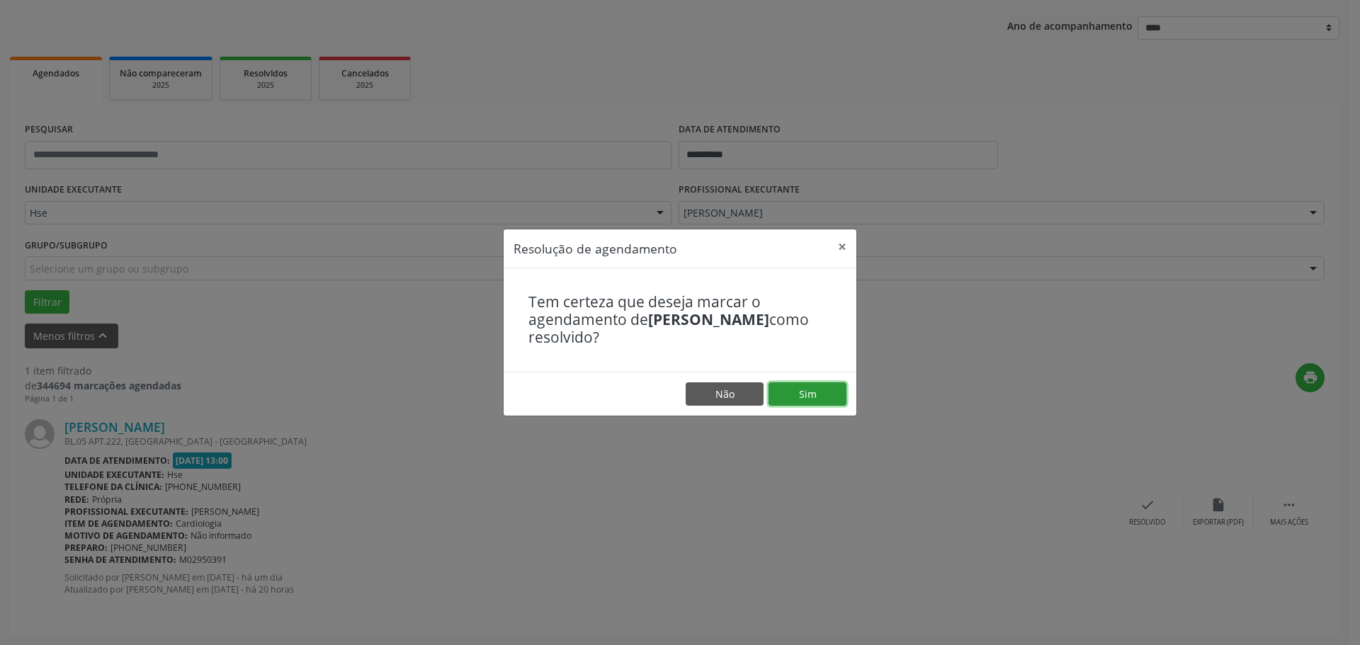
click at [817, 387] on button "Sim" at bounding box center [808, 395] width 78 height 24
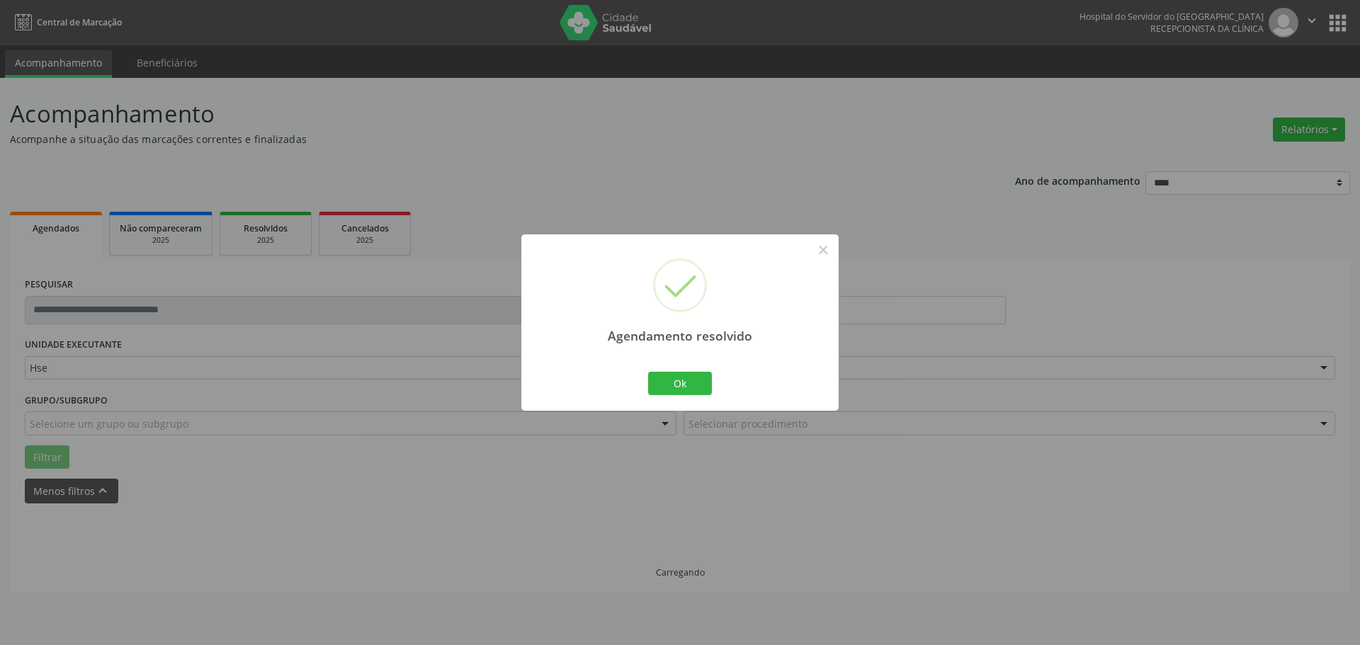
scroll to position [0, 0]
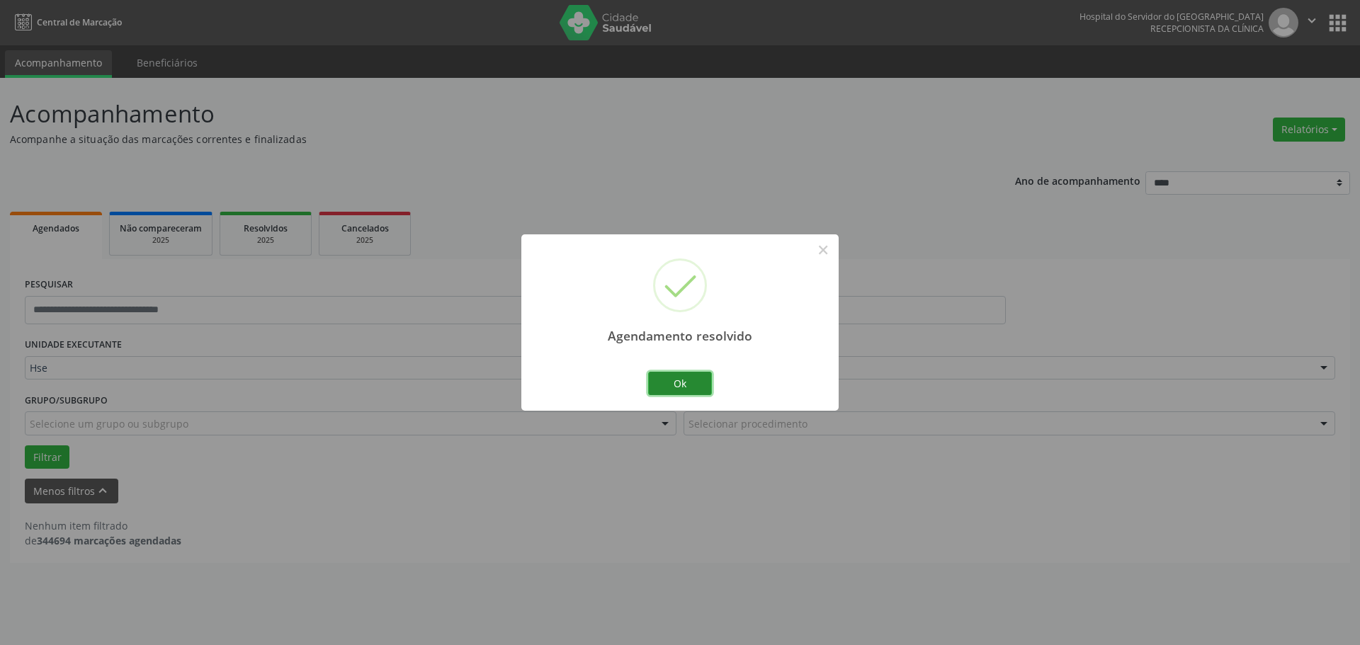
click at [693, 381] on button "Ok" at bounding box center [680, 384] width 64 height 24
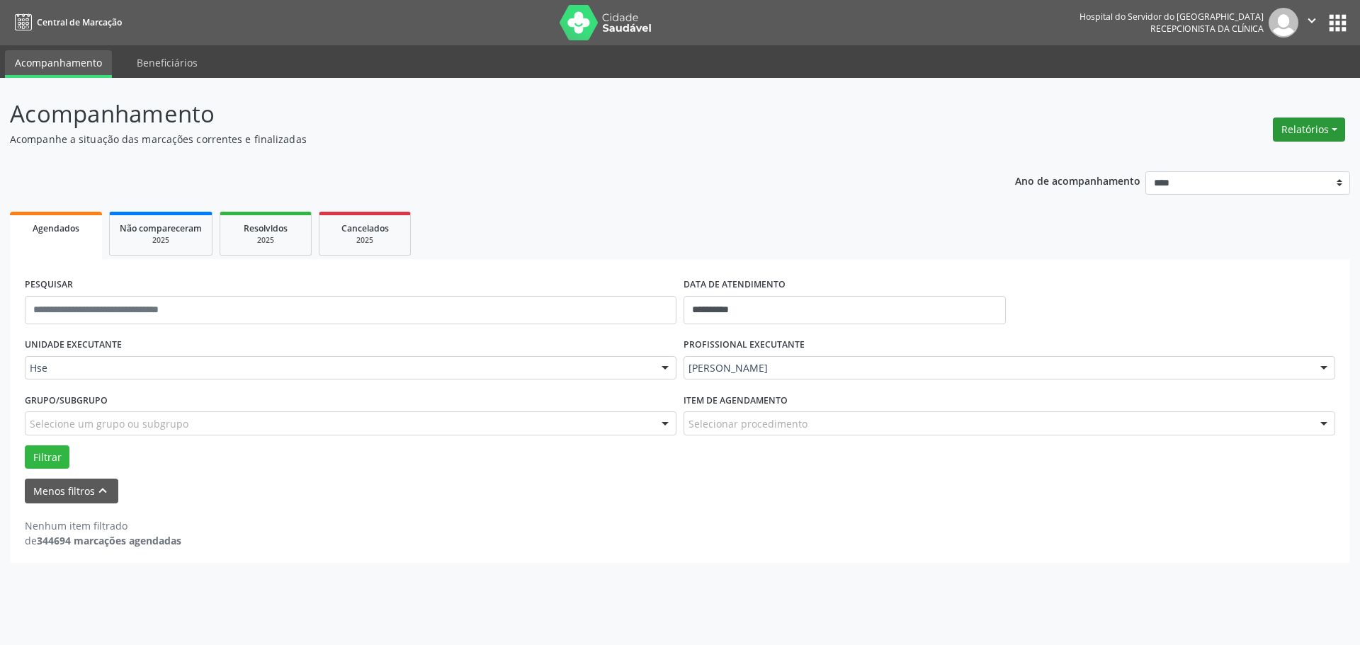
click at [1345, 135] on button "Relatórios" at bounding box center [1309, 130] width 72 height 24
click at [1259, 161] on link "Agendamentos" at bounding box center [1270, 160] width 152 height 20
select select "*"
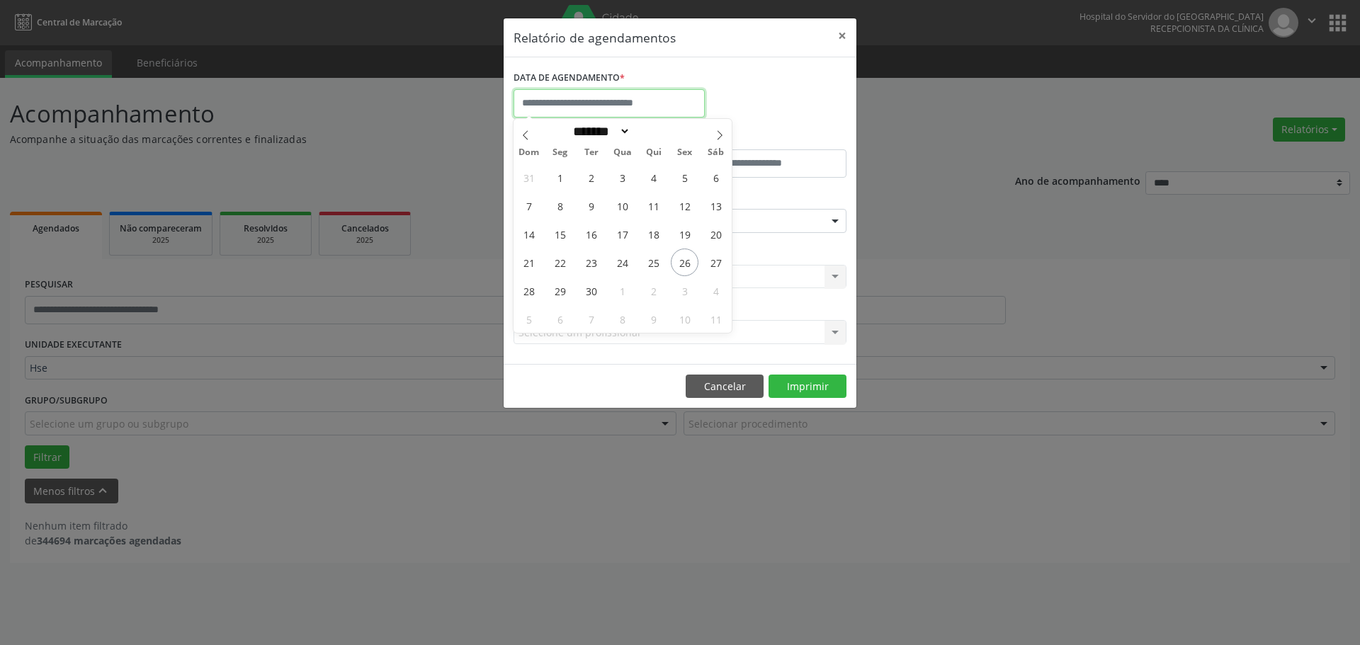
click at [670, 106] on input "text" at bounding box center [609, 103] width 191 height 28
click at [652, 262] on span "25" at bounding box center [654, 263] width 28 height 28
type input "**********"
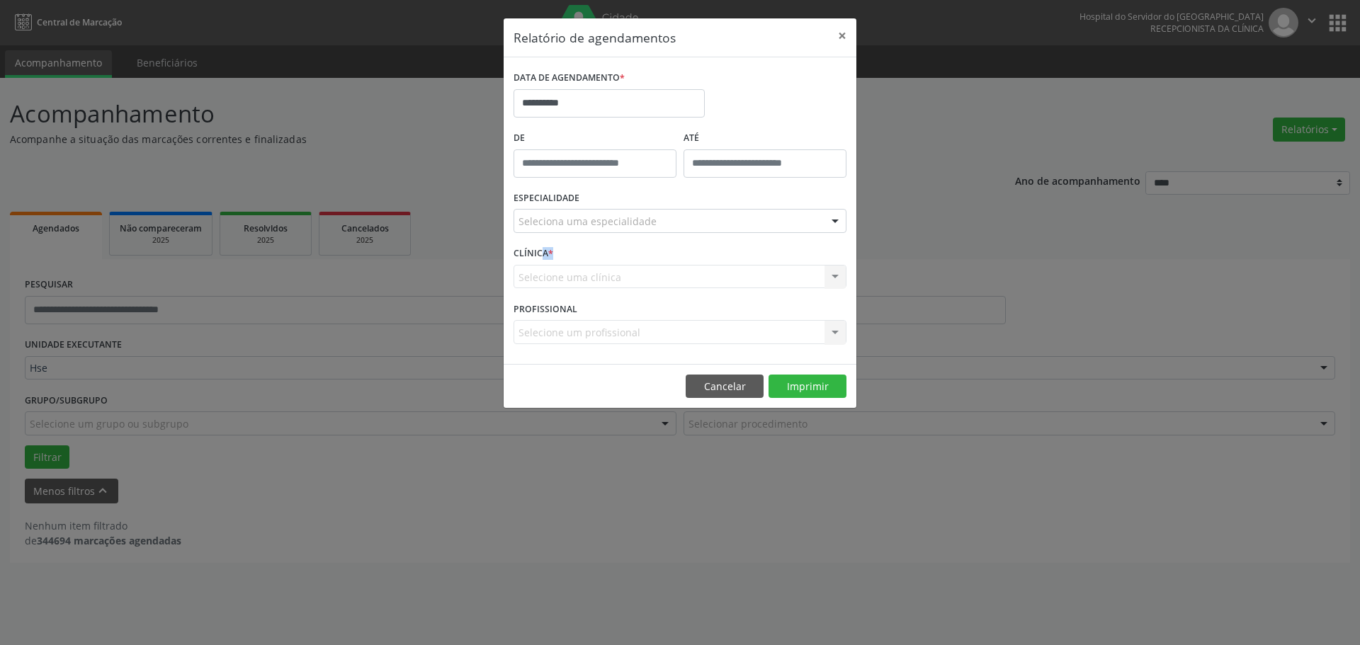
click at [652, 262] on div "CLÍNICA * Selecione uma clínica Hse Nenhum resultado encontrado para: " " Não h…" at bounding box center [680, 270] width 340 height 55
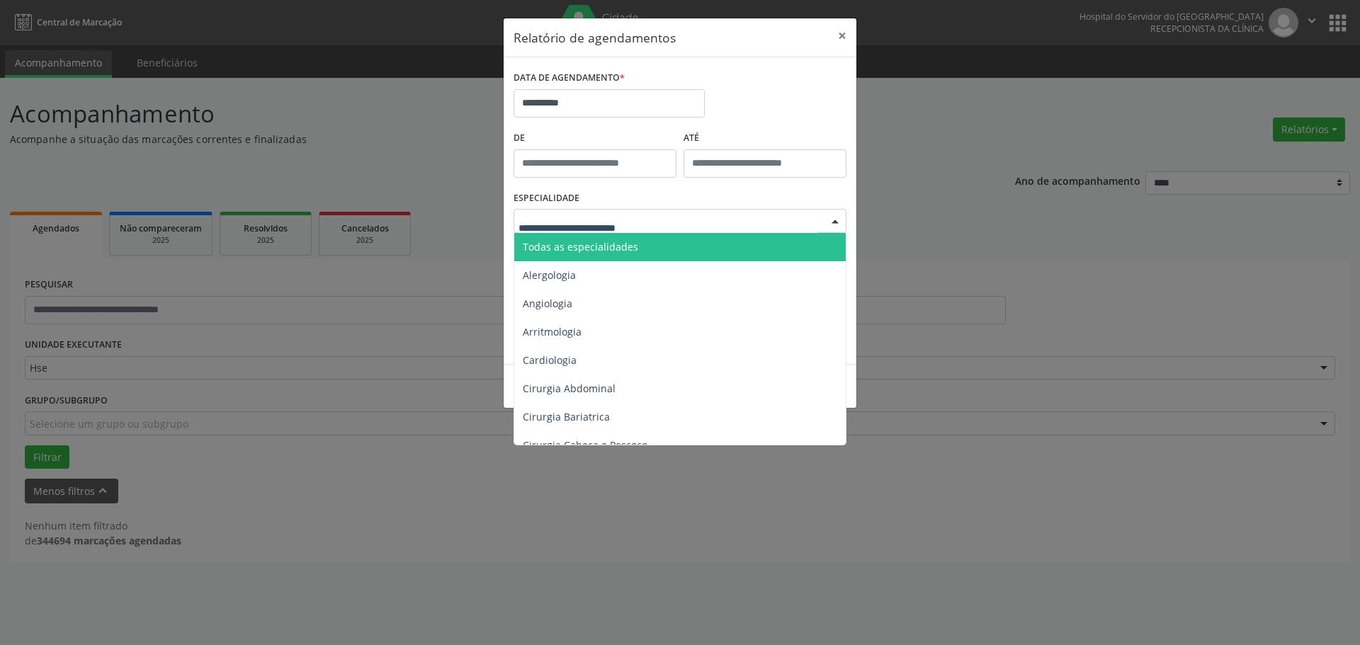
click at [617, 247] on span "Todas as especialidades" at bounding box center [580, 246] width 115 height 13
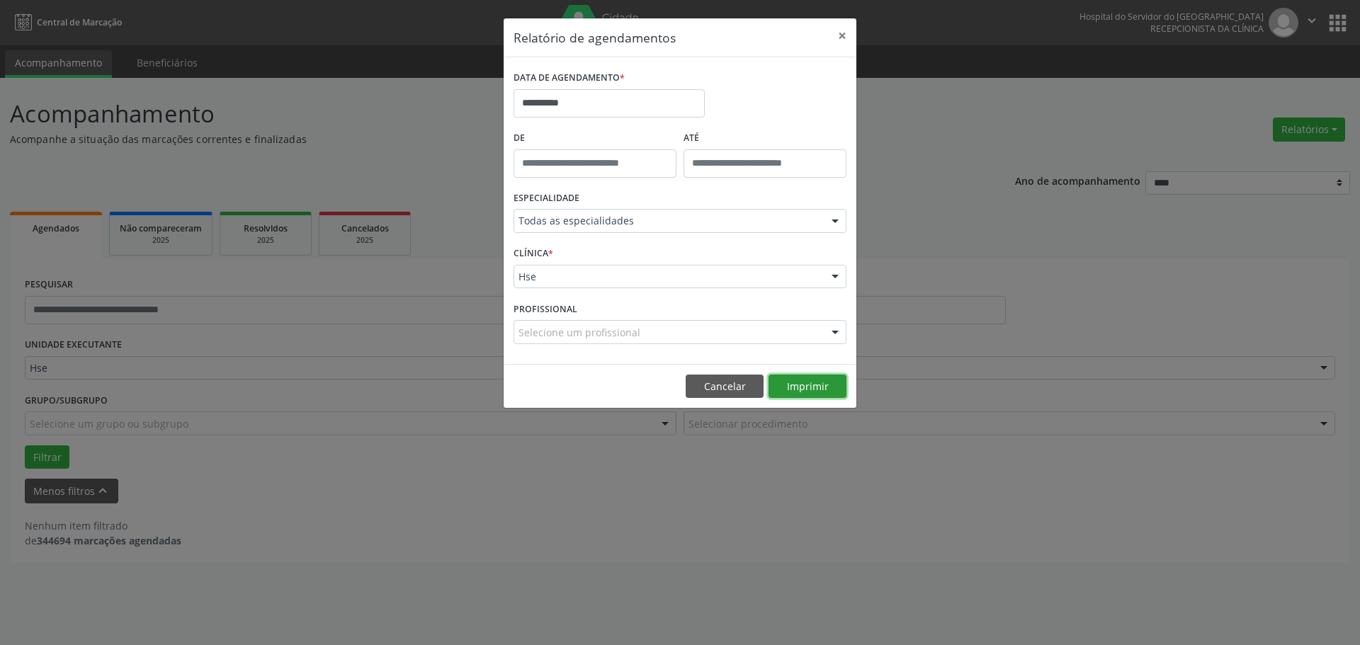
click at [803, 385] on button "Imprimir" at bounding box center [808, 387] width 78 height 24
